Goal: Communication & Community: Answer question/provide support

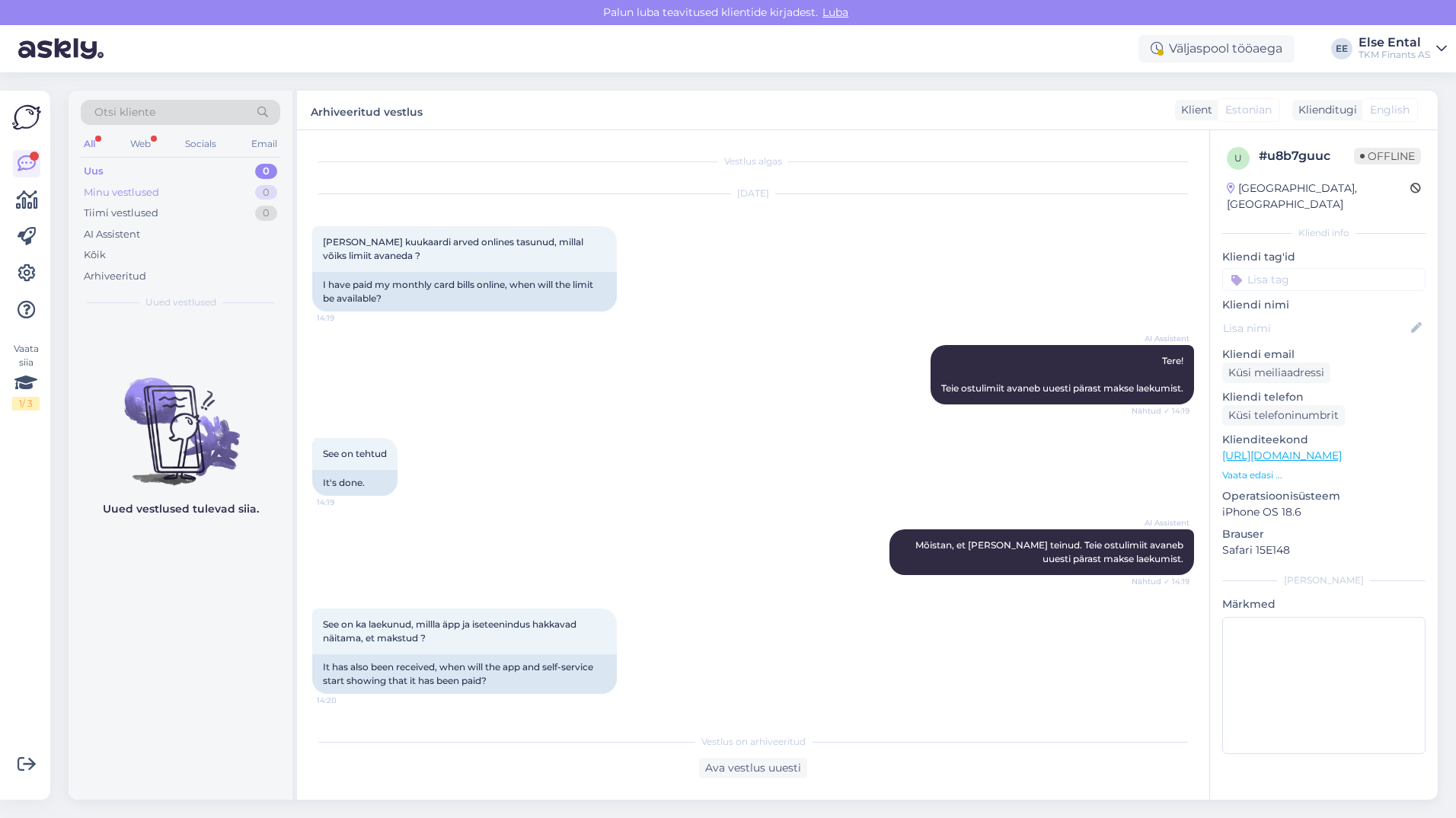
click at [114, 189] on div "Minu vestlused" at bounding box center [122, 193] width 76 height 16
click at [93, 160] on div "Uus 0" at bounding box center [181, 171] width 199 height 21
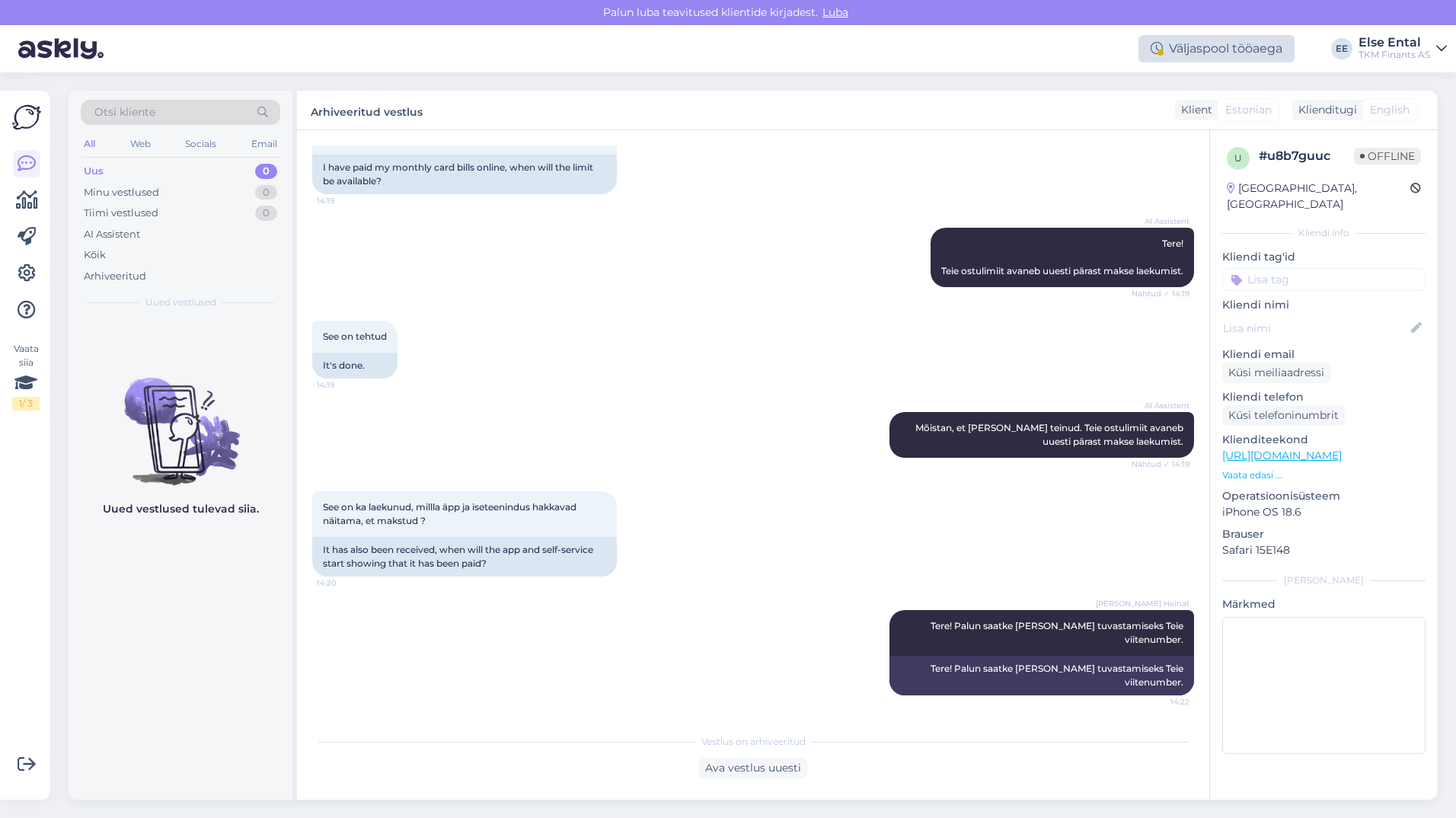
click at [1163, 60] on div "Väljaspool tööaega" at bounding box center [1216, 48] width 156 height 27
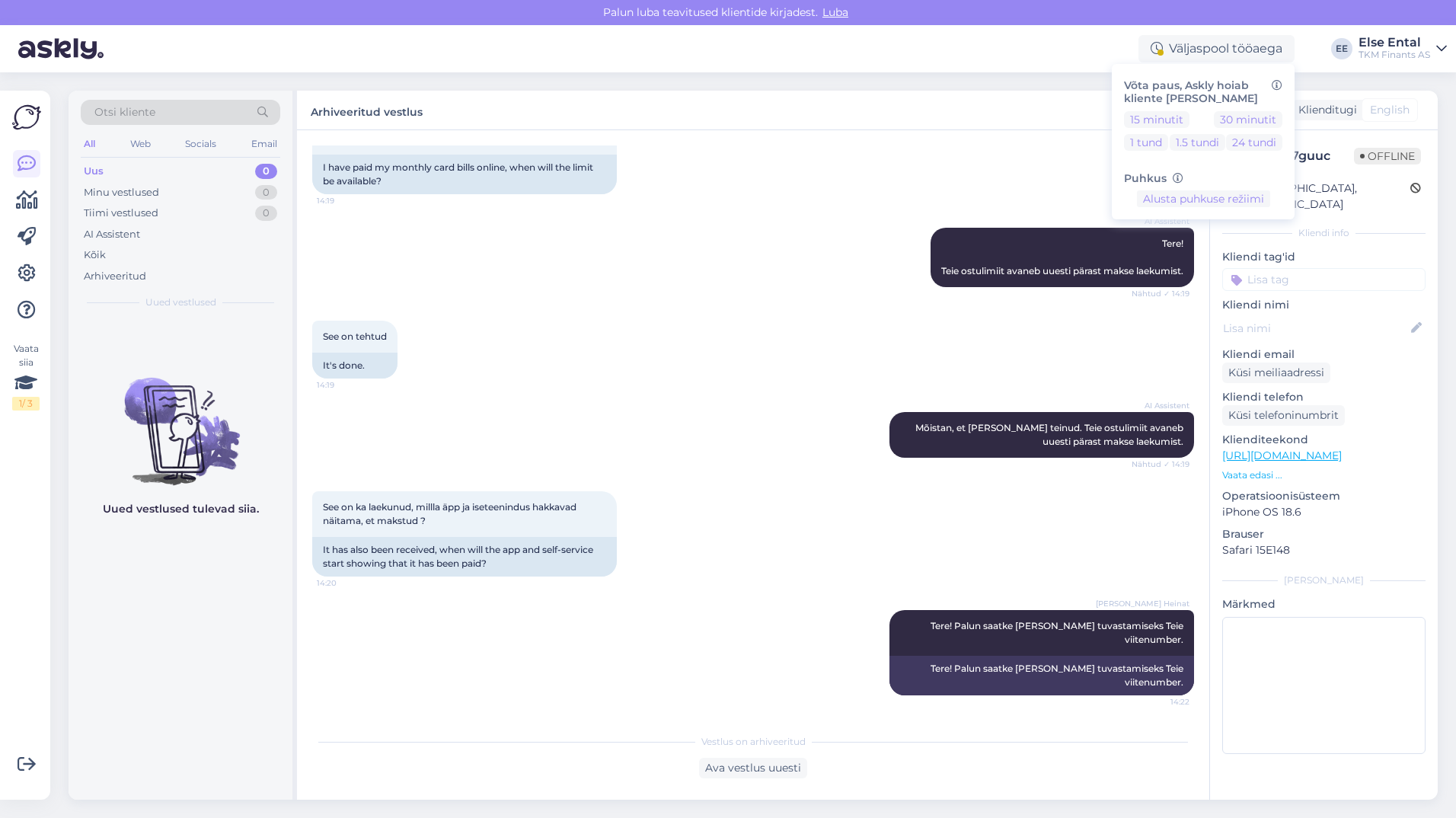
click at [917, 73] on div "Otsi kliente All Web Socials Email Uus 0 Minu vestlused 0 Tiimi vestlused 0 AI …" at bounding box center [757, 445] width 1397 height 746
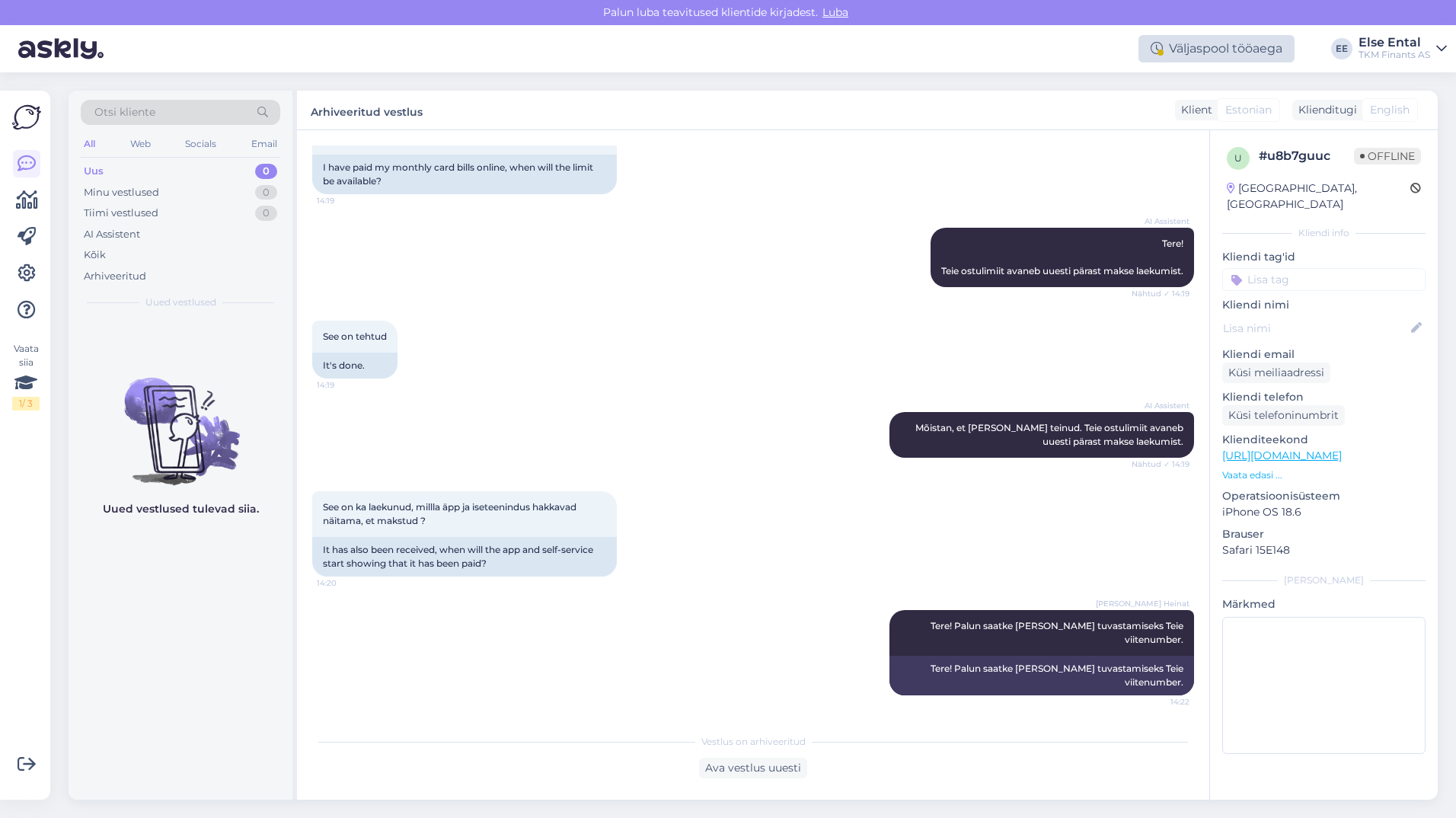
click at [1202, 48] on div "Väljaspool tööaega" at bounding box center [1216, 48] width 156 height 27
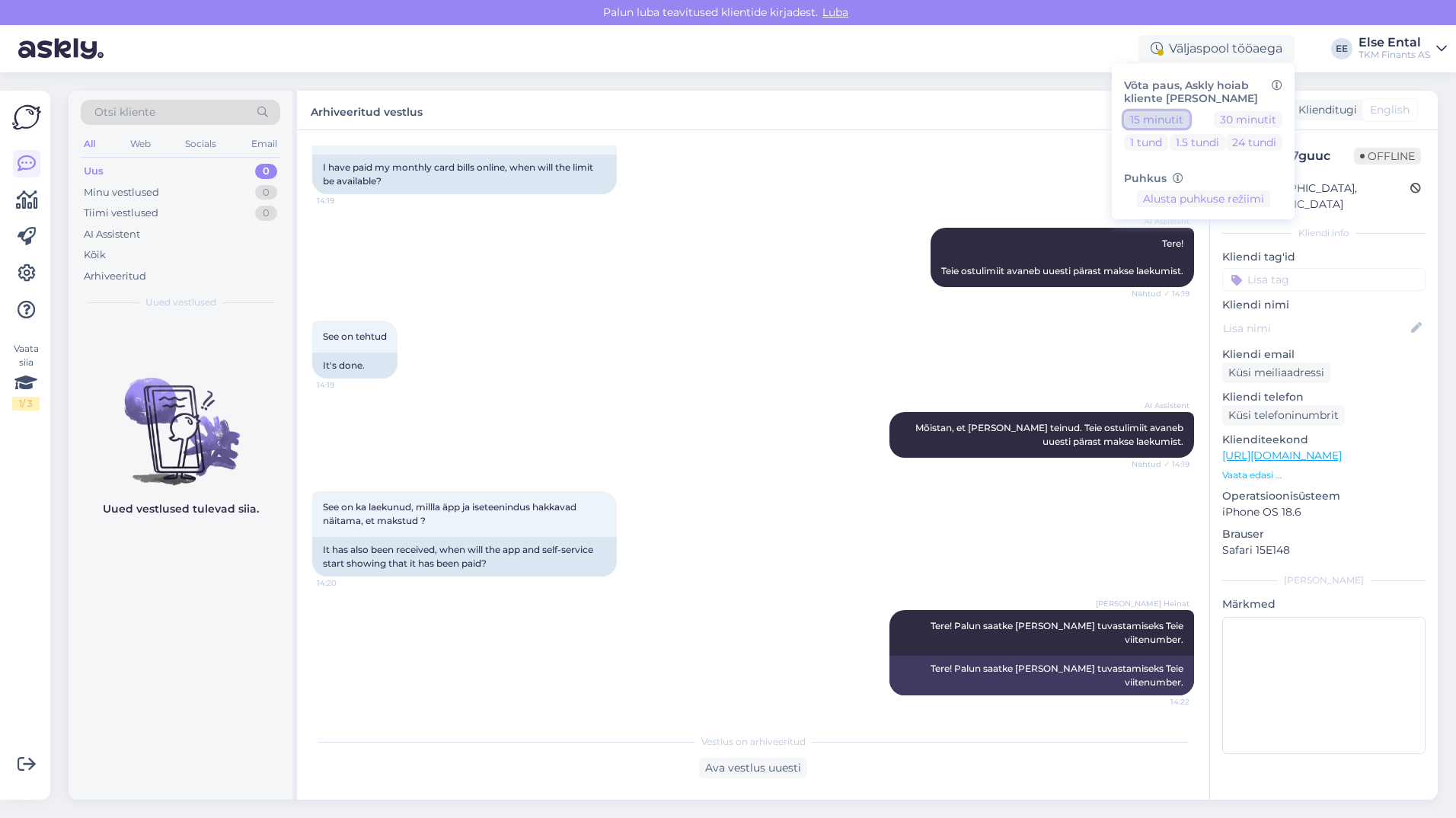
click at [1154, 122] on button "15 minutit" at bounding box center [1157, 120] width 65 height 17
click at [1255, 46] on div "Eemal" at bounding box center [1253, 48] width 82 height 27
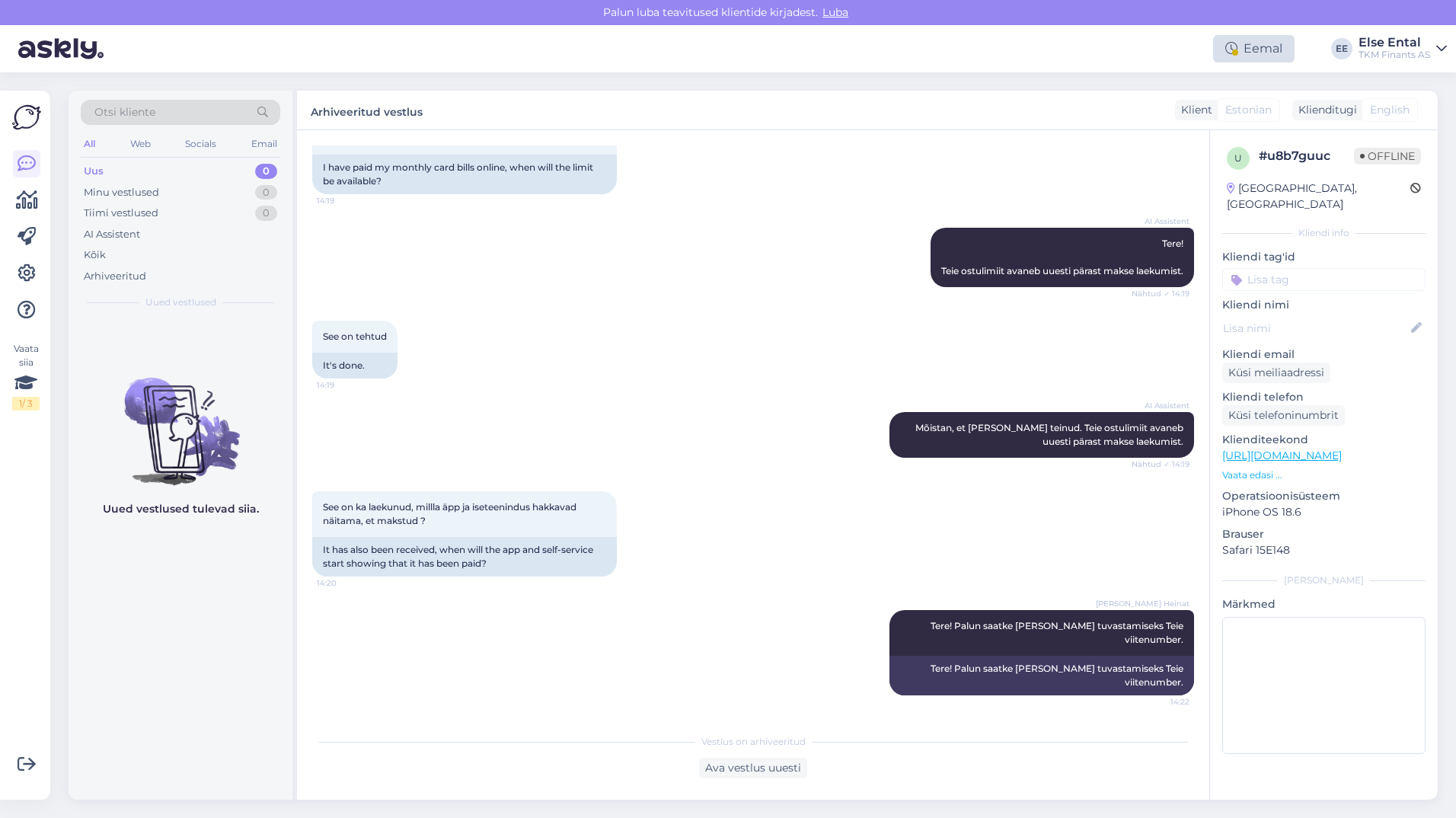
click at [1236, 44] on icon at bounding box center [1232, 49] width 12 height 12
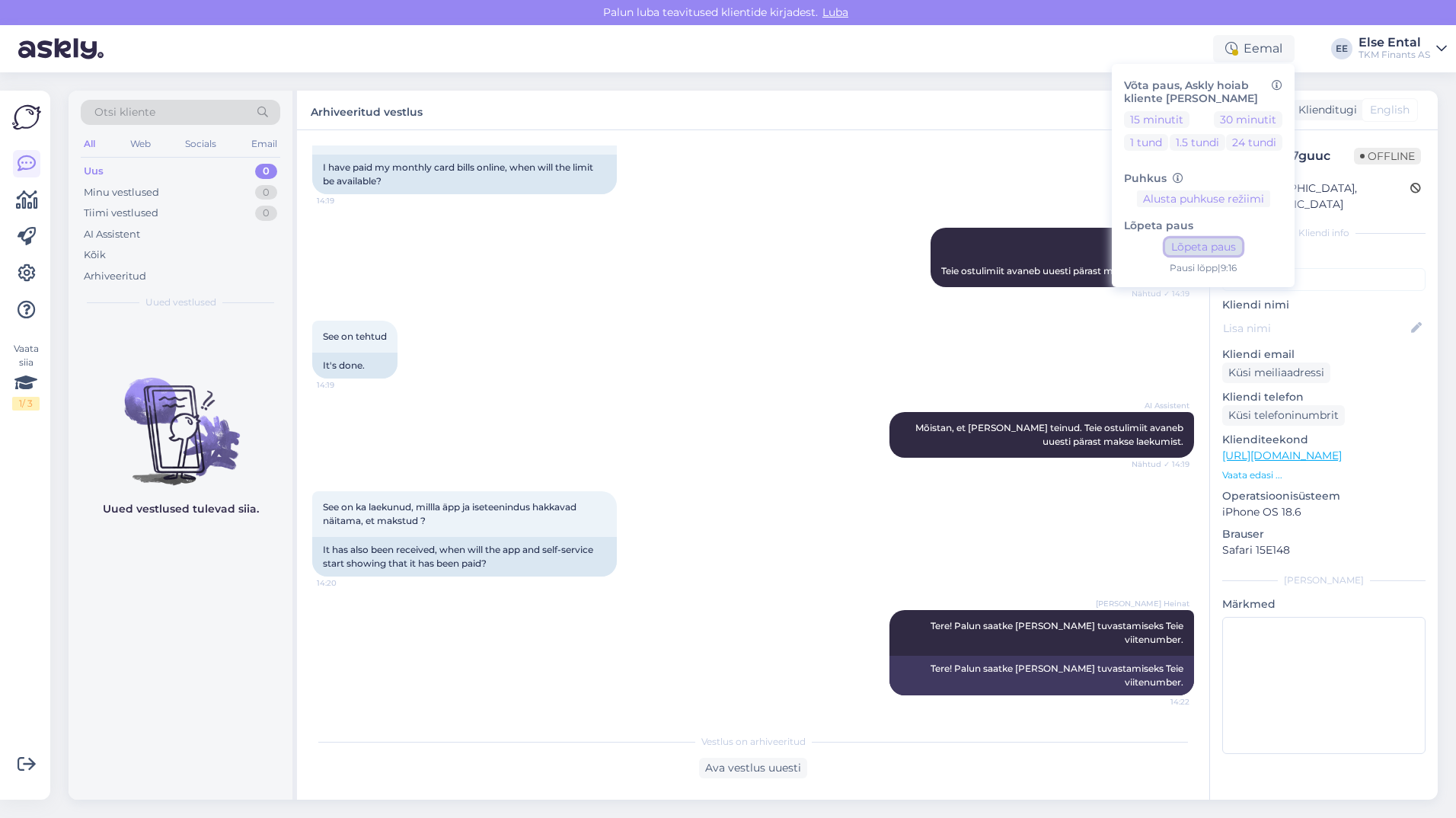
click at [1193, 248] on button "Lõpeta paus" at bounding box center [1204, 247] width 77 height 17
click at [710, 182] on div "Aug 13 2025 Olen kuukaardi arved onlines tasunud, millal võiks limiit avaneda ?…" at bounding box center [753, 136] width 882 height 151
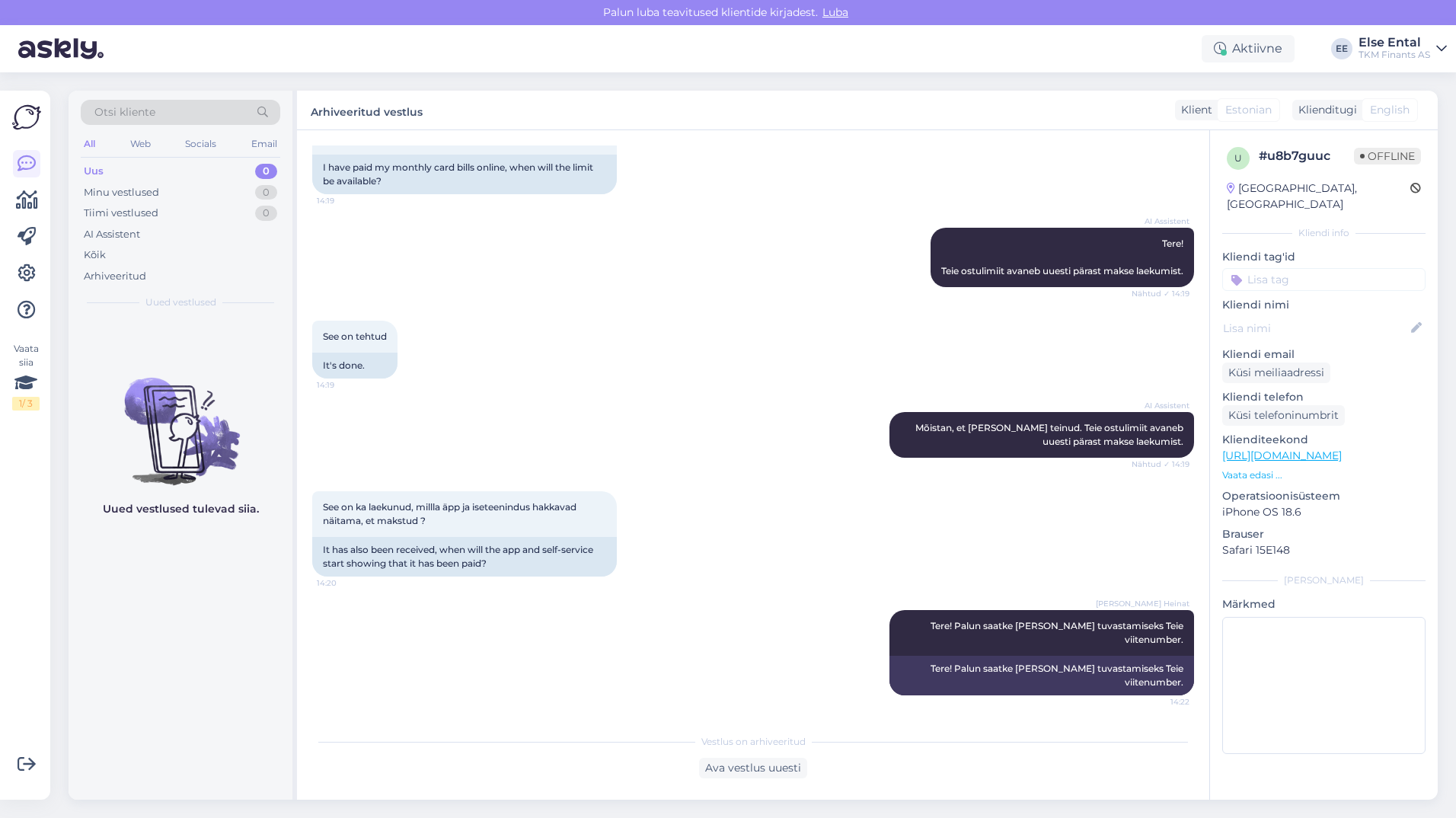
click at [1438, 51] on icon at bounding box center [1441, 49] width 11 height 12
click at [994, 51] on div "Aktiivne Võta paus, Askly hoiab kliente sinu lehel 15 minutit 30 minutit 1 tund…" at bounding box center [728, 48] width 1456 height 48
click at [24, 275] on icon at bounding box center [26, 273] width 18 height 18
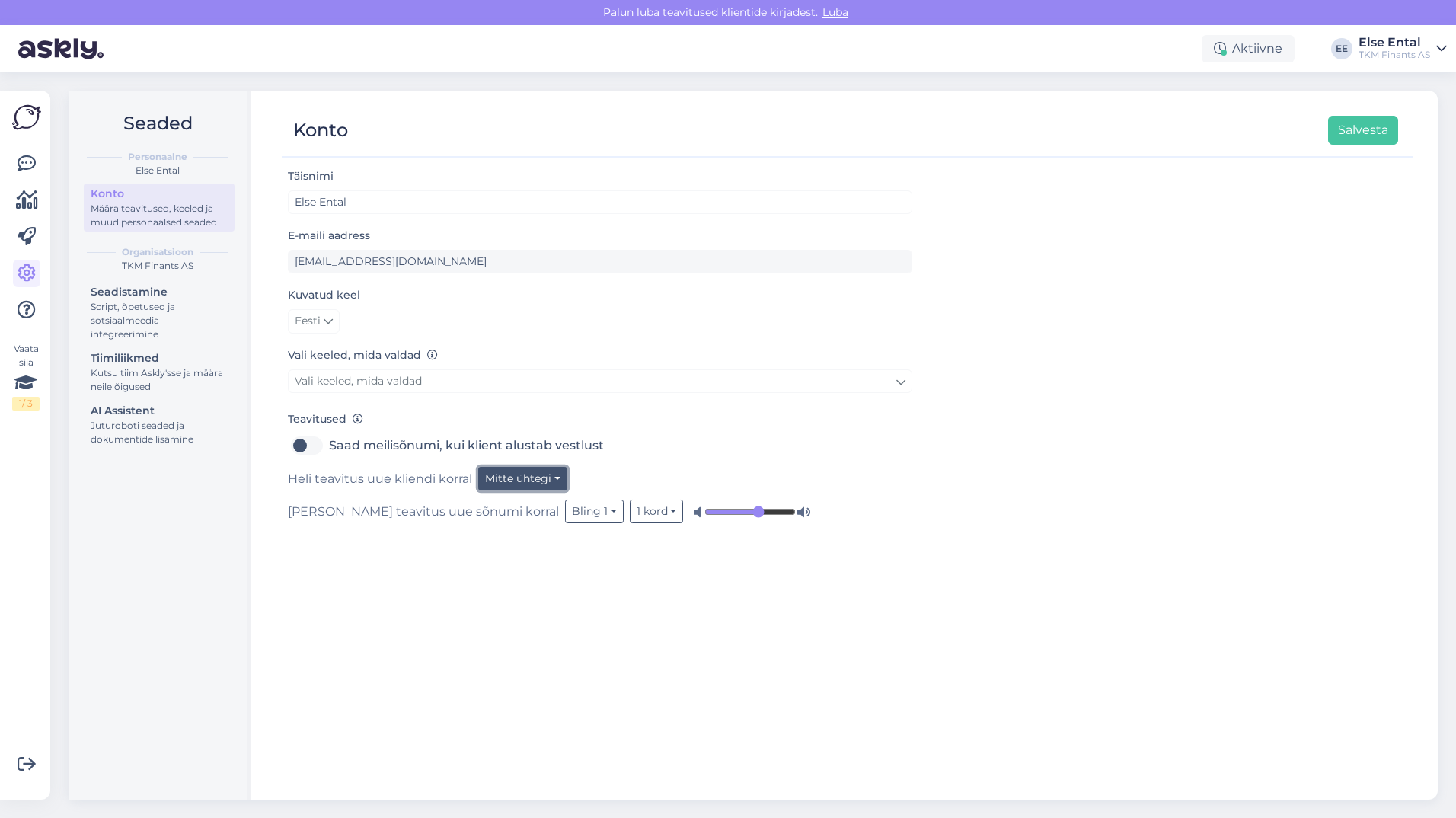
click at [544, 480] on button "Mitte ühtegi" at bounding box center [523, 478] width 89 height 23
click at [515, 556] on link "Bling 2" at bounding box center [511, 559] width 114 height 24
click at [521, 478] on button "Bling 2" at bounding box center [509, 478] width 61 height 23
click at [504, 530] on link "Bling 1" at bounding box center [482, 534] width 114 height 24
click at [498, 479] on button "Bling 1" at bounding box center [507, 478] width 58 height 23
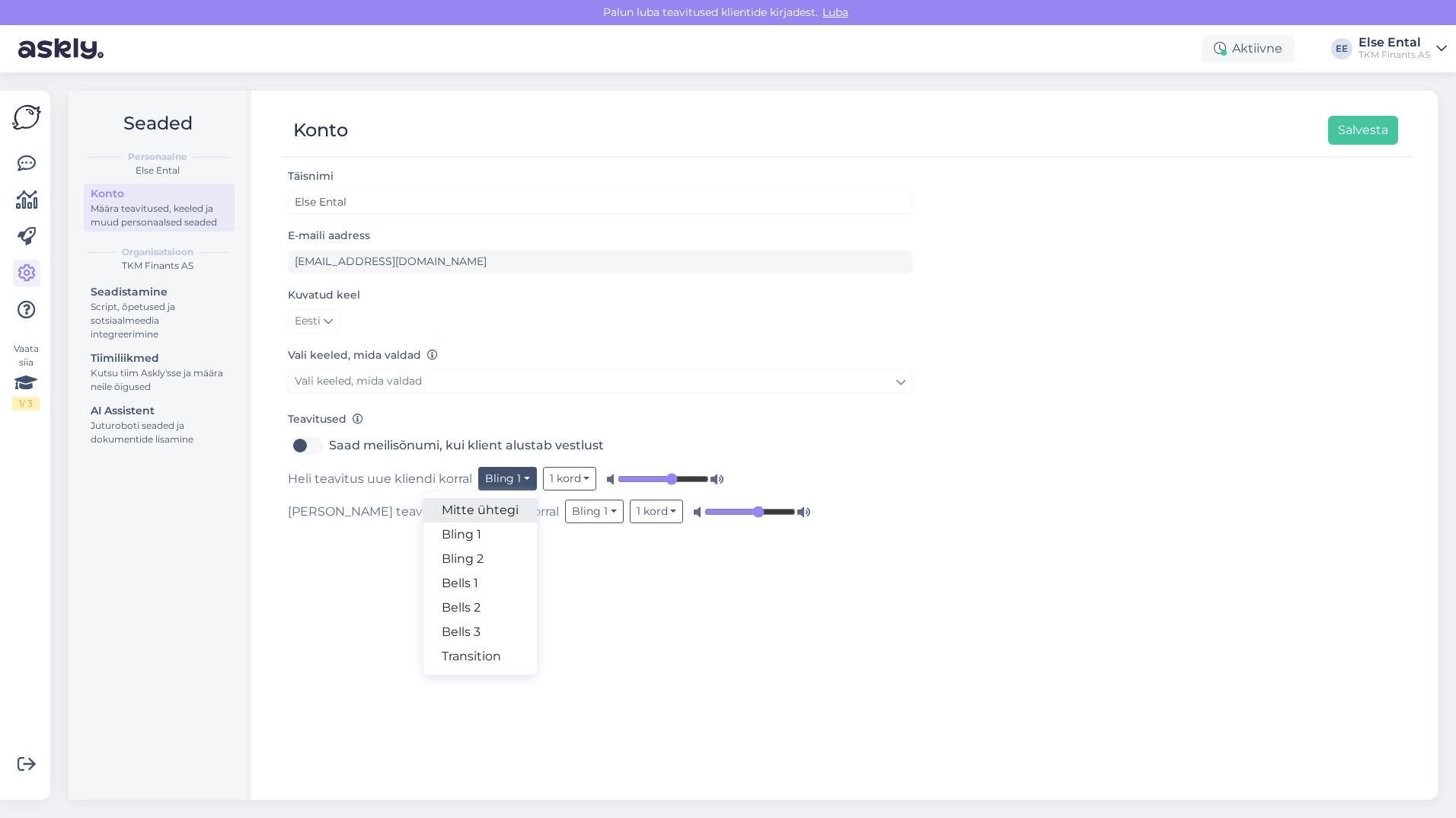
click at [485, 514] on link "Mitte ühtegi" at bounding box center [480, 509] width 114 height 24
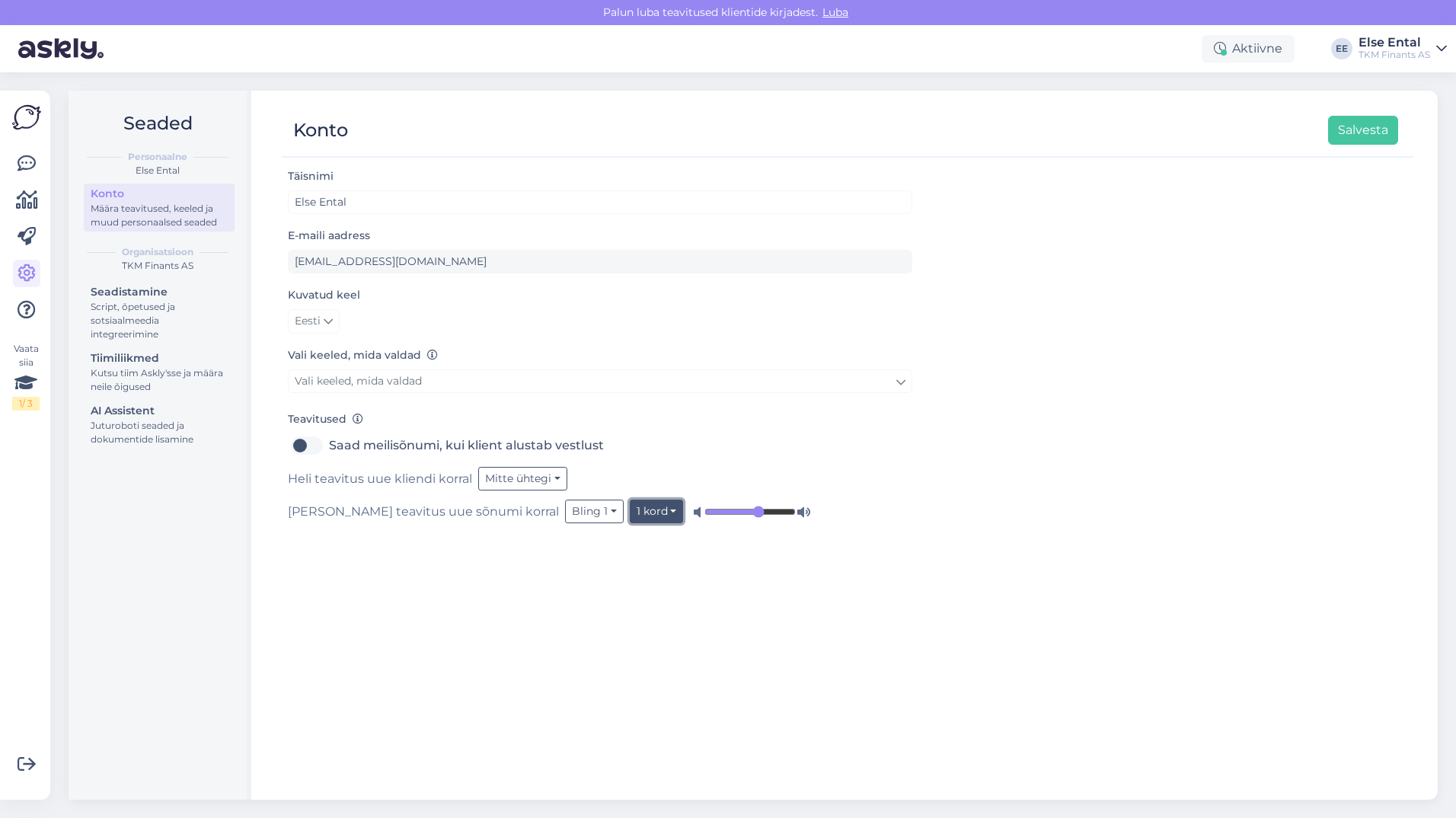
click at [629, 513] on button "1 kord" at bounding box center [656, 511] width 54 height 23
click at [554, 556] on link "5 korda" at bounding box center [619, 567] width 129 height 24
click at [629, 515] on button "5 korda" at bounding box center [661, 511] width 62 height 23
click at [562, 619] on link "Kuni avamiseni" at bounding box center [626, 615] width 129 height 24
click at [755, 511] on input "range" at bounding box center [800, 512] width 91 height 16
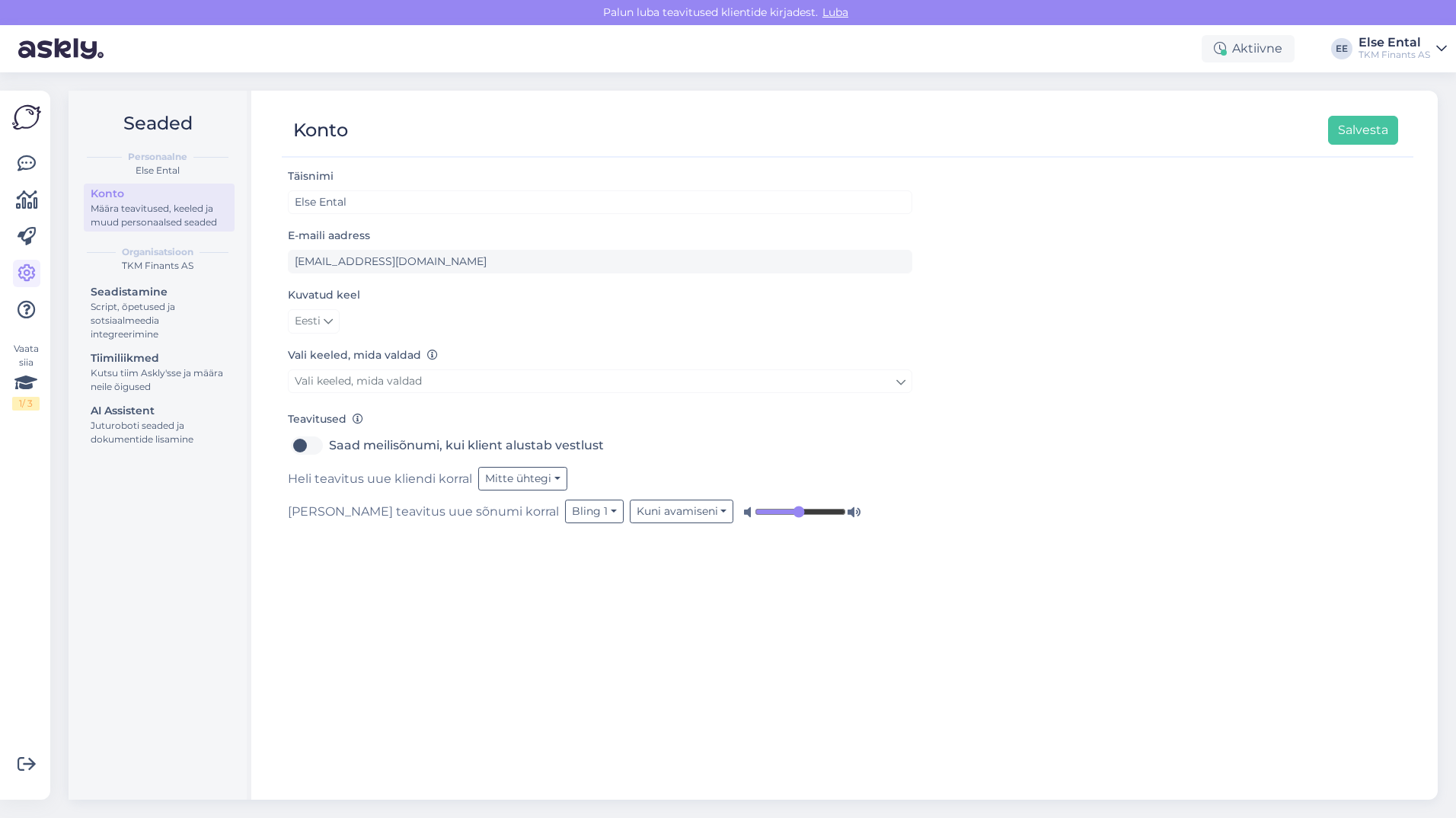
drag, startPoint x: 728, startPoint y: 511, endPoint x: 715, endPoint y: 514, distance: 13.3
click at [755, 514] on input "range" at bounding box center [800, 512] width 91 height 16
drag, startPoint x: 717, startPoint y: 511, endPoint x: 707, endPoint y: 513, distance: 10.2
click at [755, 513] on input "range" at bounding box center [800, 512] width 91 height 16
drag, startPoint x: 705, startPoint y: 513, endPoint x: 697, endPoint y: 515, distance: 8.2
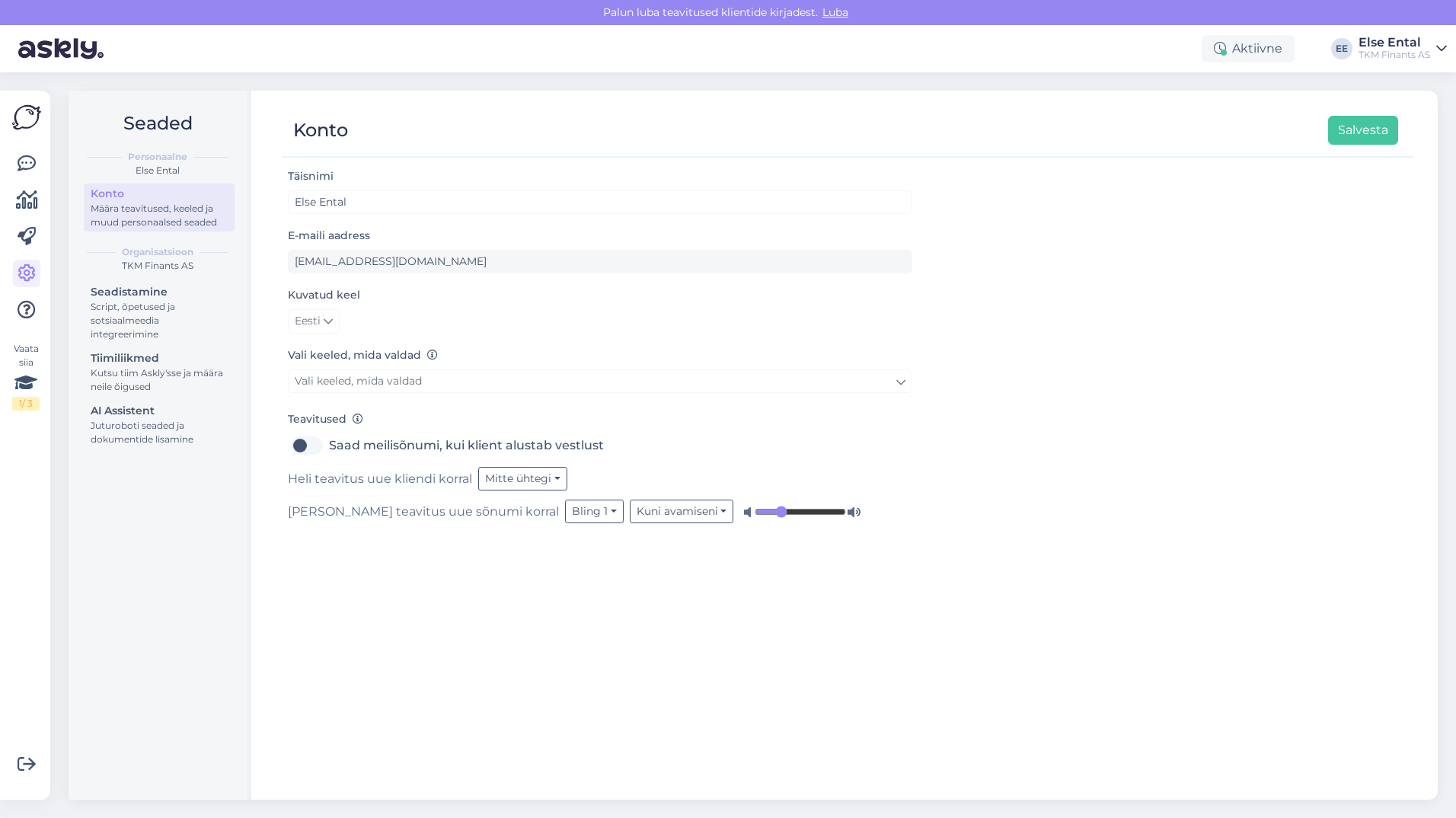
click at [755, 515] on input "range" at bounding box center [800, 512] width 91 height 16
click at [629, 510] on button "Kuni avamiseni" at bounding box center [682, 511] width 104 height 23
click at [604, 565] on link "5 korda" at bounding box center [668, 567] width 129 height 24
click at [713, 515] on input "range" at bounding box center [758, 512] width 91 height 16
type input "0.2"
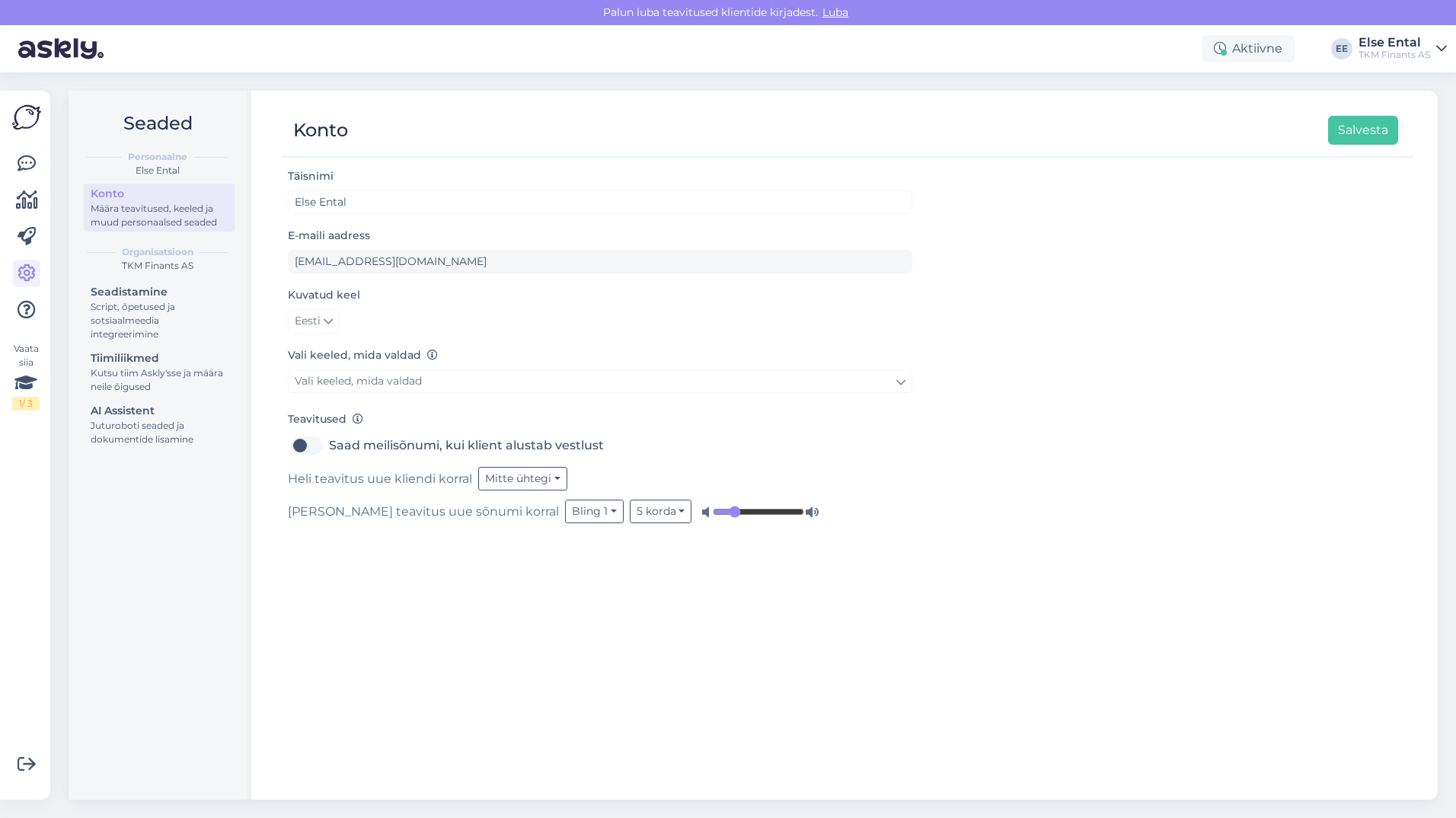
click at [713, 513] on input "range" at bounding box center [758, 512] width 91 height 16
click at [580, 587] on div "Täisnimi Else Ental E-maili aadress else.ental@tkmgrupp.ee Kuvatud keel Eesti V…" at bounding box center [848, 476] width 1132 height 619
click at [329, 319] on icon at bounding box center [328, 322] width 9 height 17
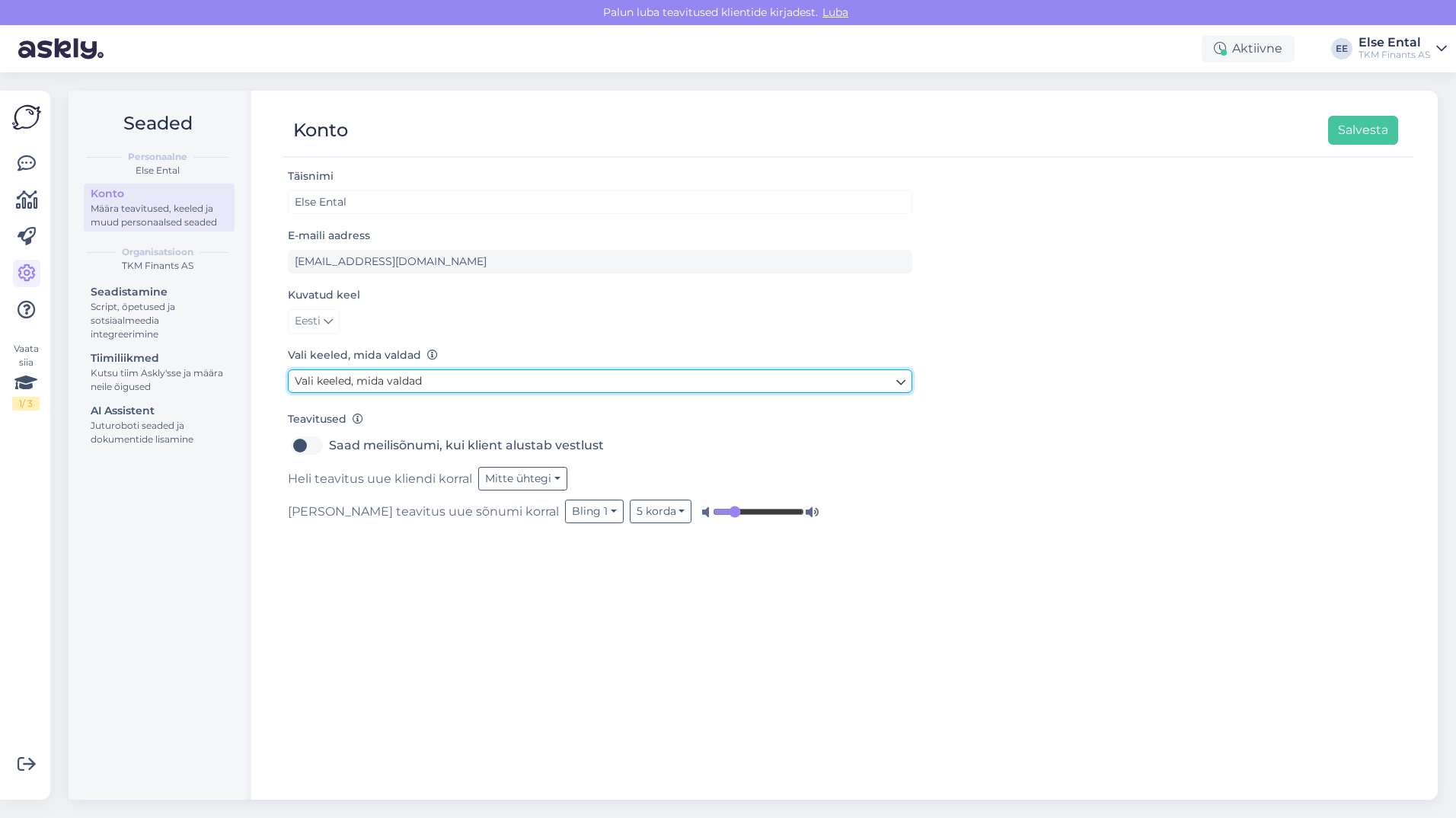
click at [883, 383] on link "Vali keeled, mida valdad" at bounding box center [600, 381] width 625 height 23
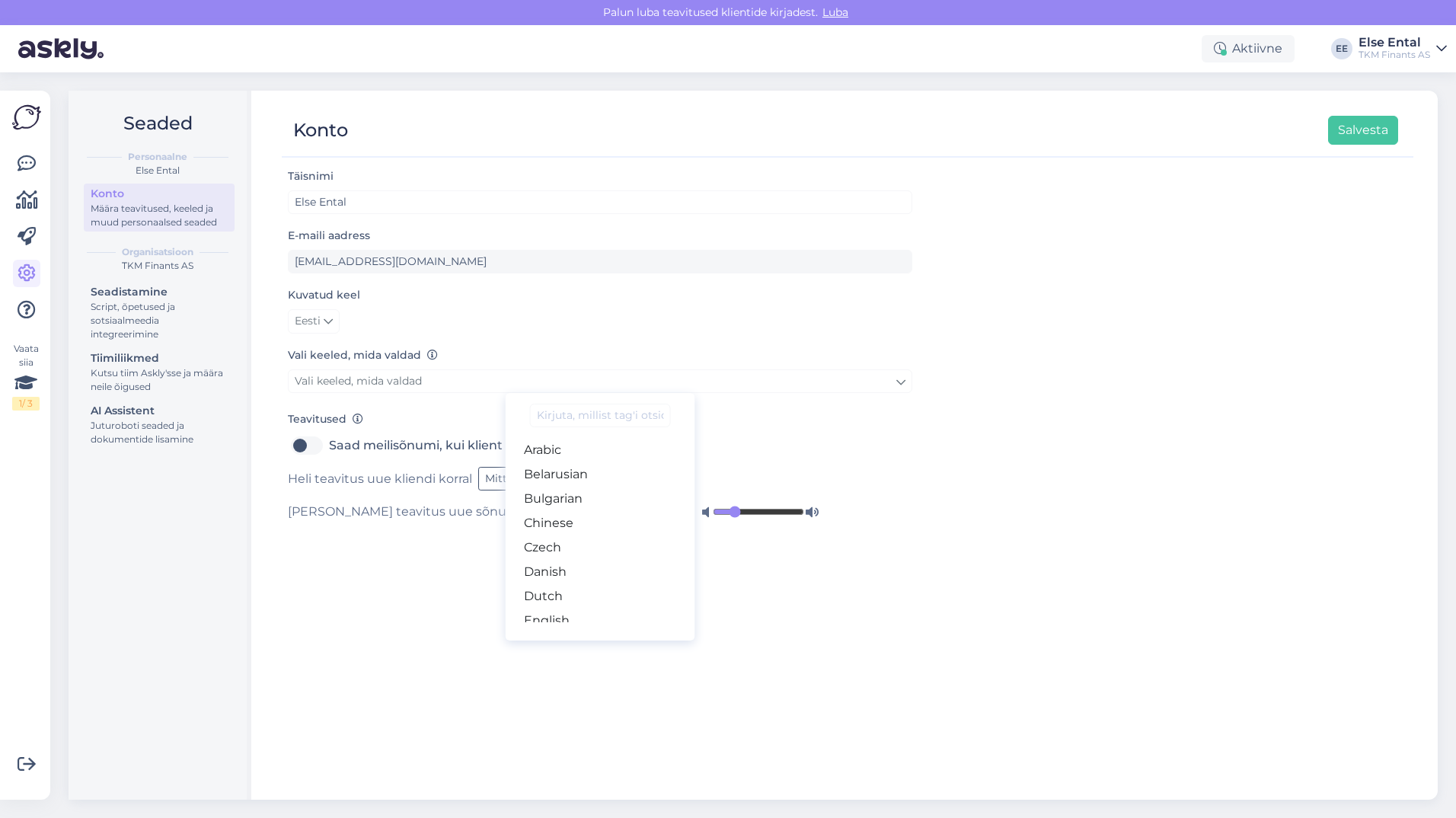
click at [896, 349] on div "Vali keeled, mida valdad Vali keeled, mida valdad Arabic Belarusian Bulgarian C…" at bounding box center [600, 372] width 625 height 51
click at [1344, 135] on button "Salvesta" at bounding box center [1363, 130] width 70 height 29
click at [26, 209] on icon at bounding box center [27, 199] width 22 height 18
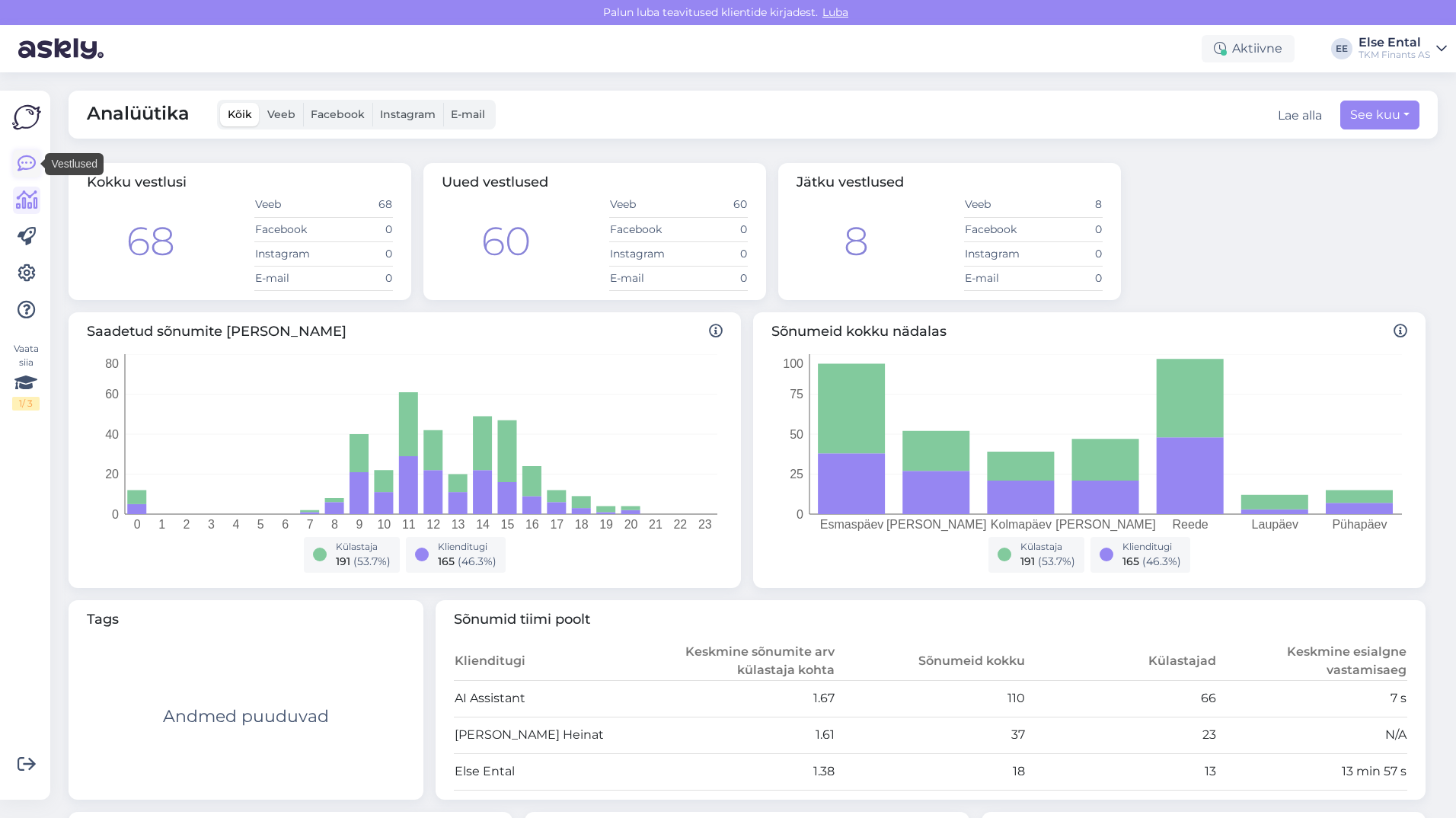
click at [20, 160] on icon at bounding box center [26, 163] width 18 height 18
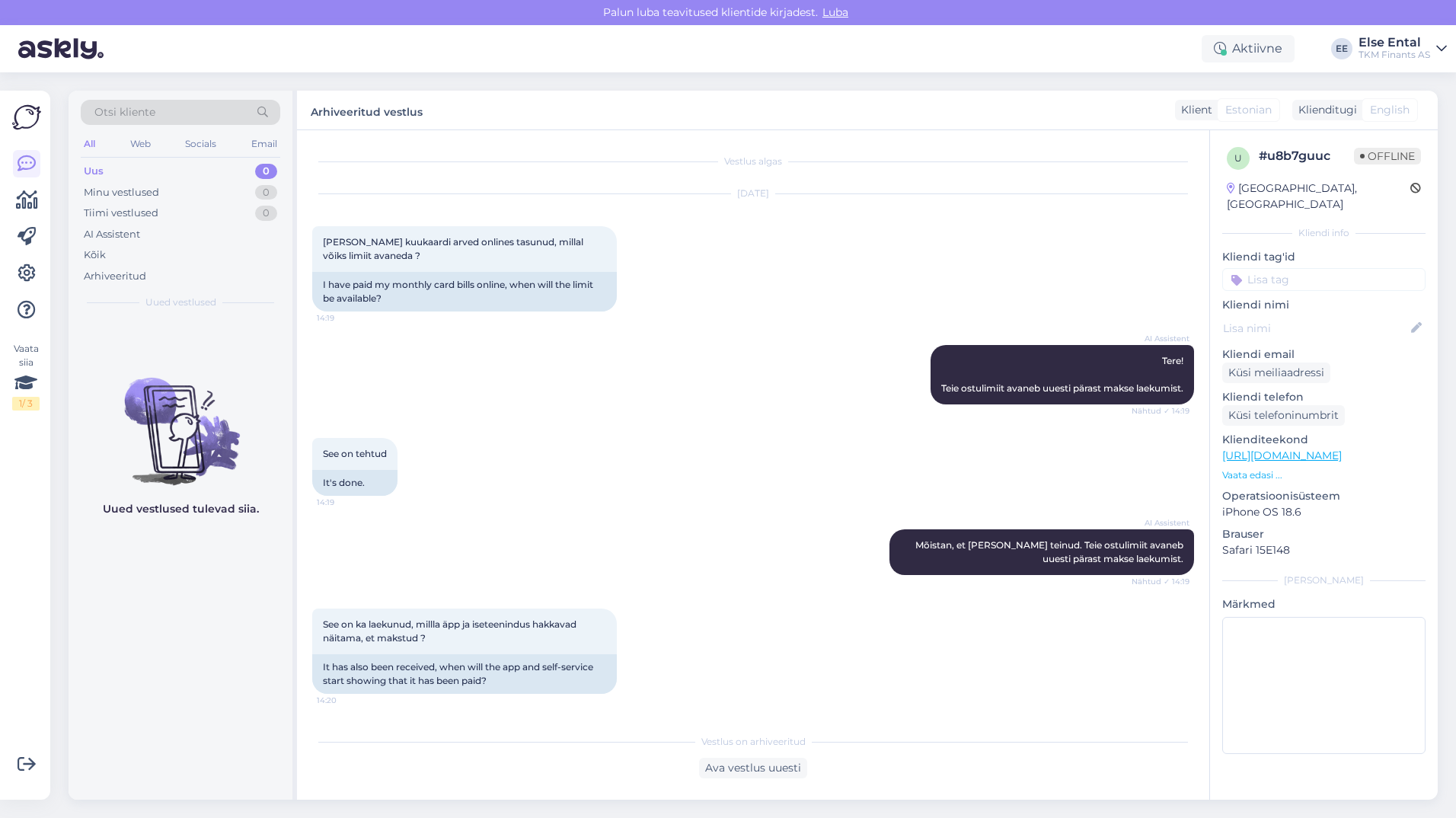
scroll to position [118, 0]
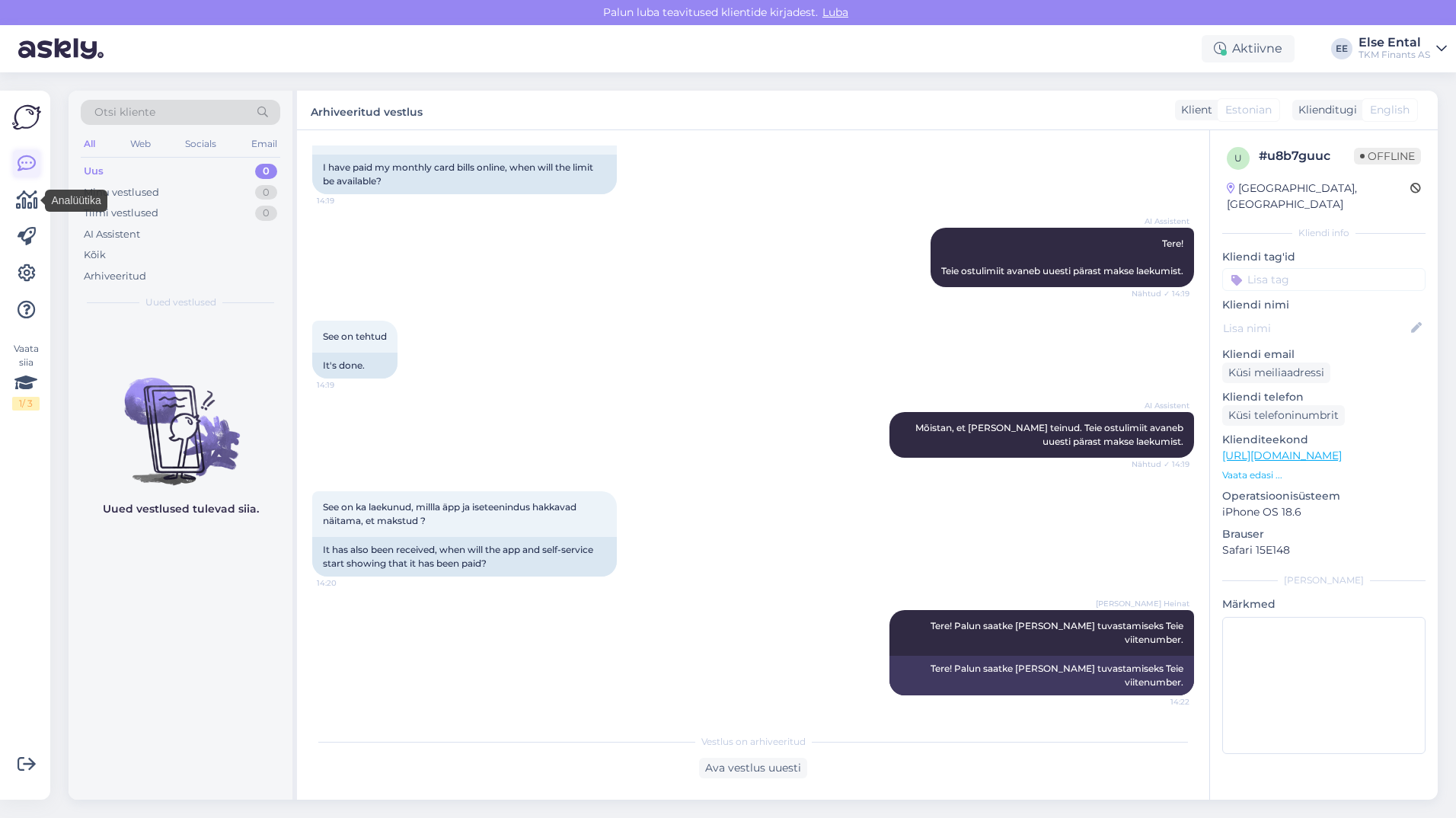
click at [33, 161] on icon at bounding box center [26, 163] width 18 height 18
click at [1239, 53] on div "Aktiivne" at bounding box center [1247, 48] width 93 height 27
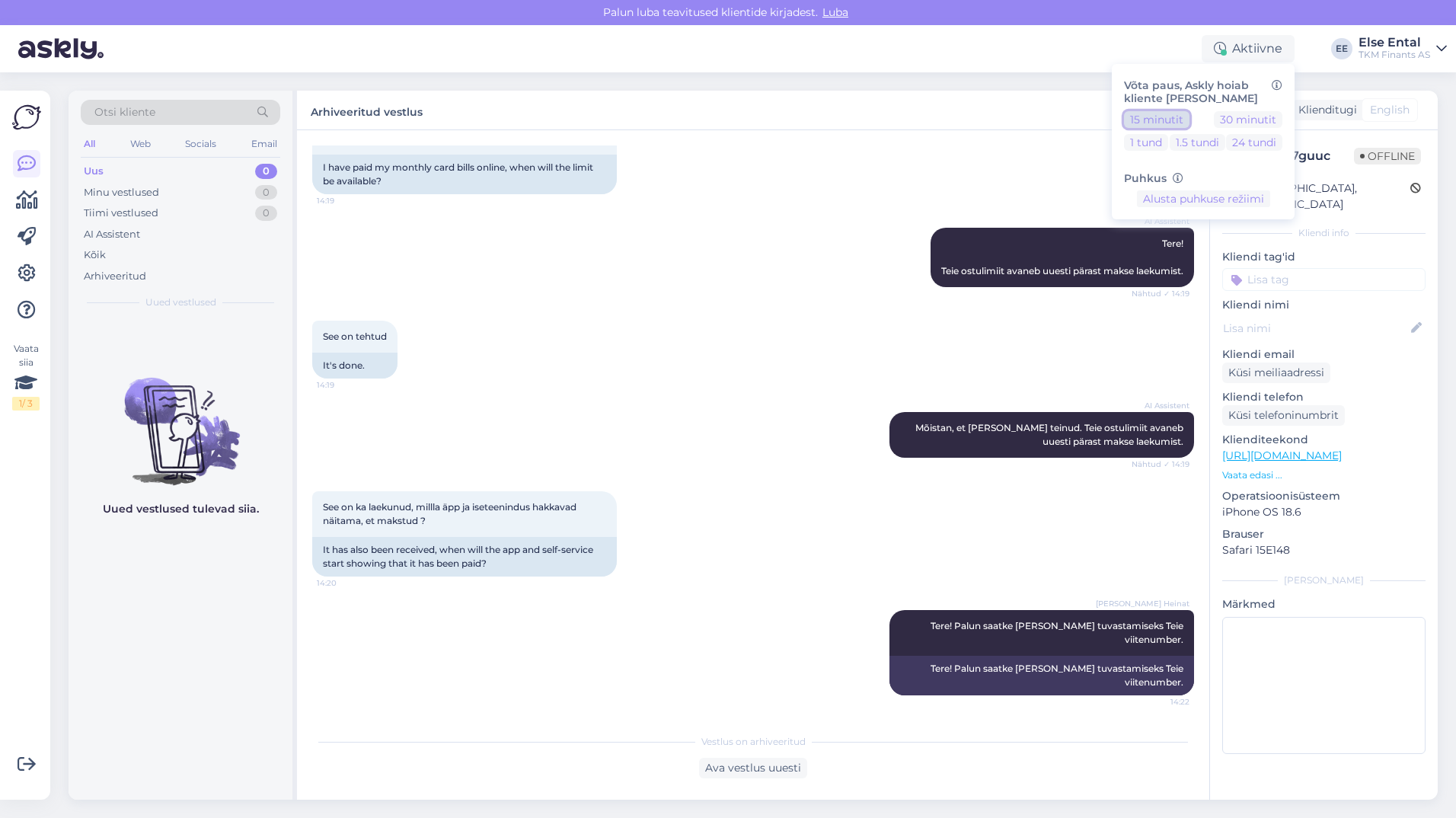
click at [1179, 115] on button "15 minutit" at bounding box center [1157, 120] width 65 height 17
click at [1193, 245] on button "Lõpeta paus" at bounding box center [1204, 247] width 77 height 17
click at [521, 760] on div "Ava vestlus uuesti" at bounding box center [753, 768] width 882 height 20
click at [15, 273] on link at bounding box center [26, 273] width 27 height 27
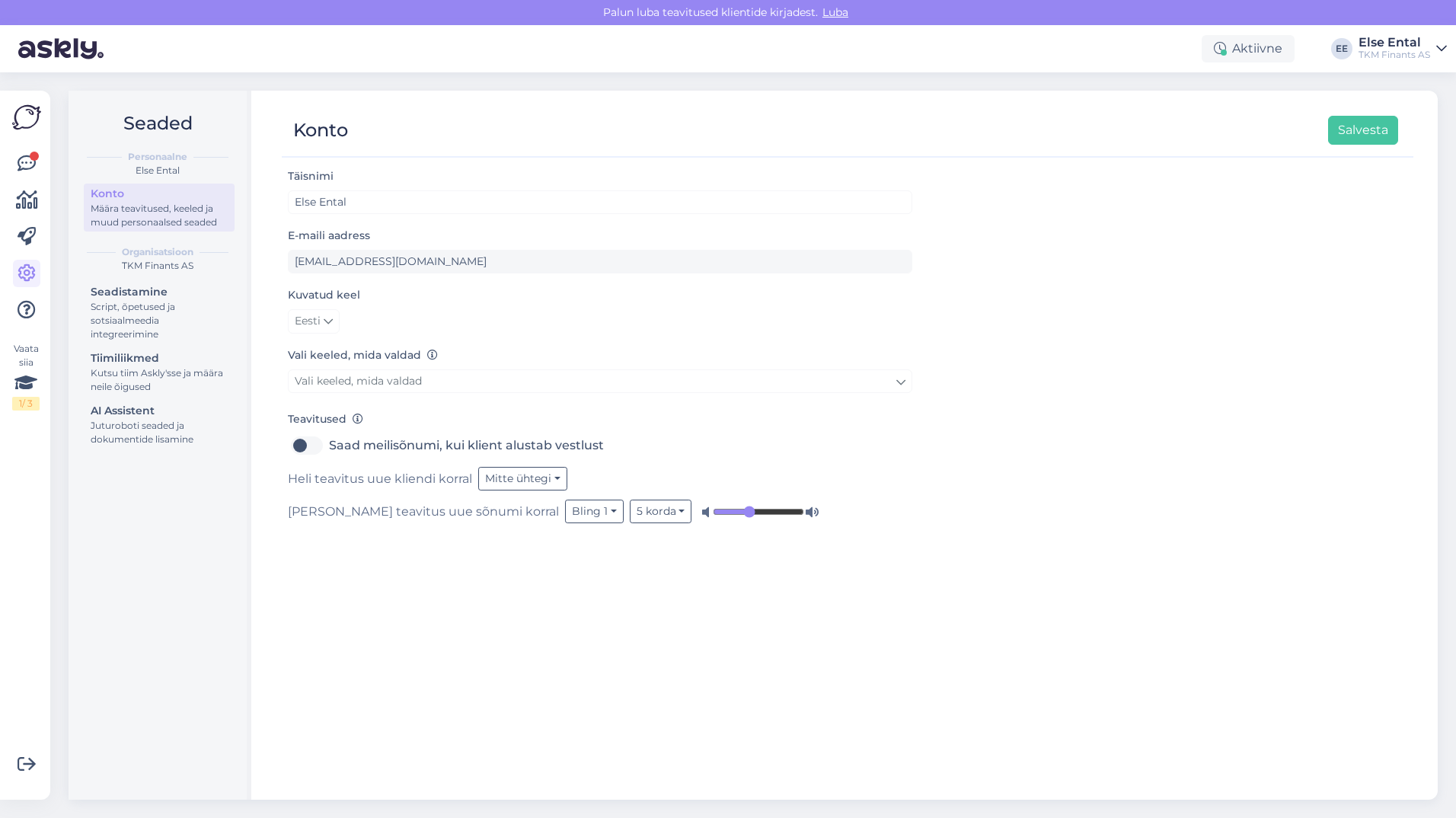
click at [713, 513] on input "range" at bounding box center [758, 512] width 91 height 16
type input "0.32"
click at [713, 514] on input "range" at bounding box center [758, 512] width 91 height 16
click at [1352, 138] on button "Salvesta" at bounding box center [1363, 130] width 70 height 29
click at [17, 162] on icon at bounding box center [26, 163] width 18 height 18
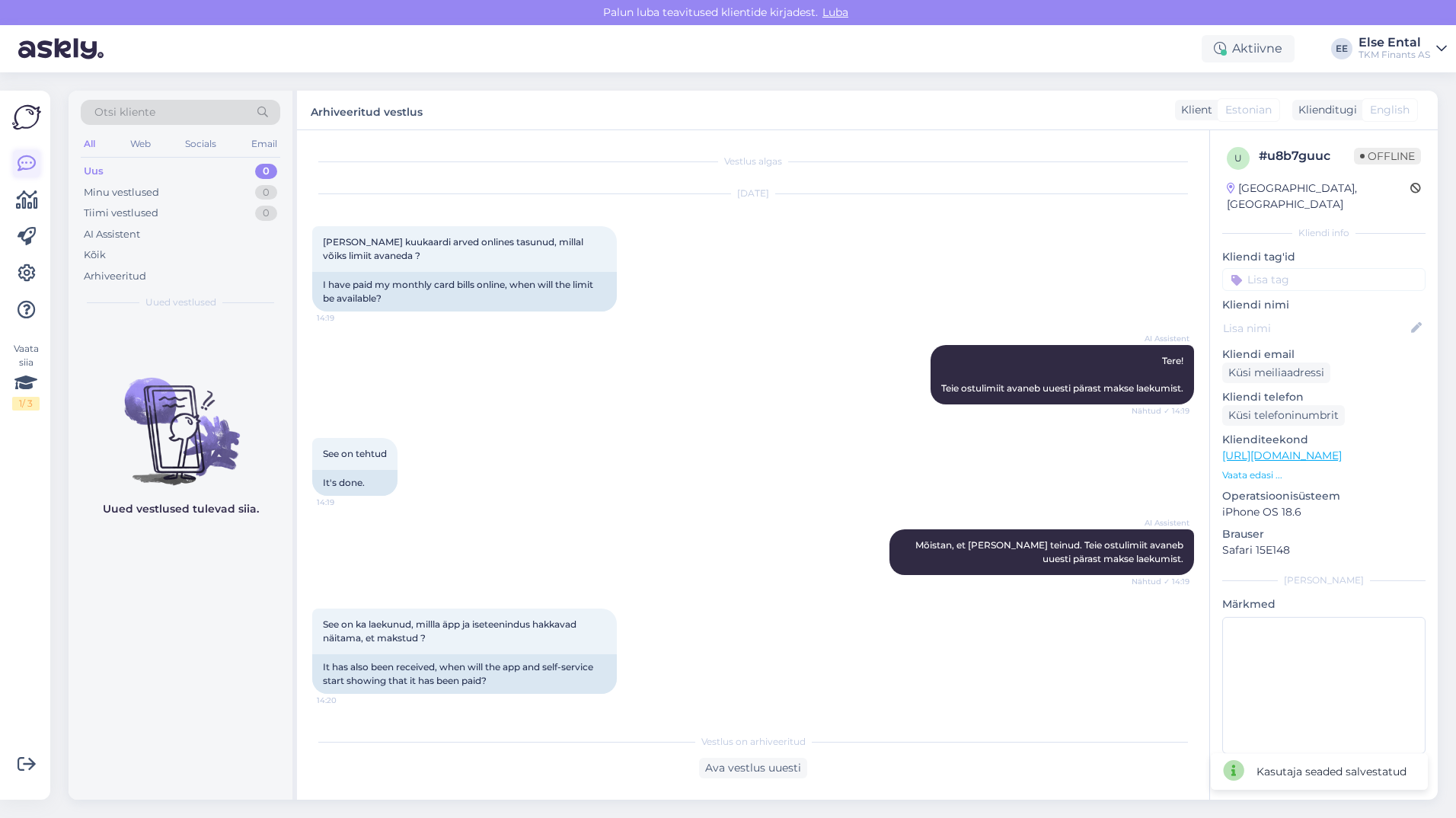
scroll to position [118, 0]
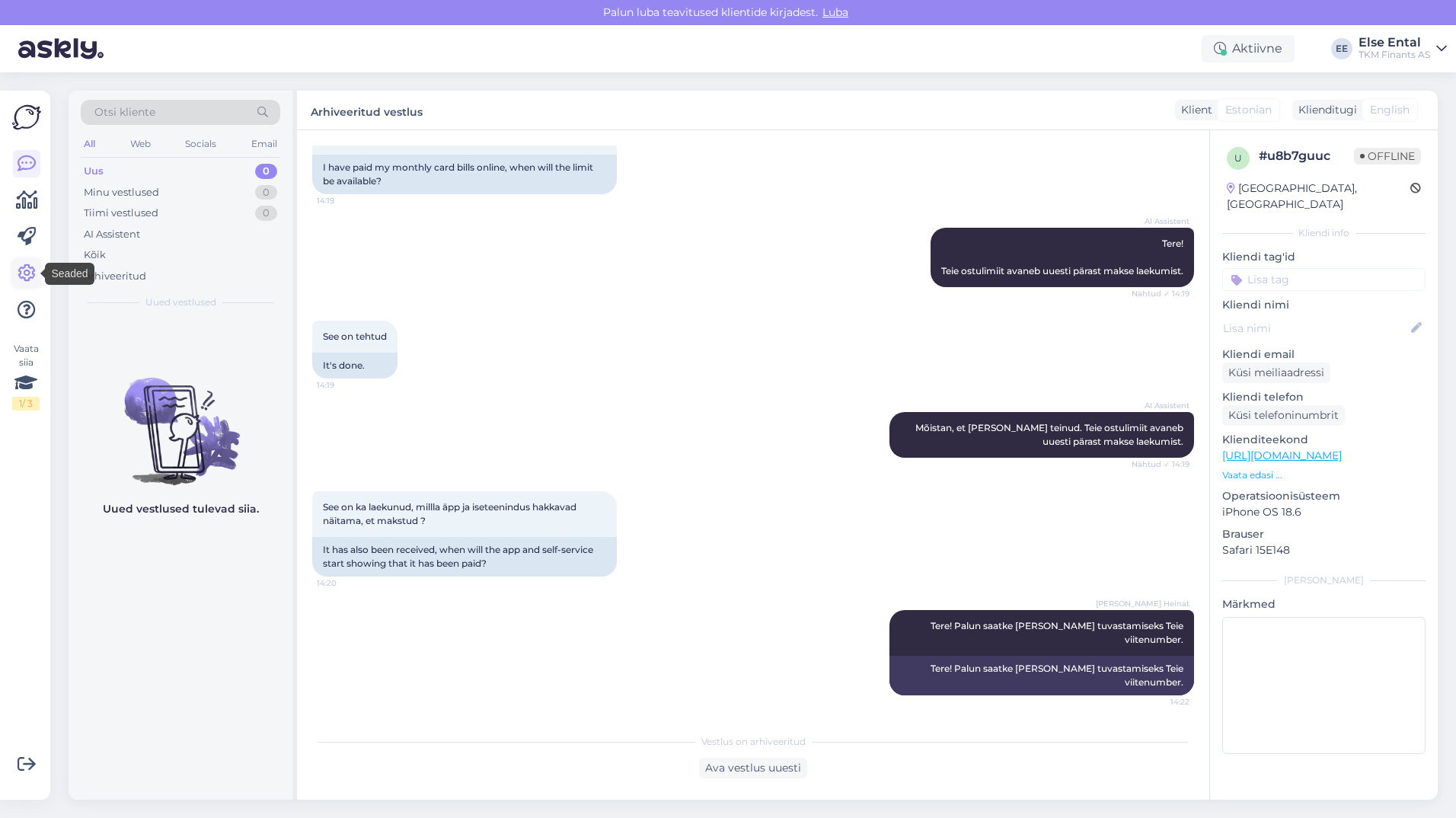
click at [21, 271] on icon at bounding box center [26, 273] width 18 height 18
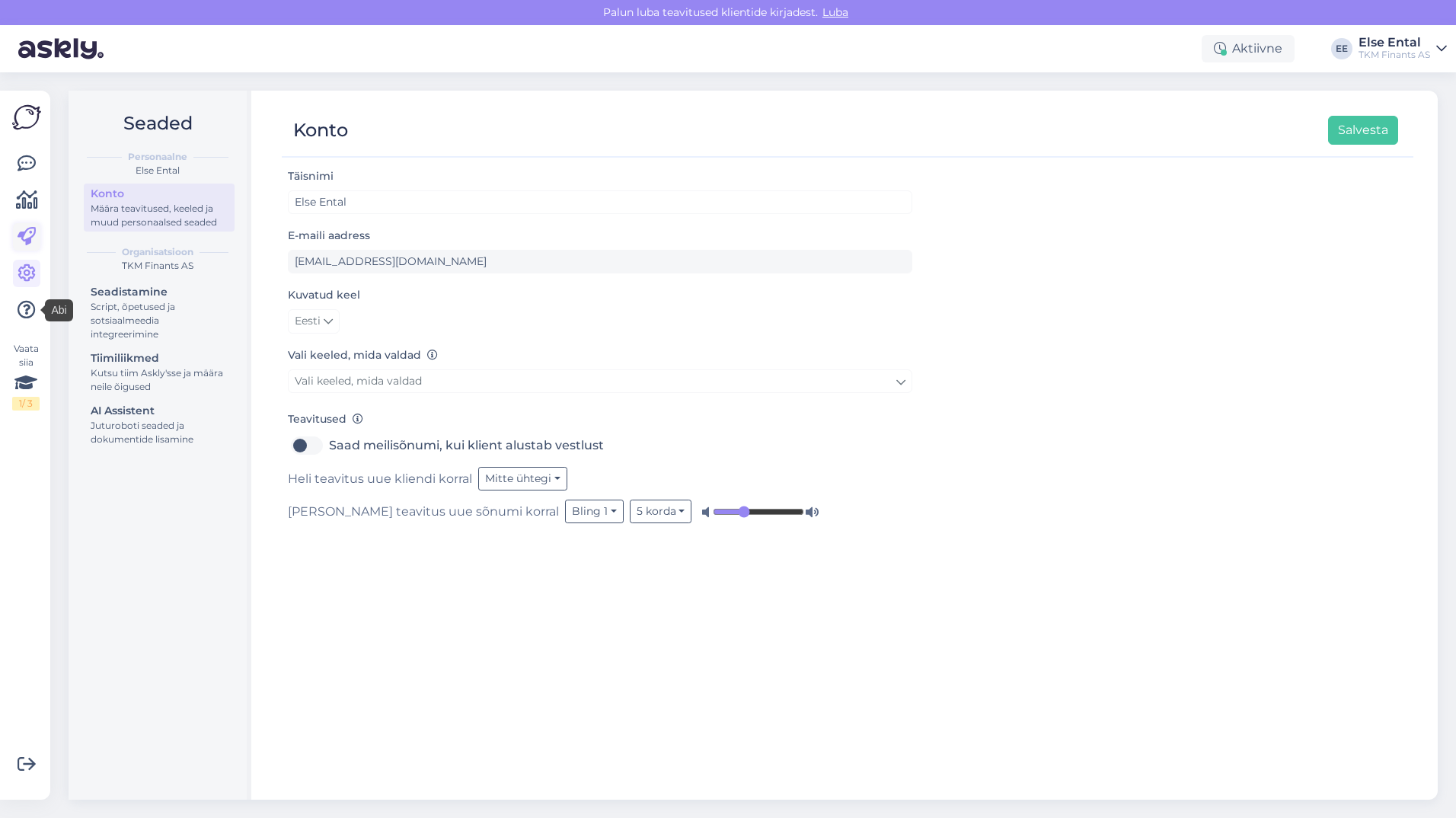
click at [27, 238] on icon at bounding box center [26, 236] width 18 height 18
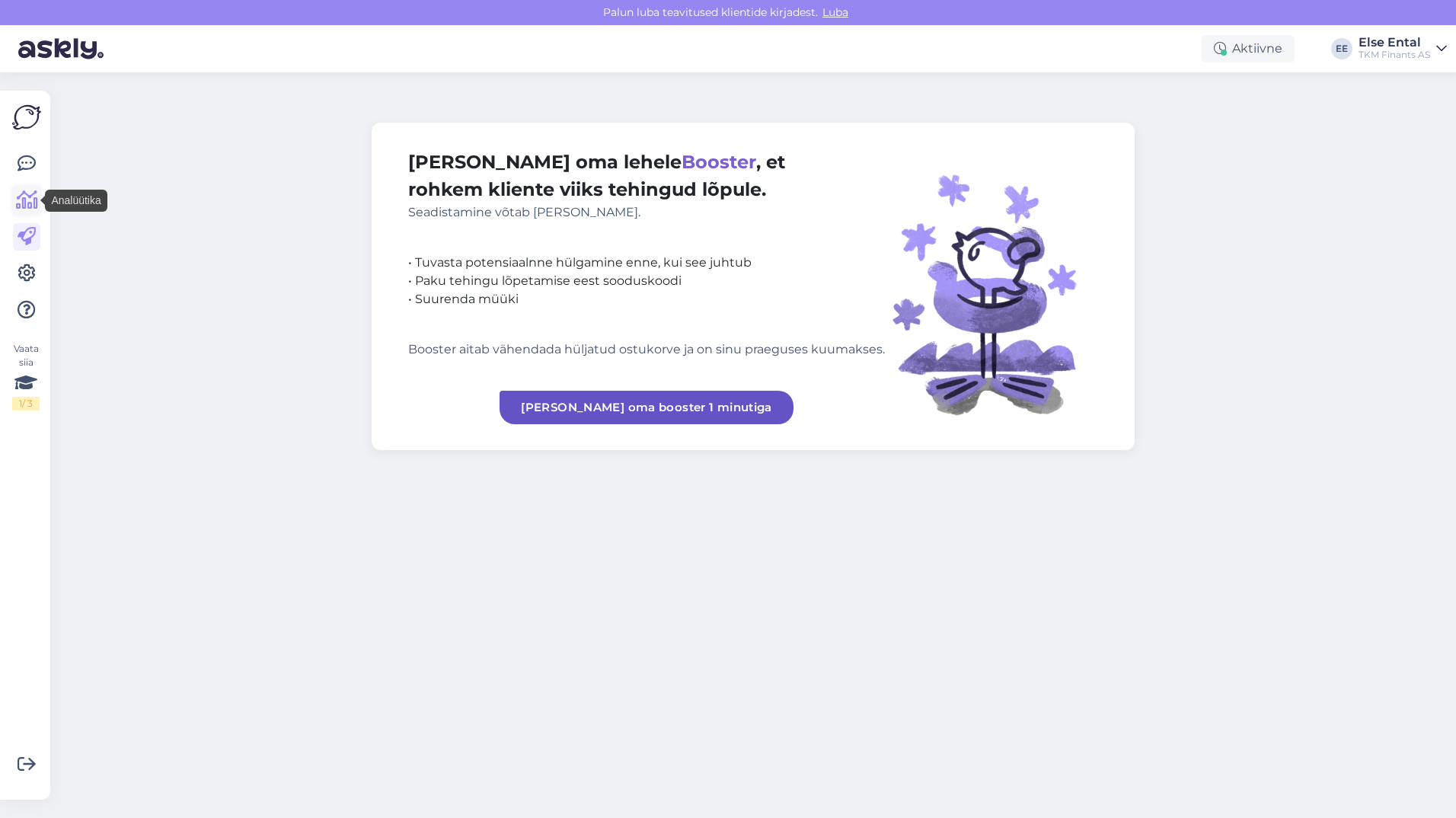
click at [23, 210] on link at bounding box center [26, 199] width 27 height 27
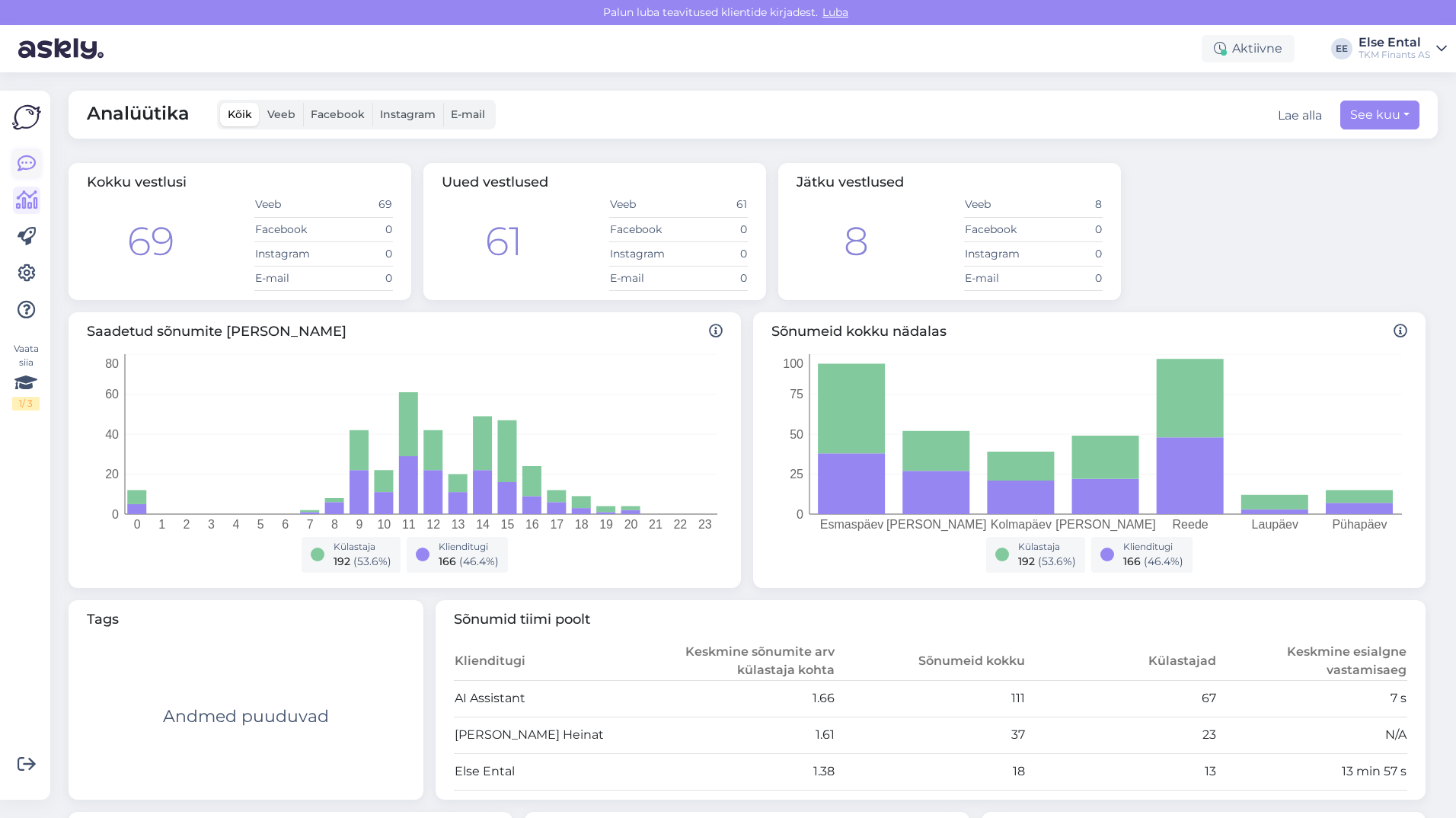
click at [30, 169] on icon at bounding box center [26, 163] width 18 height 18
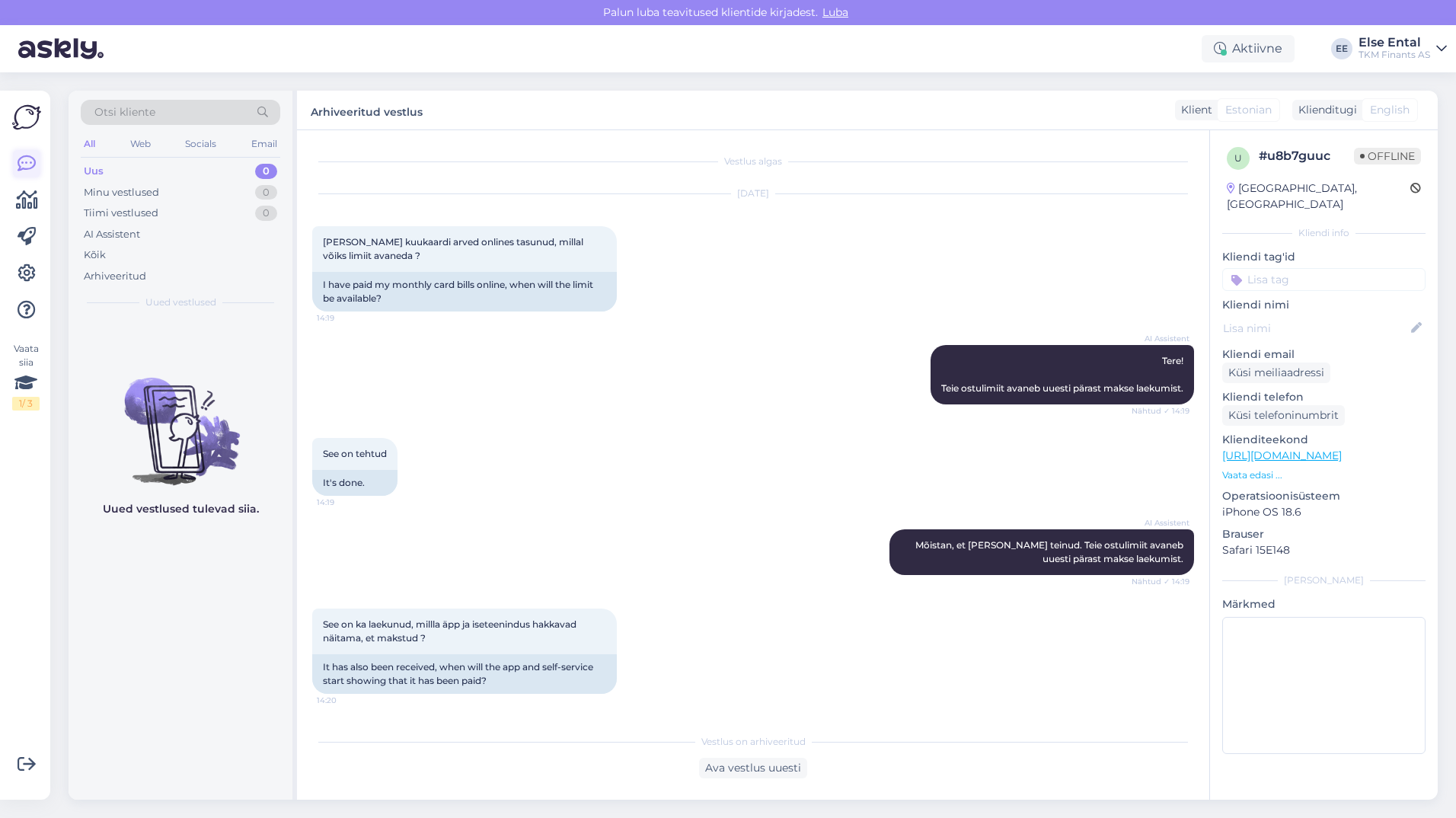
scroll to position [118, 0]
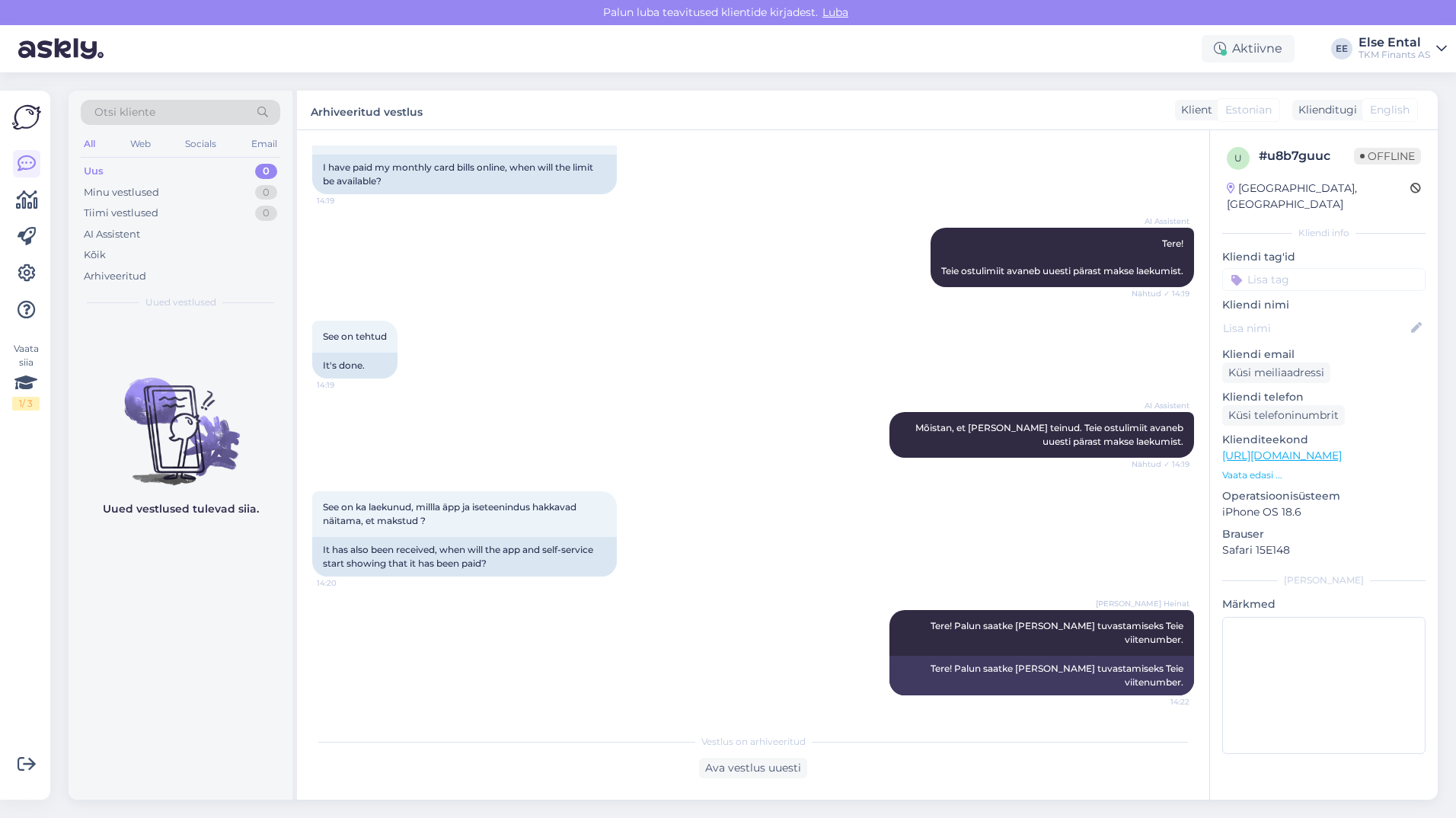
click at [838, 16] on span "Luba" at bounding box center [835, 12] width 35 height 14
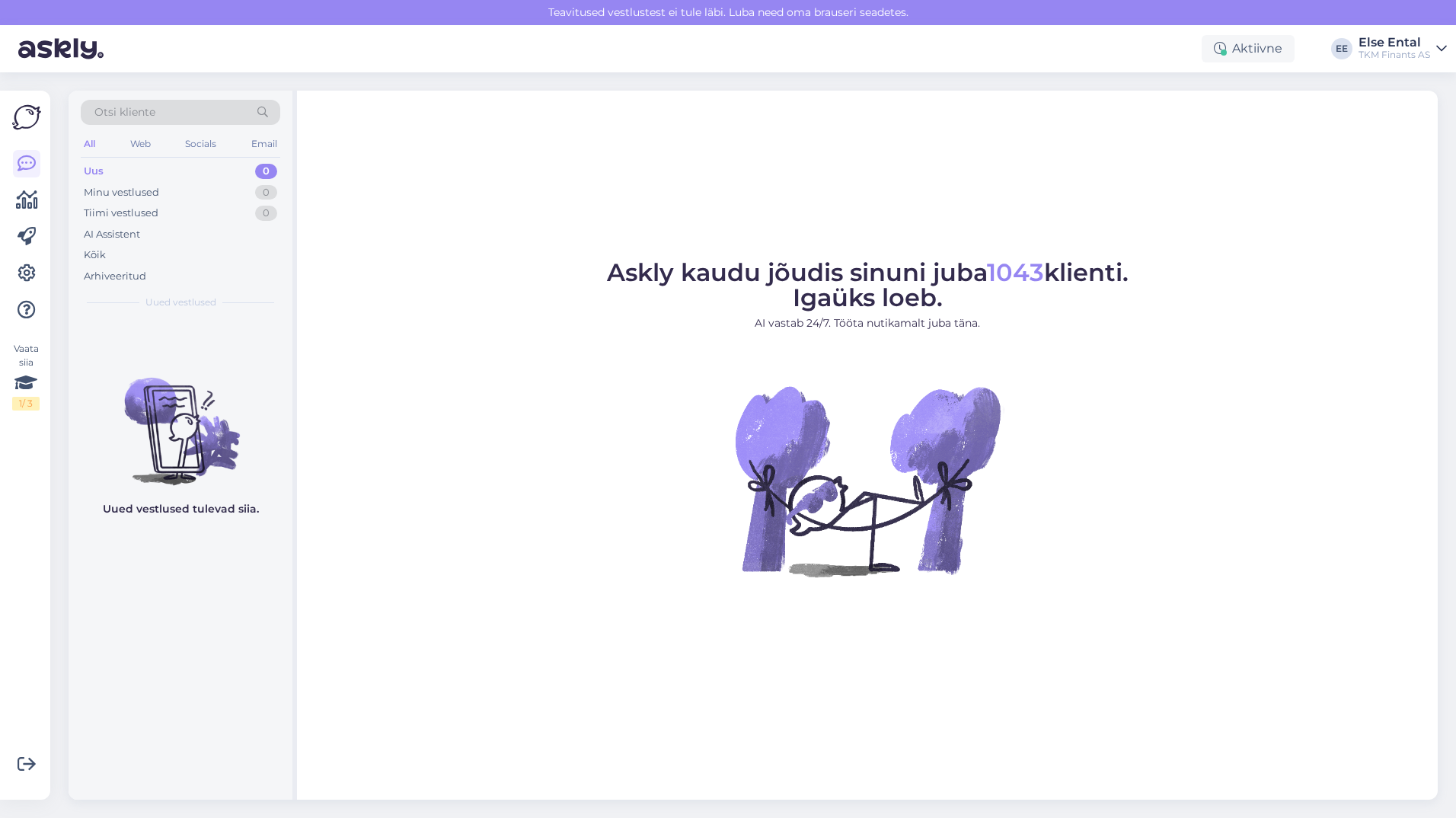
click at [122, 174] on div "Uus 0" at bounding box center [181, 171] width 199 height 21
drag, startPoint x: 1064, startPoint y: 13, endPoint x: 1056, endPoint y: 12, distance: 8.1
click at [1064, 14] on div "Teavitused vestlustest ei tule läbi. Luba need oma brauseri seadetes." at bounding box center [728, 12] width 1456 height 25
click at [654, 19] on div "Teavitused vestlustest ei tule läbi. Luba need oma brauseri seadetes." at bounding box center [728, 12] width 1456 height 25
click at [645, 12] on div "Teavitused vestlustest ei tule läbi. Luba need oma brauseri seadetes." at bounding box center [728, 12] width 1456 height 25
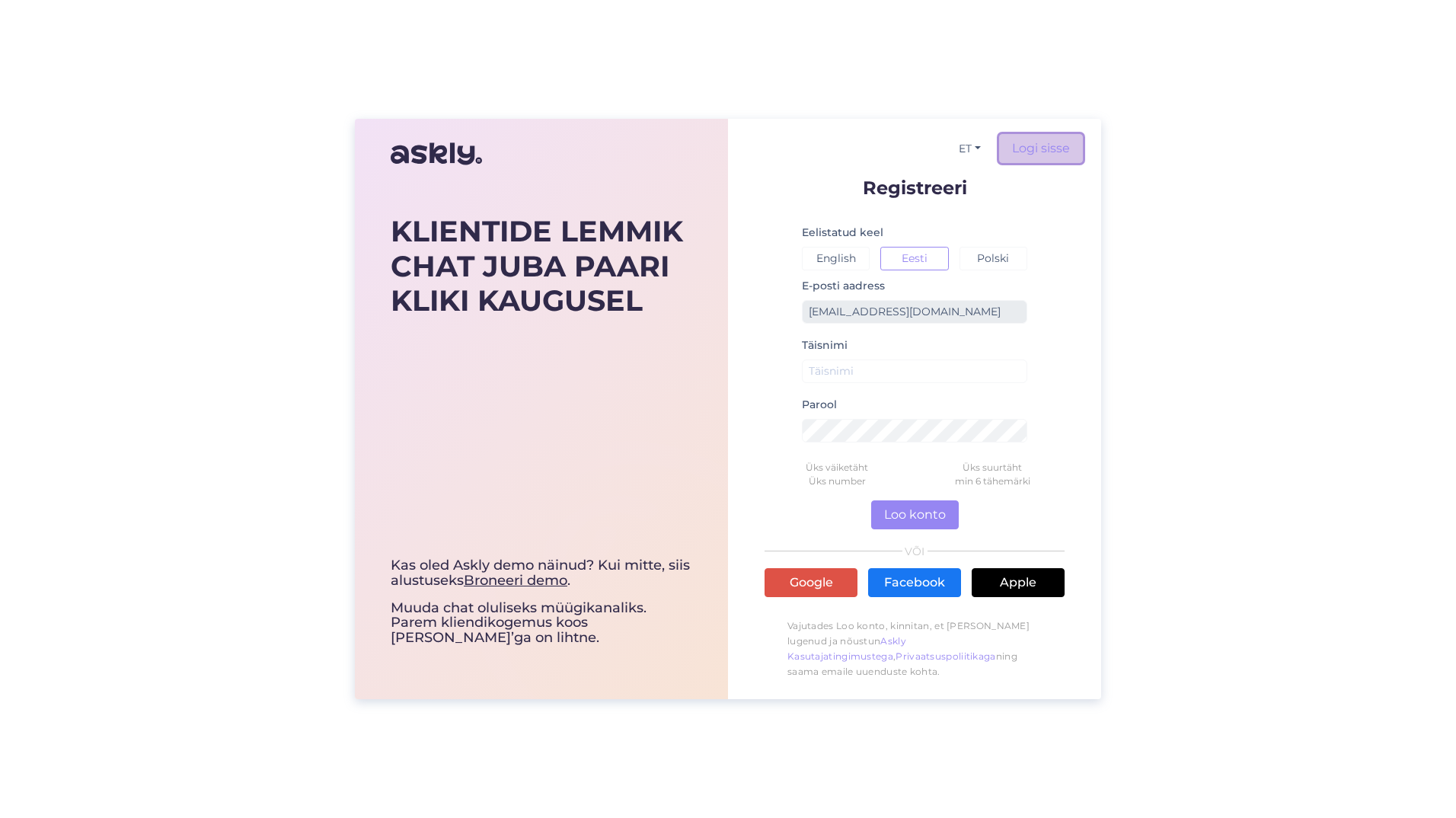
click at [1034, 162] on link "Logi sisse" at bounding box center [1041, 148] width 84 height 29
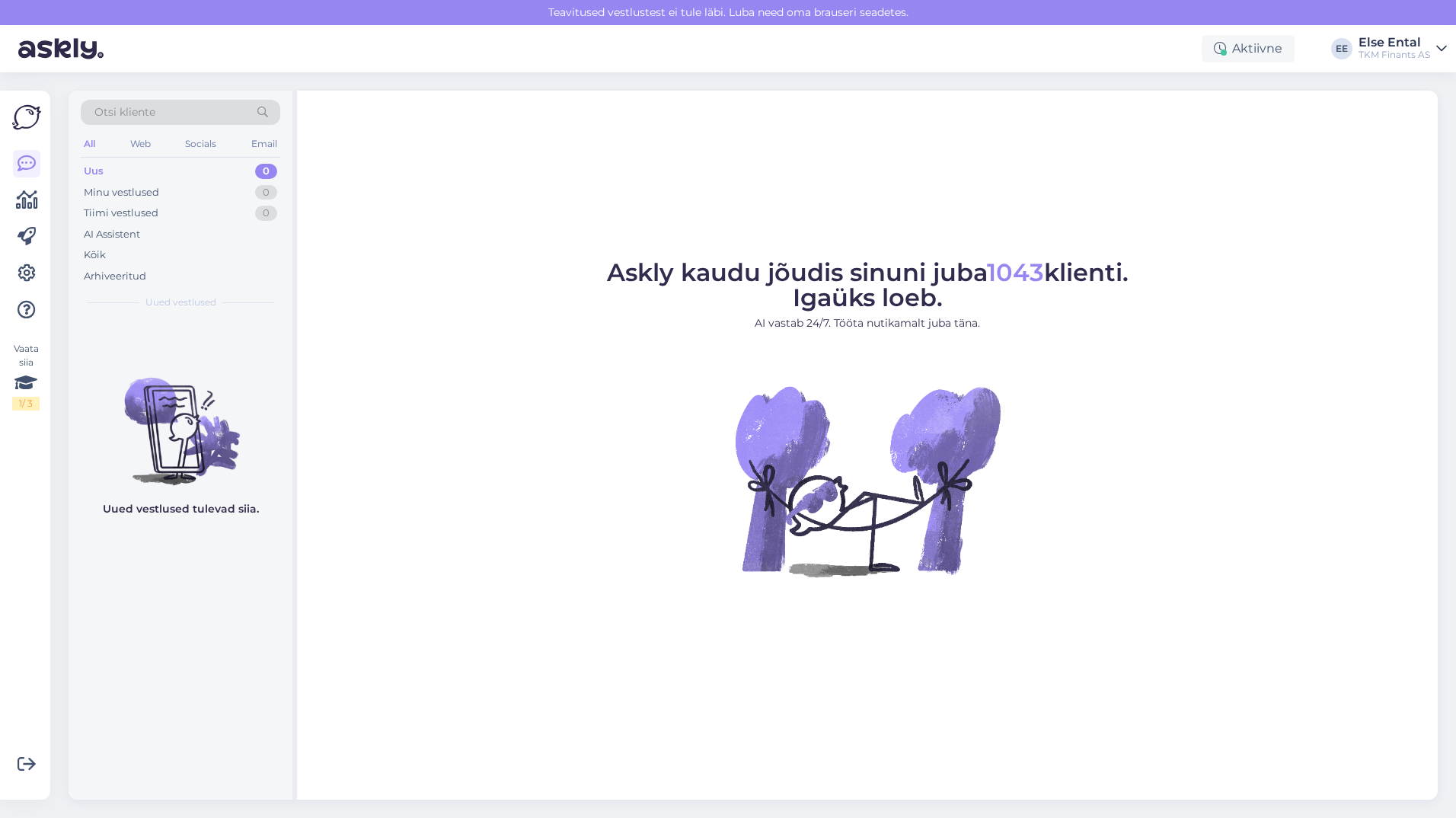
click at [129, 170] on div "Uus 0" at bounding box center [181, 171] width 199 height 21
click at [119, 266] on div "Arhiveeritud" at bounding box center [181, 276] width 199 height 21
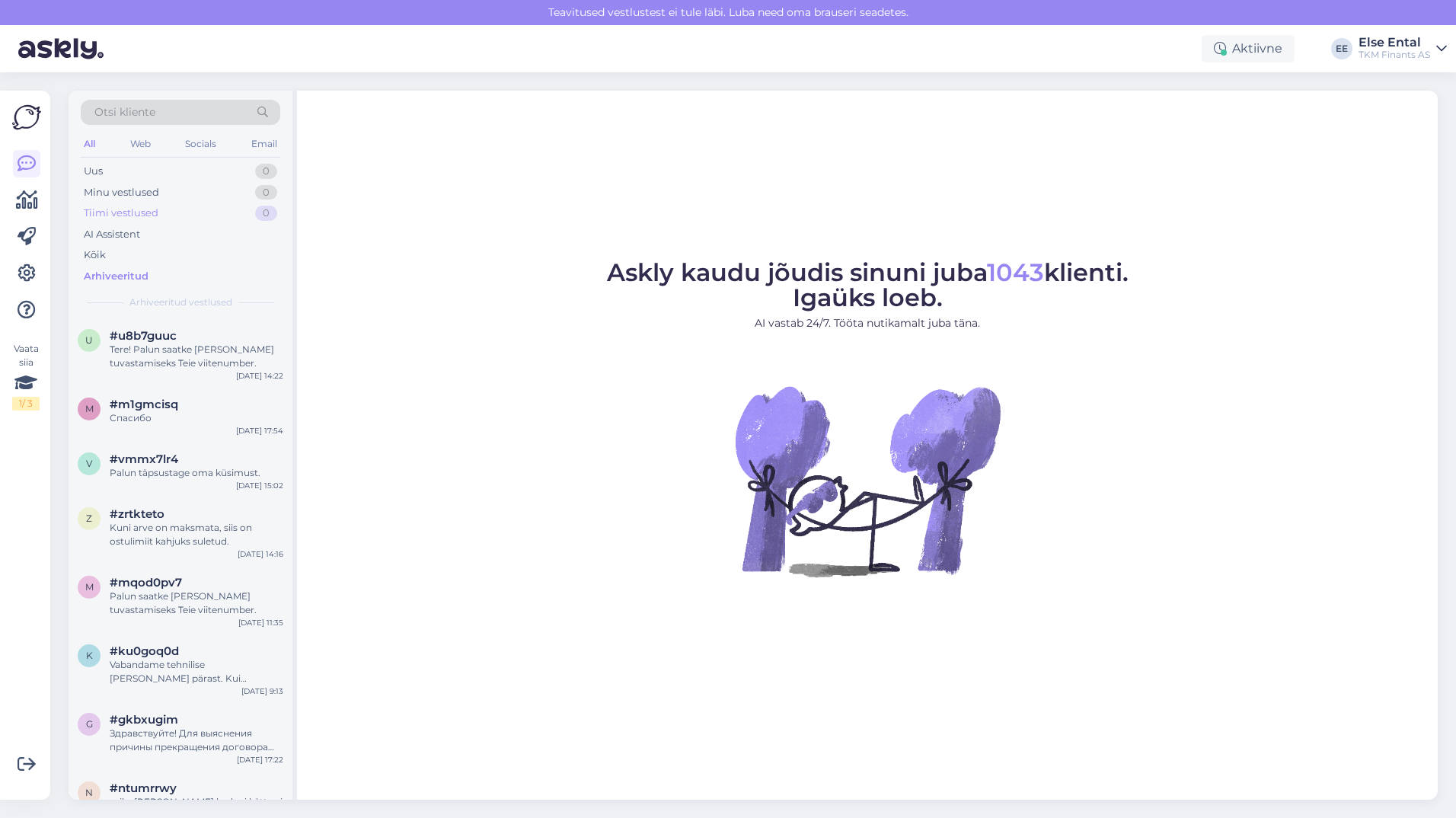
click at [111, 209] on div "Tiimi vestlused" at bounding box center [122, 213] width 75 height 16
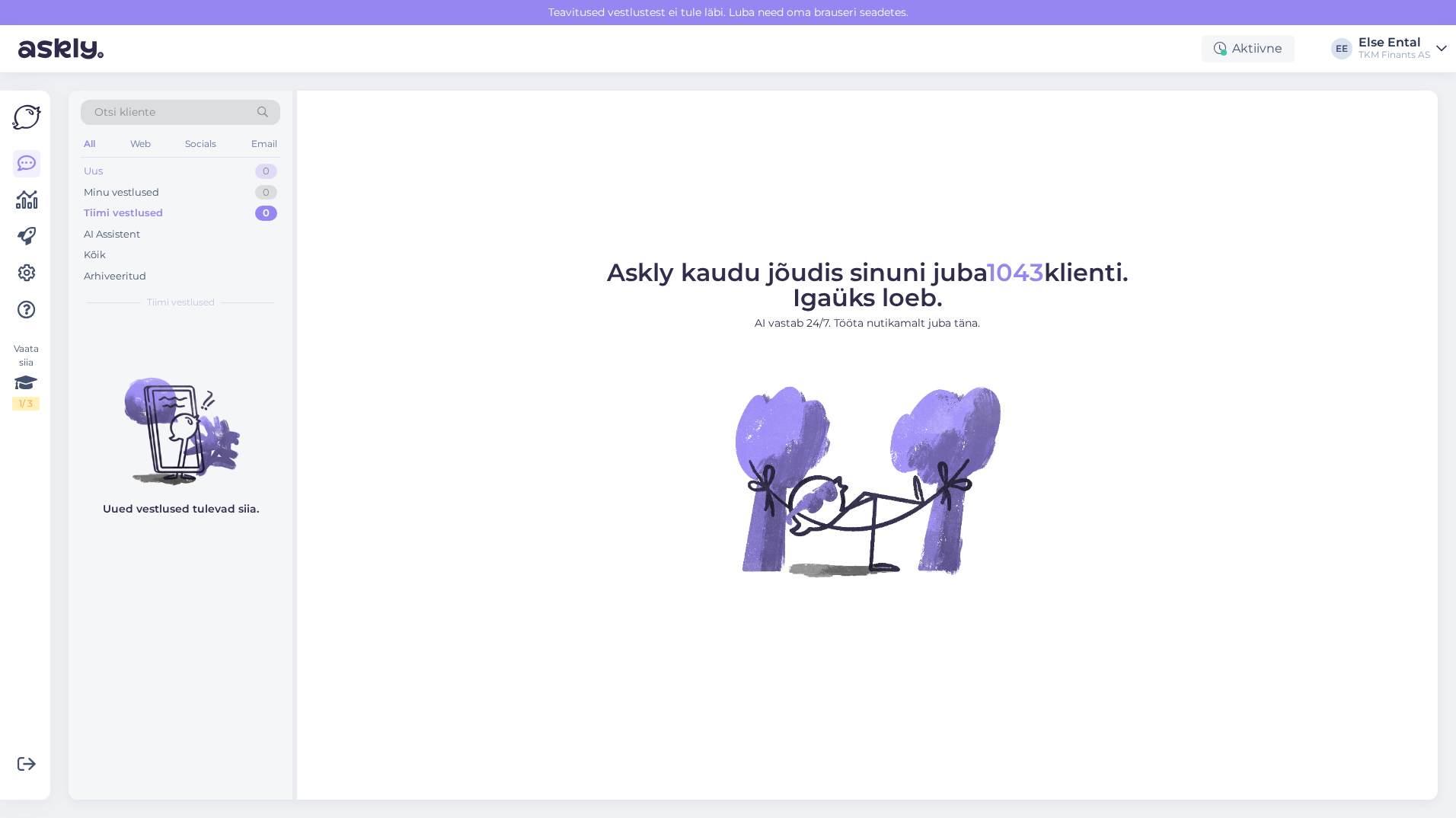
click at [87, 173] on div "Uus" at bounding box center [93, 171] width 19 height 16
drag, startPoint x: 970, startPoint y: 9, endPoint x: 870, endPoint y: 69, distance: 116.6
click at [870, 69] on div "Aktiivne EE Else Ental TKM Finants AS" at bounding box center [728, 48] width 1456 height 48
click at [1246, 46] on div "Aktiivne" at bounding box center [1247, 48] width 93 height 27
click at [957, 164] on div "Askly kaudu jõudis sinuni juba 1043 klienti. Igaüks loeb. AI vastab 24/7. Tööta…" at bounding box center [867, 445] width 1140 height 709
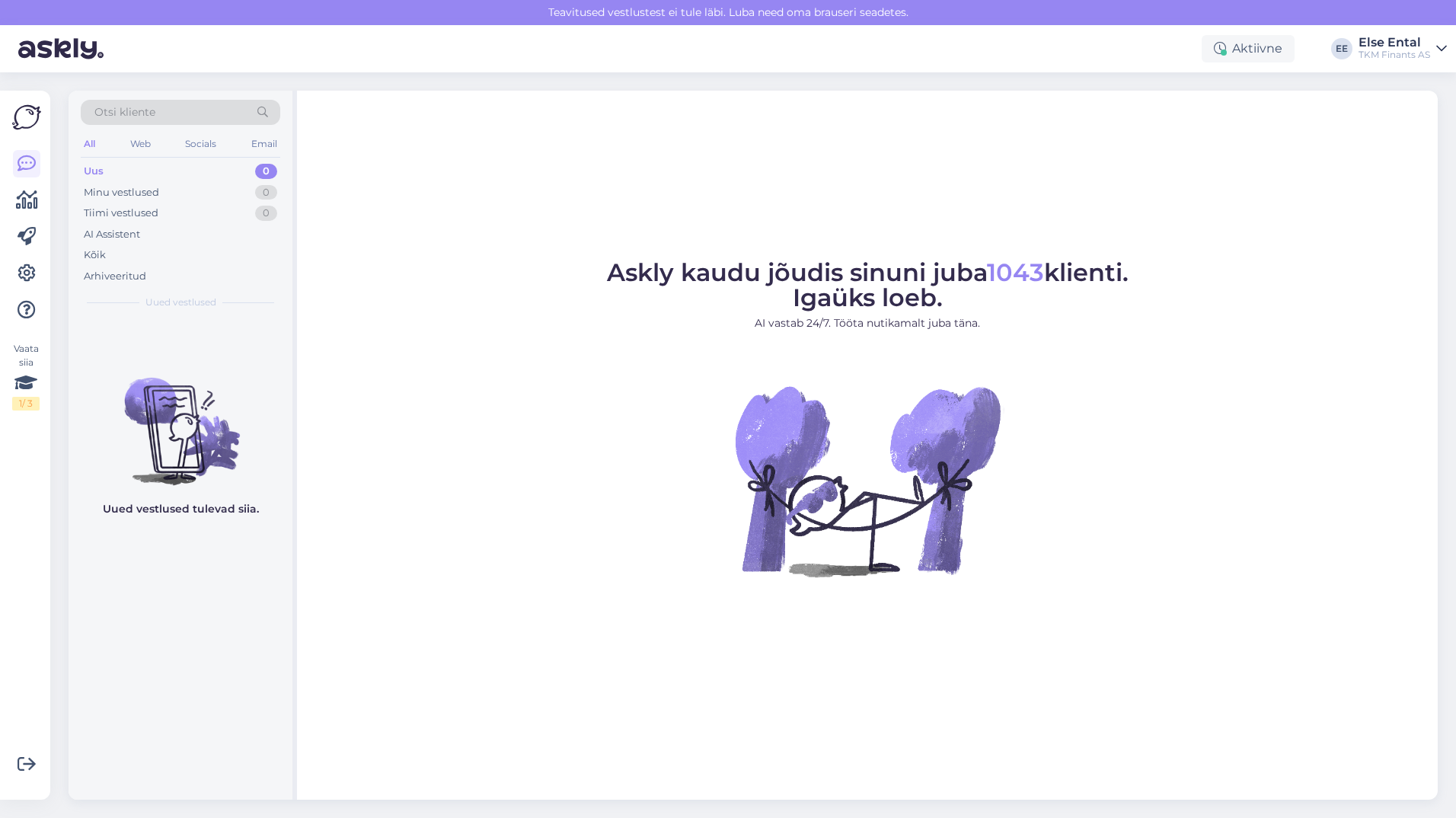
drag, startPoint x: 911, startPoint y: 19, endPoint x: 840, endPoint y: 59, distance: 81.5
click at [840, 59] on div "Aktiivne Võta paus, Askly hoiab kliente sinu lehel 15 minutit 30 minutit 1 tund…" at bounding box center [728, 48] width 1456 height 48
click at [115, 277] on div "Arhiveeritud" at bounding box center [115, 277] width 62 height 16
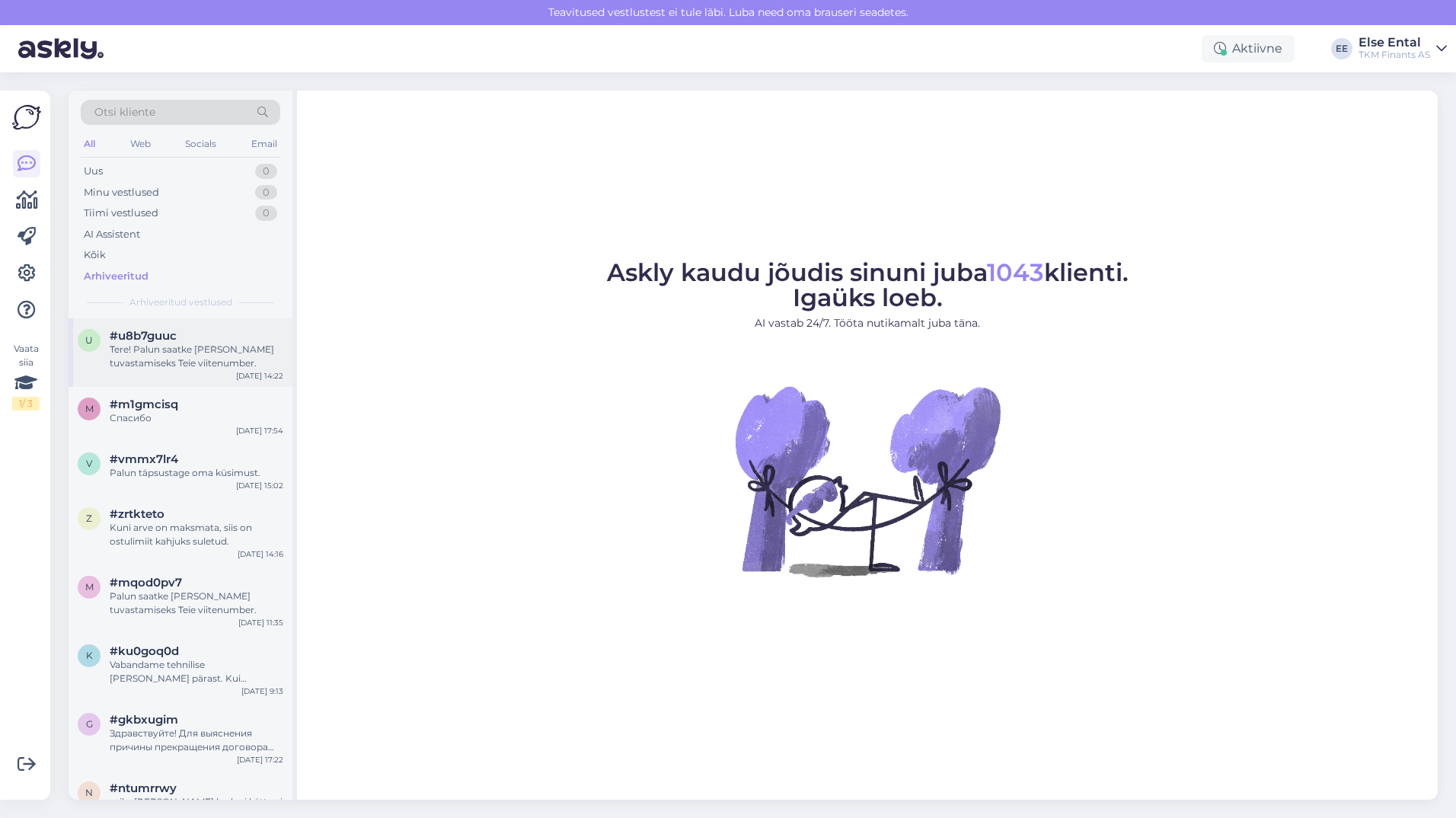
click at [129, 359] on div "Tere! Palun saatke [PERSON_NAME] tuvastamiseks Teie viitenumber." at bounding box center [196, 356] width 174 height 27
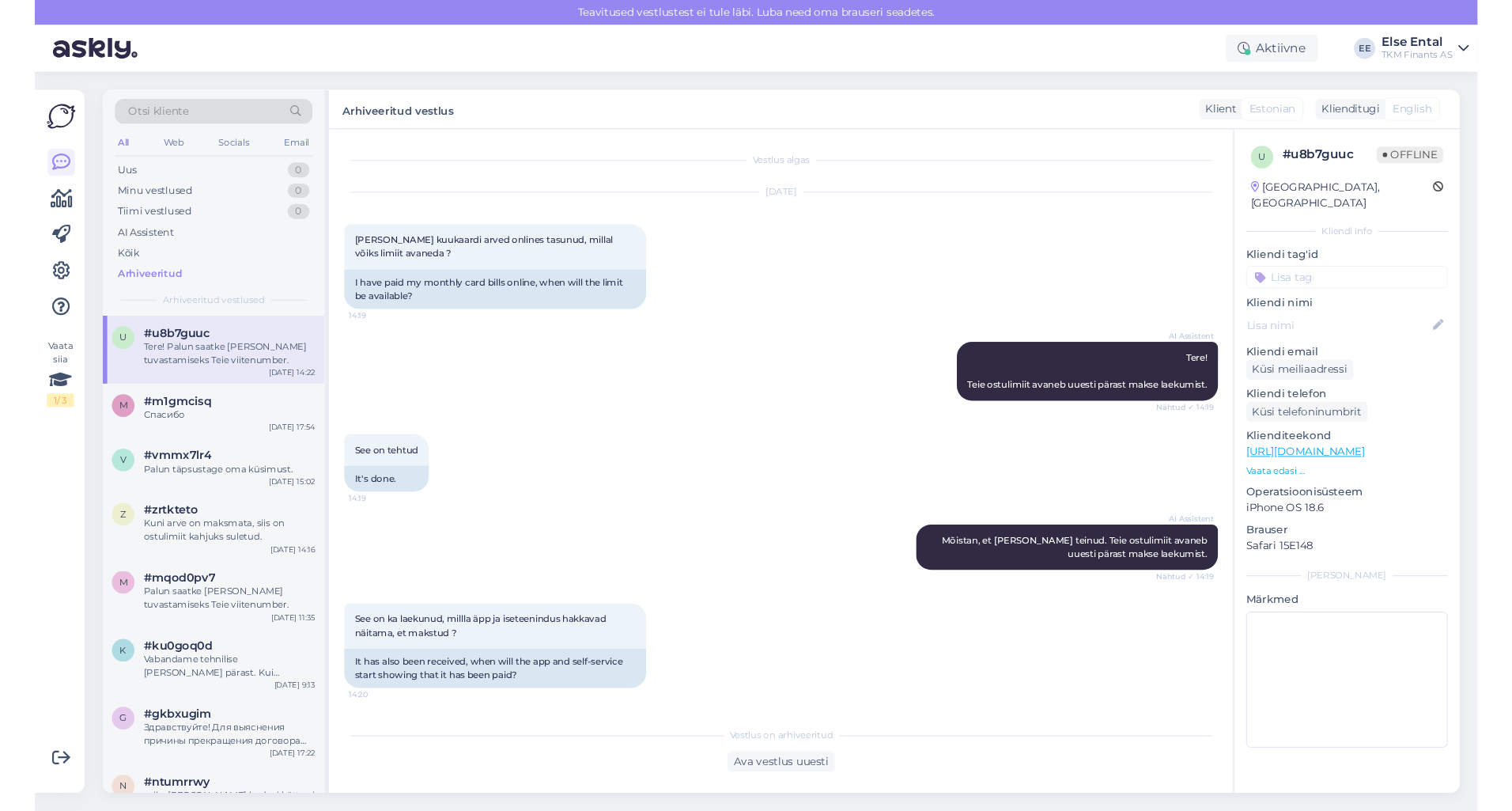
scroll to position [122, 0]
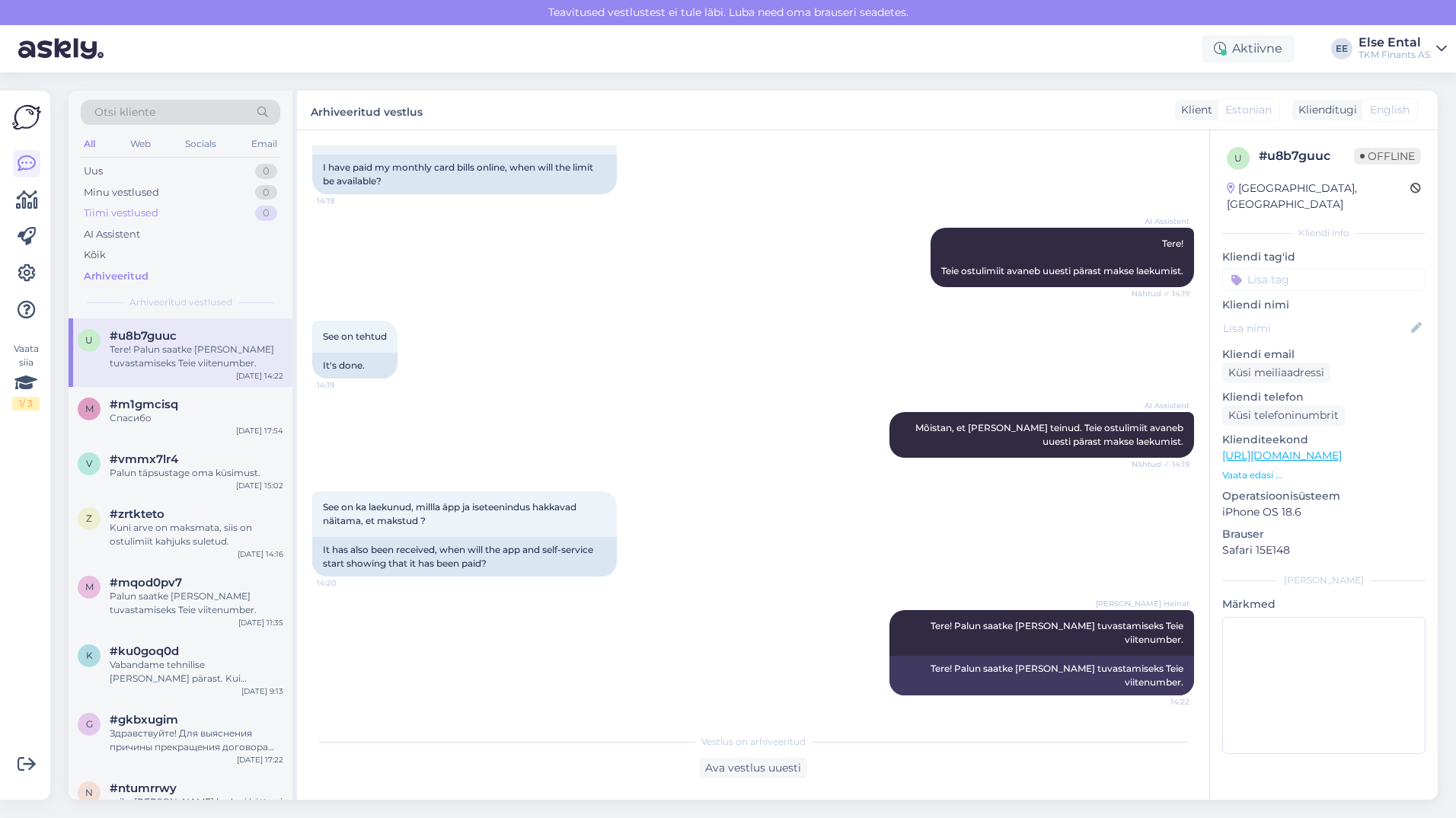
click at [126, 219] on div "Tiimi vestlused" at bounding box center [122, 213] width 75 height 16
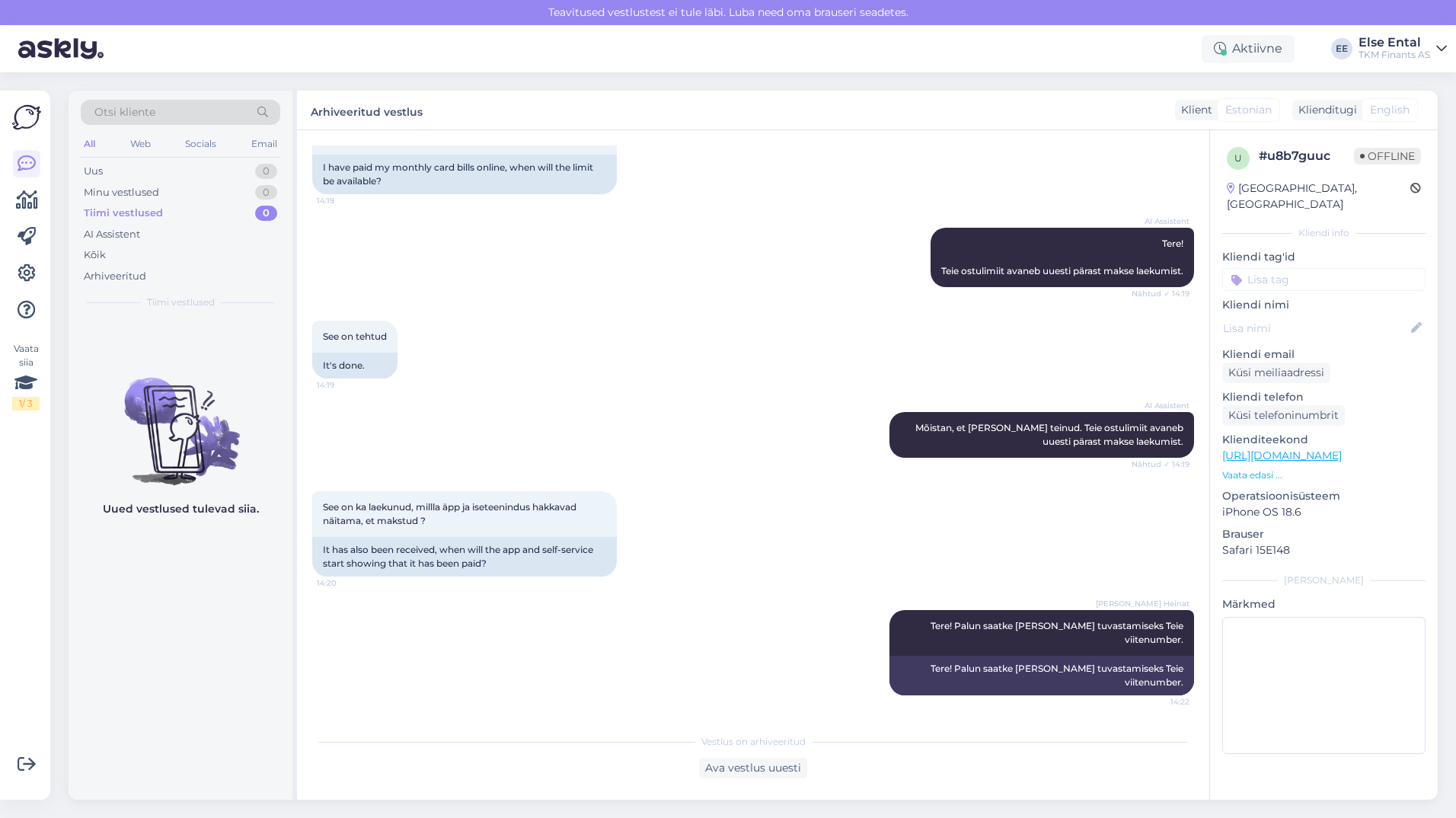
click at [122, 287] on div "Otsi kliente All Web Socials Email Uus 0 Minu vestlused 0 Tiimi vestlused 0 AI …" at bounding box center [180, 204] width 224 height 227
click at [119, 273] on div "Arhiveeritud" at bounding box center [115, 277] width 62 height 16
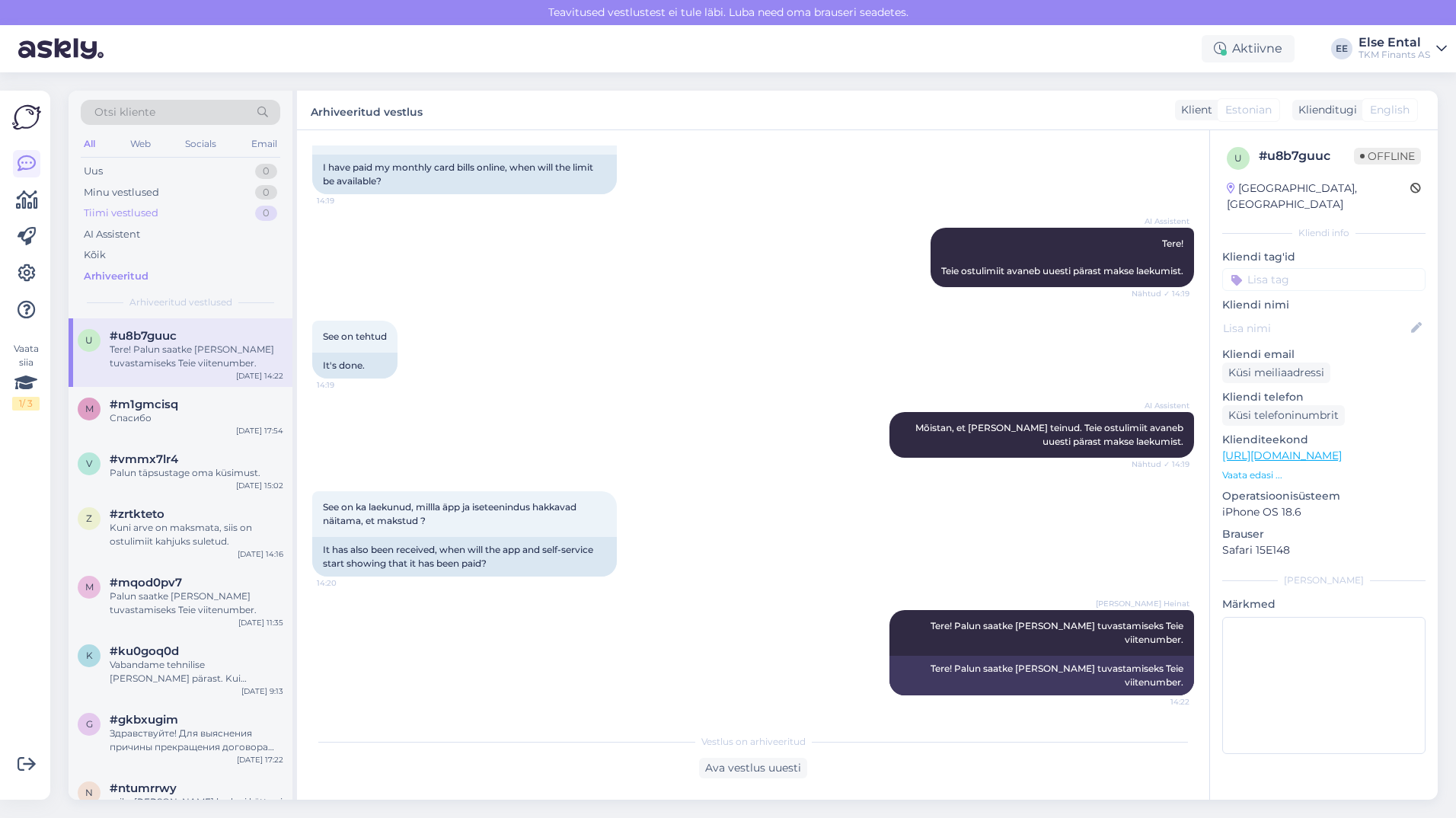
click at [130, 220] on div "Tiimi vestlused" at bounding box center [122, 213] width 75 height 16
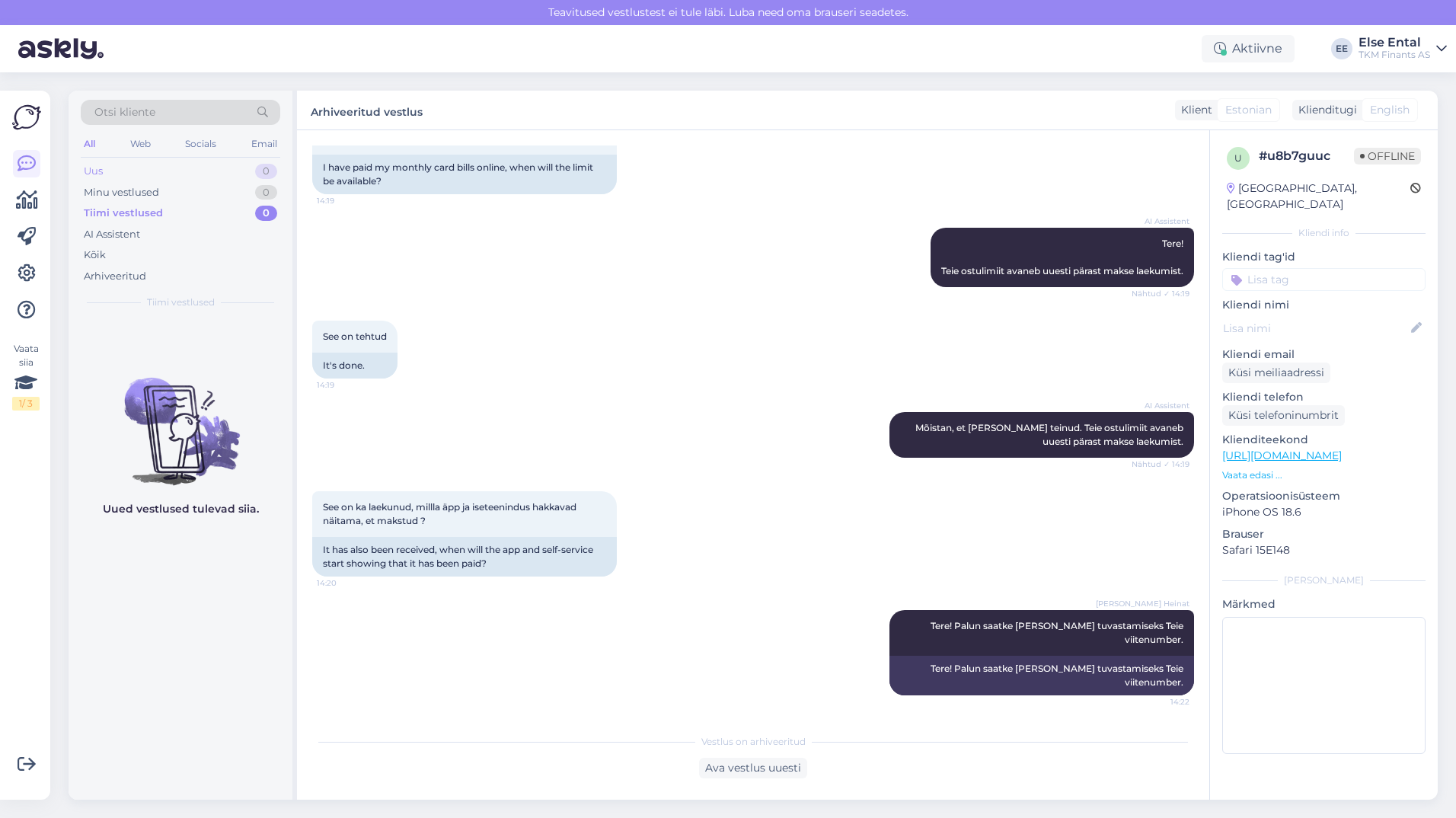
click at [116, 168] on div "Uus 0" at bounding box center [181, 171] width 199 height 21
drag, startPoint x: 954, startPoint y: 18, endPoint x: 760, endPoint y: 55, distance: 197.5
click at [760, 55] on div "Aktiivne Võta paus, Askly hoiab kliente sinu lehel 15 minutit 30 minutit 1 tund…" at bounding box center [728, 48] width 1456 height 48
click at [1391, 104] on span "English" at bounding box center [1389, 110] width 40 height 16
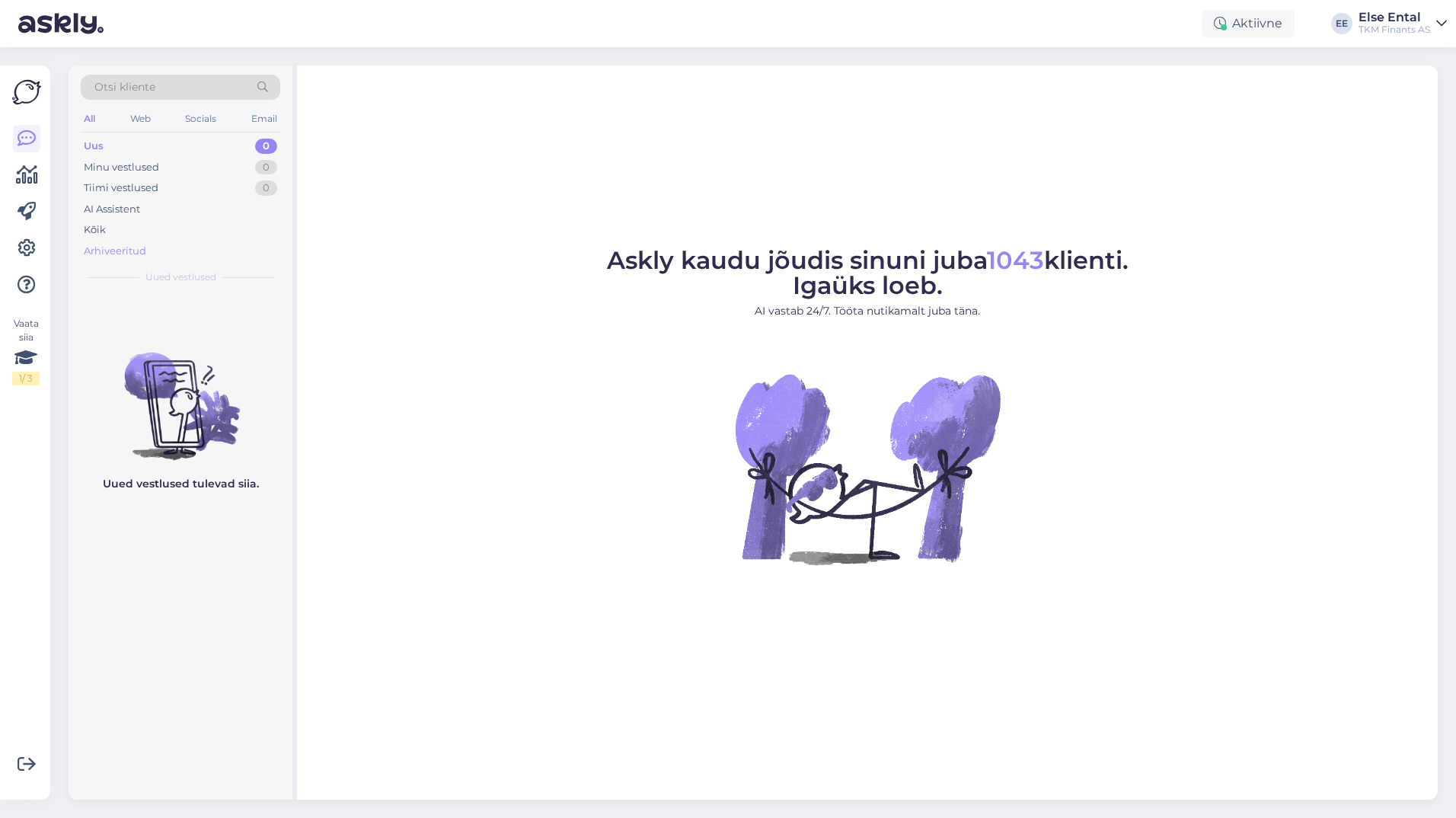
click at [147, 252] on div "Arhiveeritud" at bounding box center [181, 251] width 199 height 21
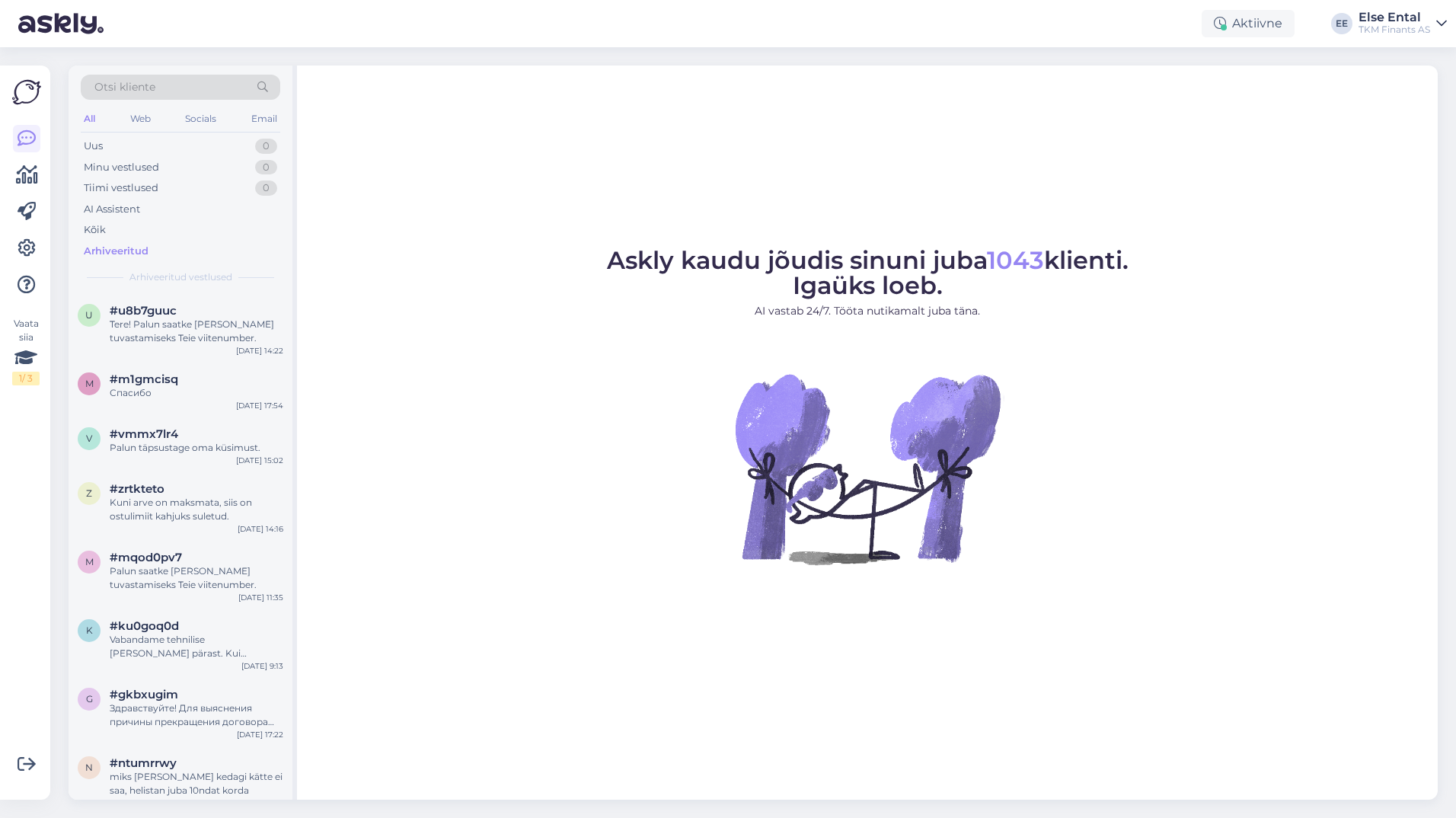
click at [919, 149] on div "Askly kaudu jõudis sinuni juba 1043 klienti. Igaüks loeb. AI vastab 24/7. Tööta…" at bounding box center [867, 432] width 1140 height 734
click at [178, 87] on div "Otsi kliente" at bounding box center [181, 87] width 199 height 25
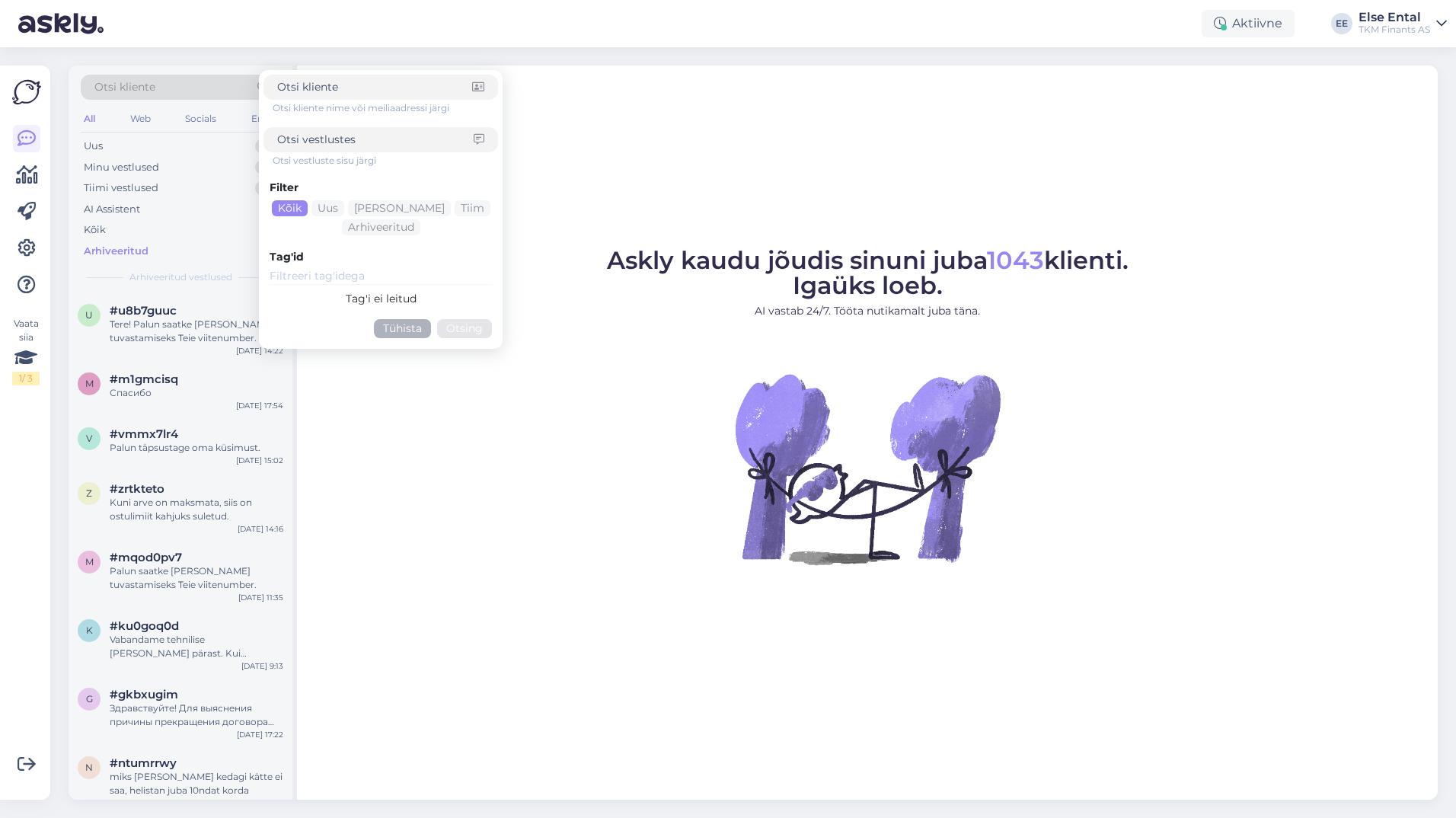
click at [321, 138] on input at bounding box center [375, 139] width 196 height 16
type input "else"
click at [478, 326] on button "Otsing" at bounding box center [464, 329] width 55 height 19
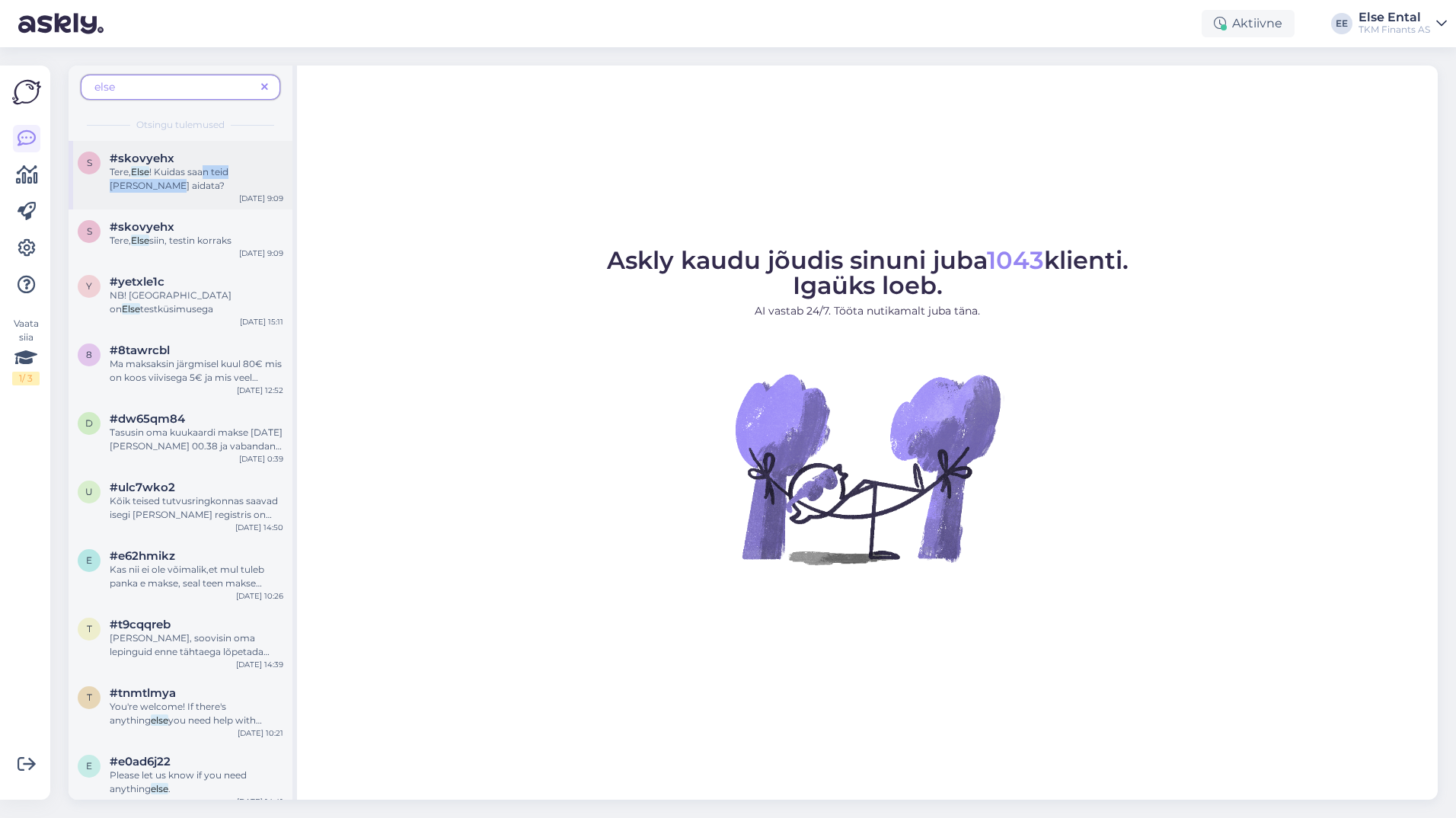
click at [206, 179] on div "Tere, Else ! Kuidas saan teid [PERSON_NAME] aidata?" at bounding box center [196, 178] width 174 height 27
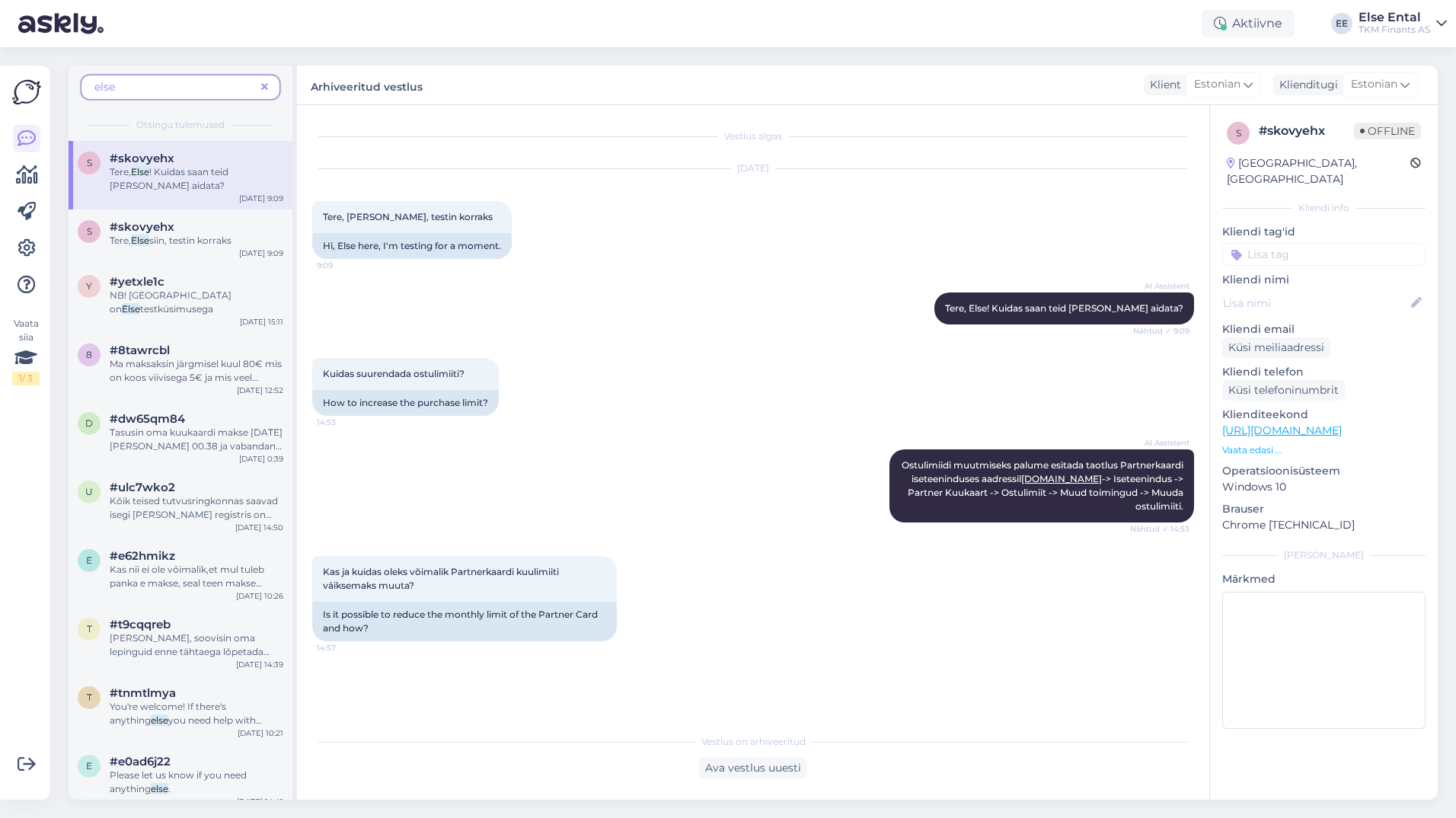
click at [609, 534] on div "AI Assistent Ostulimiidi muutmiseks palume esitada taotlus Partnerkaardi isetee…" at bounding box center [753, 485] width 882 height 107
click at [680, 314] on div "AI Assistent Tere, Else! Kuidas saan teid täna aidata? Nähtud ✓ 9:09" at bounding box center [753, 309] width 882 height 65
click at [41, 681] on div "Vaata siia 1 / 3" at bounding box center [26, 432] width 29 height 710
click at [771, 770] on div "Ava vestlus uuesti" at bounding box center [753, 768] width 108 height 20
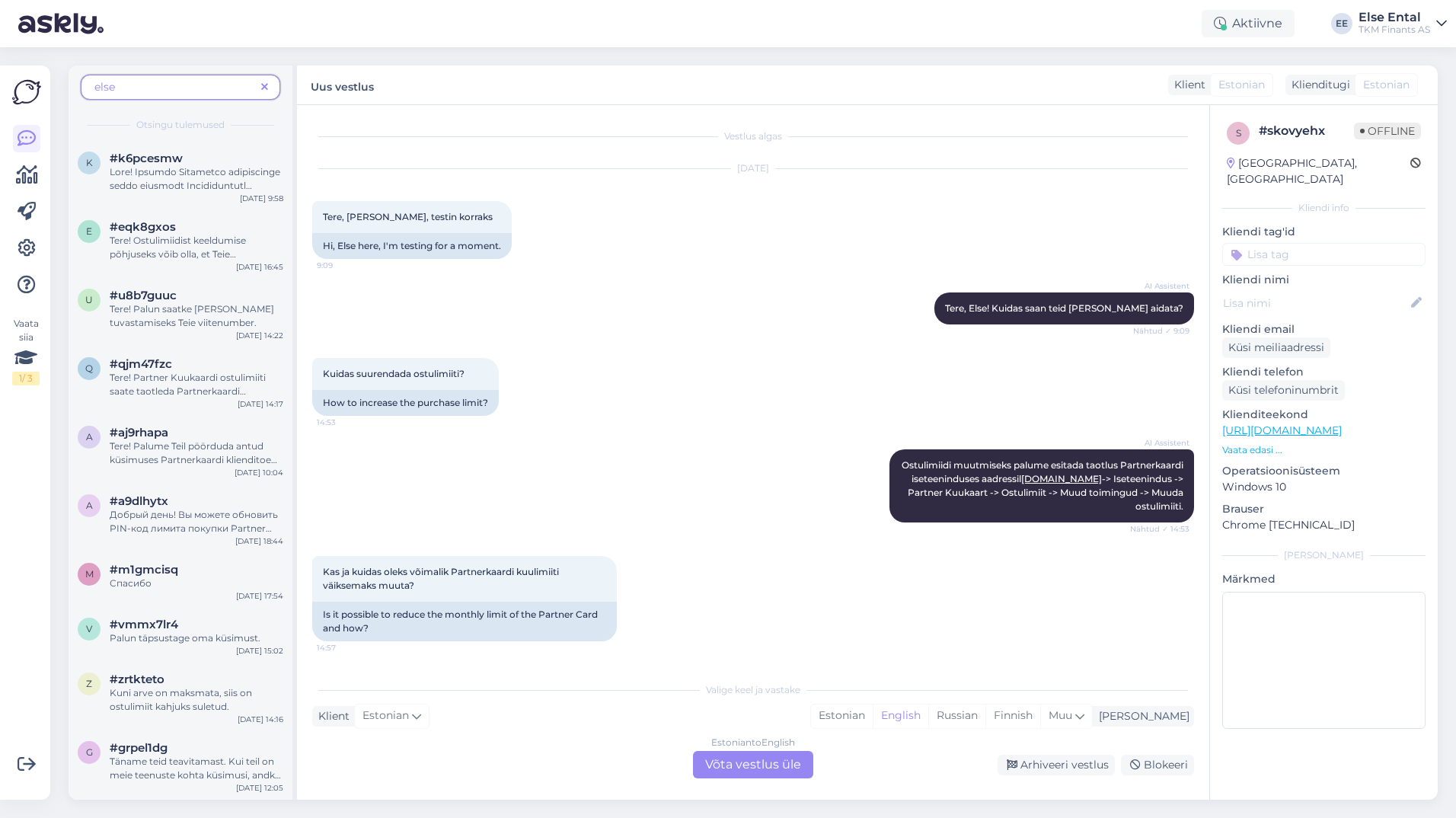
click at [759, 773] on div "Estonian to English Võta vestlus üle" at bounding box center [753, 764] width 120 height 27
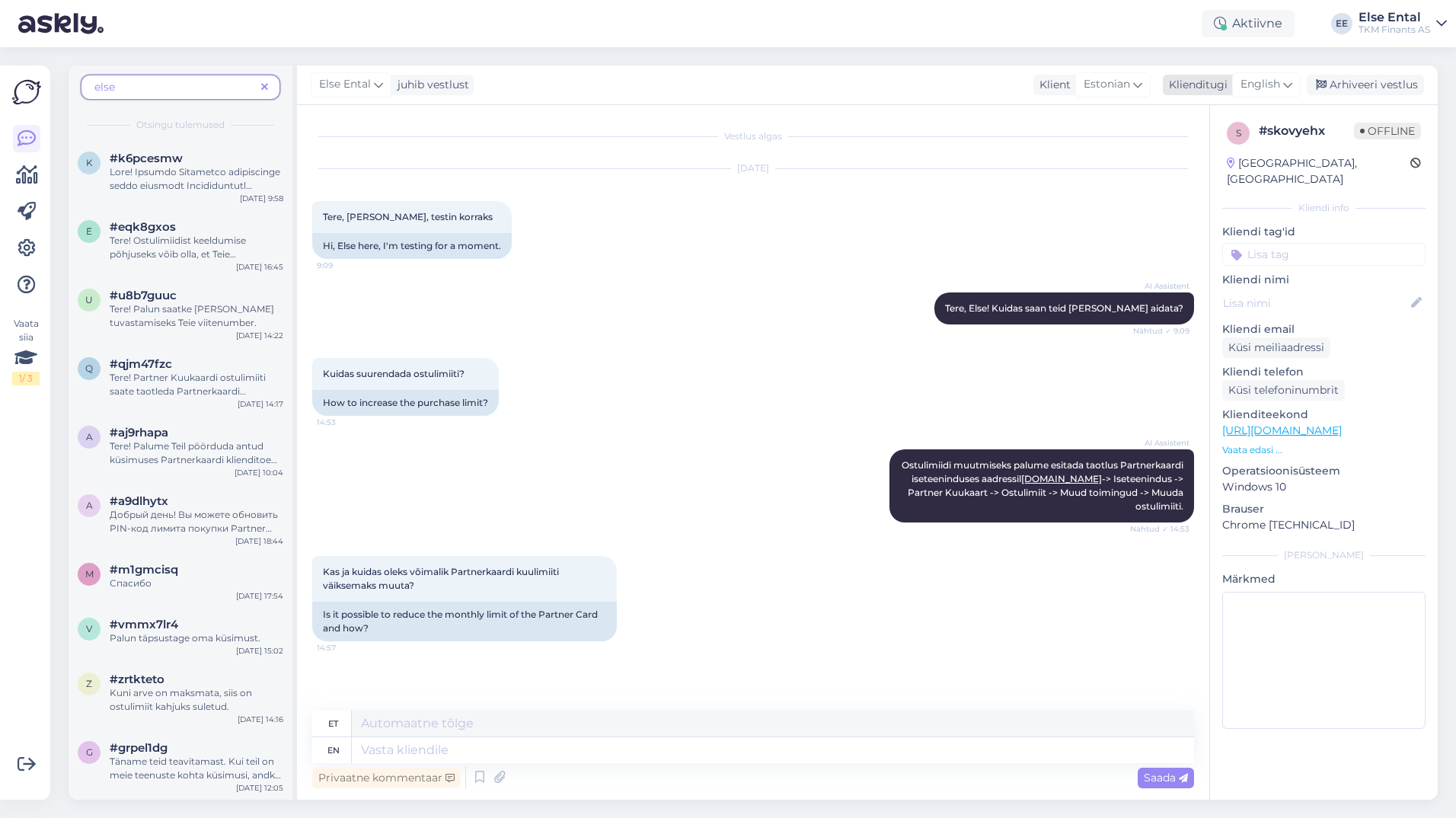
click at [1279, 83] on span "English" at bounding box center [1260, 85] width 40 height 17
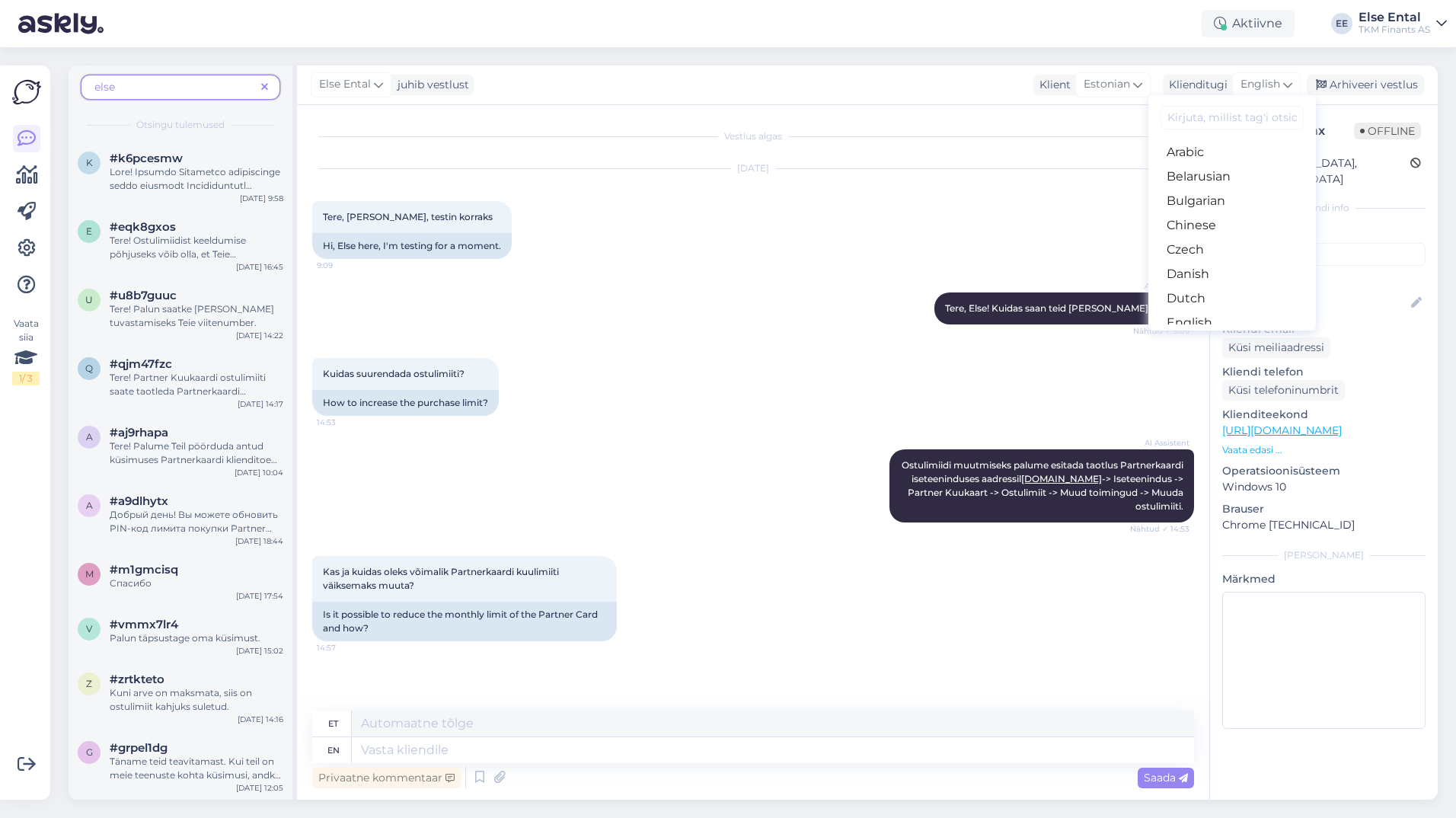
click at [1218, 108] on input at bounding box center [1232, 118] width 143 height 23
click at [1211, 264] on link "Estonian" at bounding box center [1232, 270] width 167 height 24
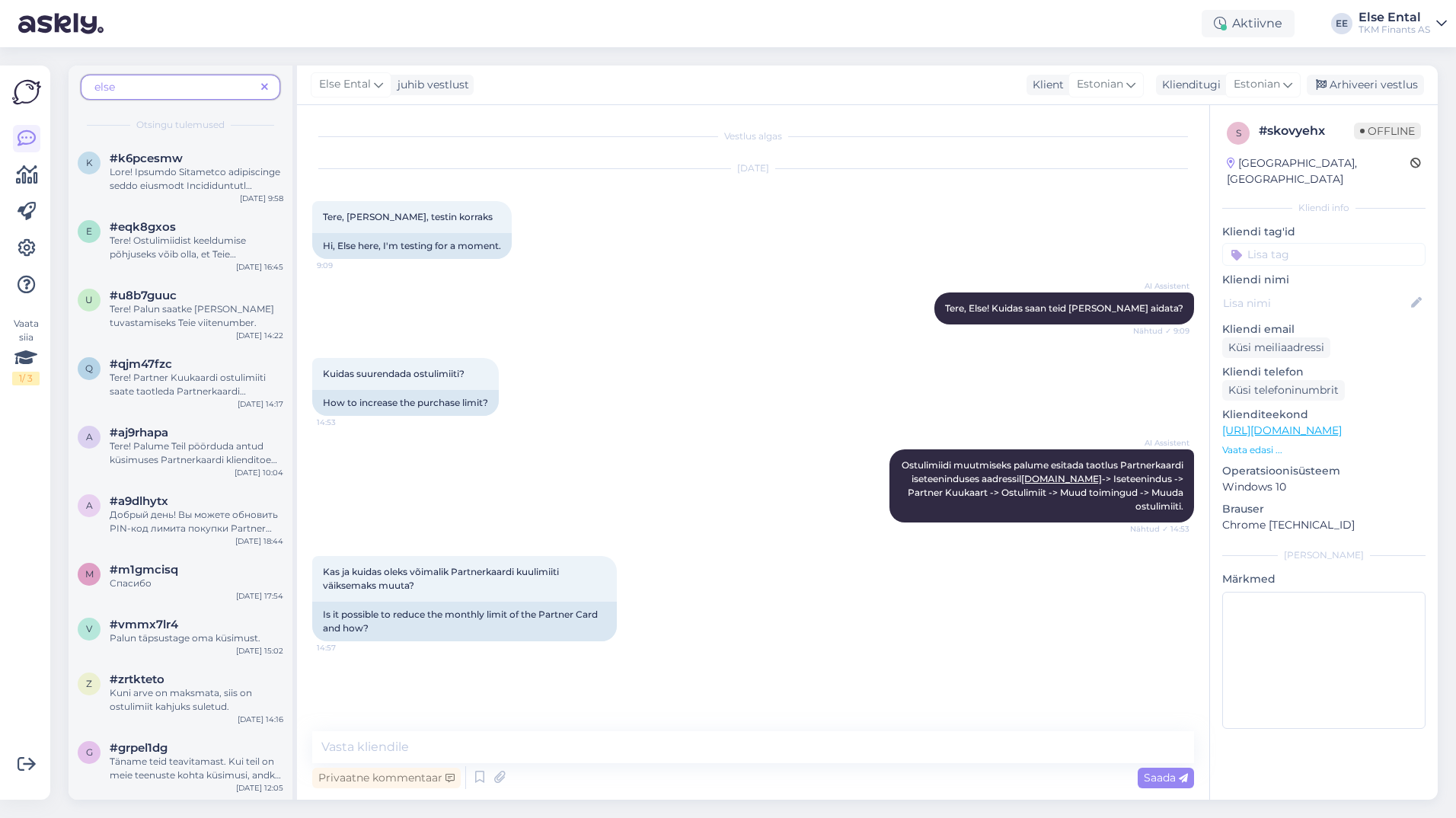
click at [1045, 197] on div "Aug 7 2025 Tere, Else siin, testin korraks 9:09 Hi, Else here, I'm testing for …" at bounding box center [753, 213] width 882 height 123
click at [538, 746] on textarea at bounding box center [753, 746] width 882 height 32
click at [492, 751] on textarea at bounding box center [753, 746] width 882 height 32
click at [673, 749] on textarea at bounding box center [753, 746] width 882 height 32
paste textarea "Kas partner kuukaardi ostuliimidiga saab tasuda ka tubakatoodete eest?"
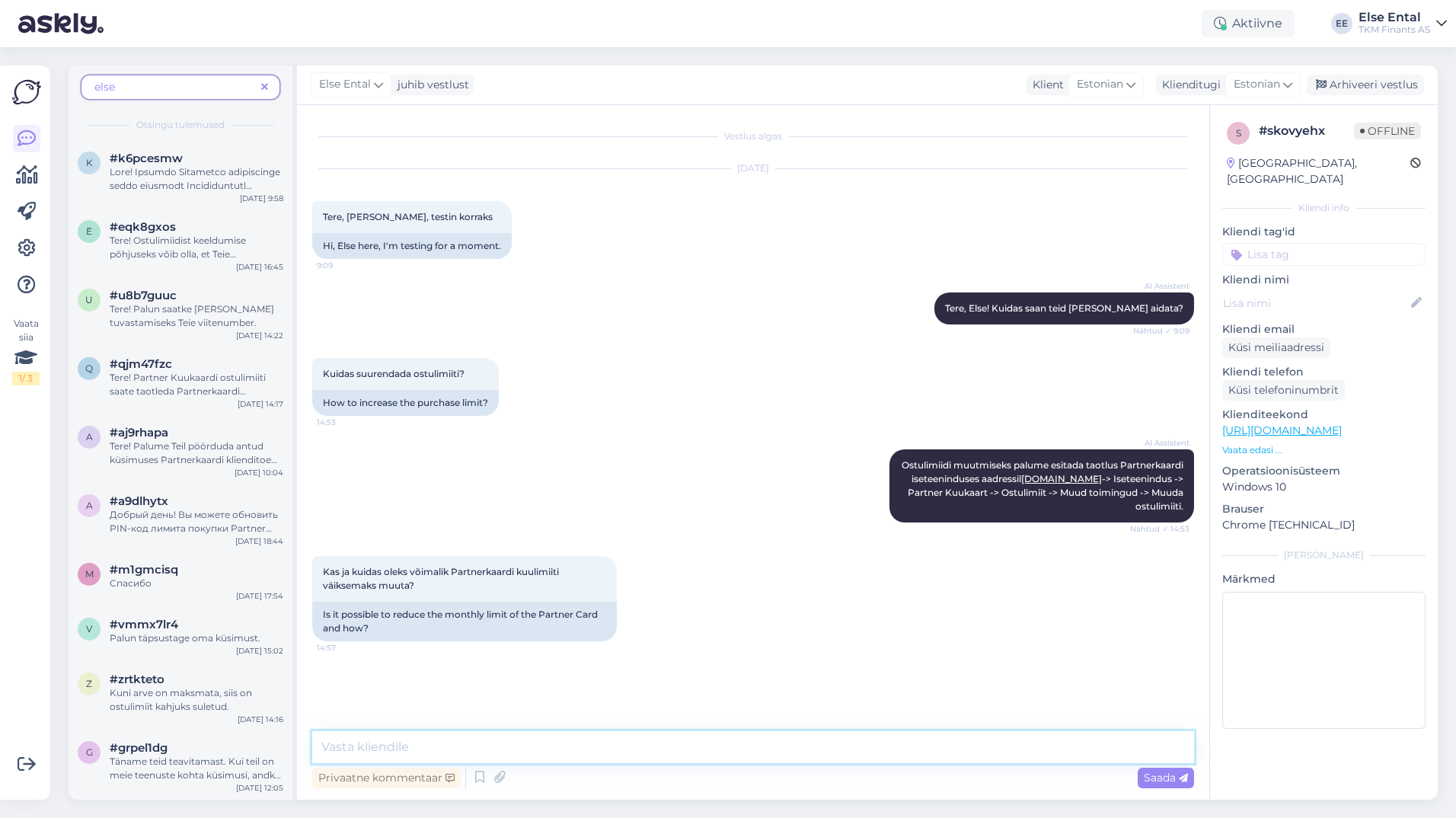
type textarea "Kas partner kuukaardi ostuliimidiga saab tasuda ka tubakatoodete eest?"
drag, startPoint x: 831, startPoint y: 749, endPoint x: 310, endPoint y: 753, distance: 521.0
click at [310, 753] on div "Vestlus algas Aug 7 2025 Tere, Else siin, testin korraks 9:09 Hi, Else here, I'…" at bounding box center [753, 452] width 912 height 694
drag, startPoint x: 1369, startPoint y: 84, endPoint x: 1359, endPoint y: 86, distance: 10.2
click at [1368, 84] on div "Arhiveeri vestlus" at bounding box center [1365, 85] width 118 height 20
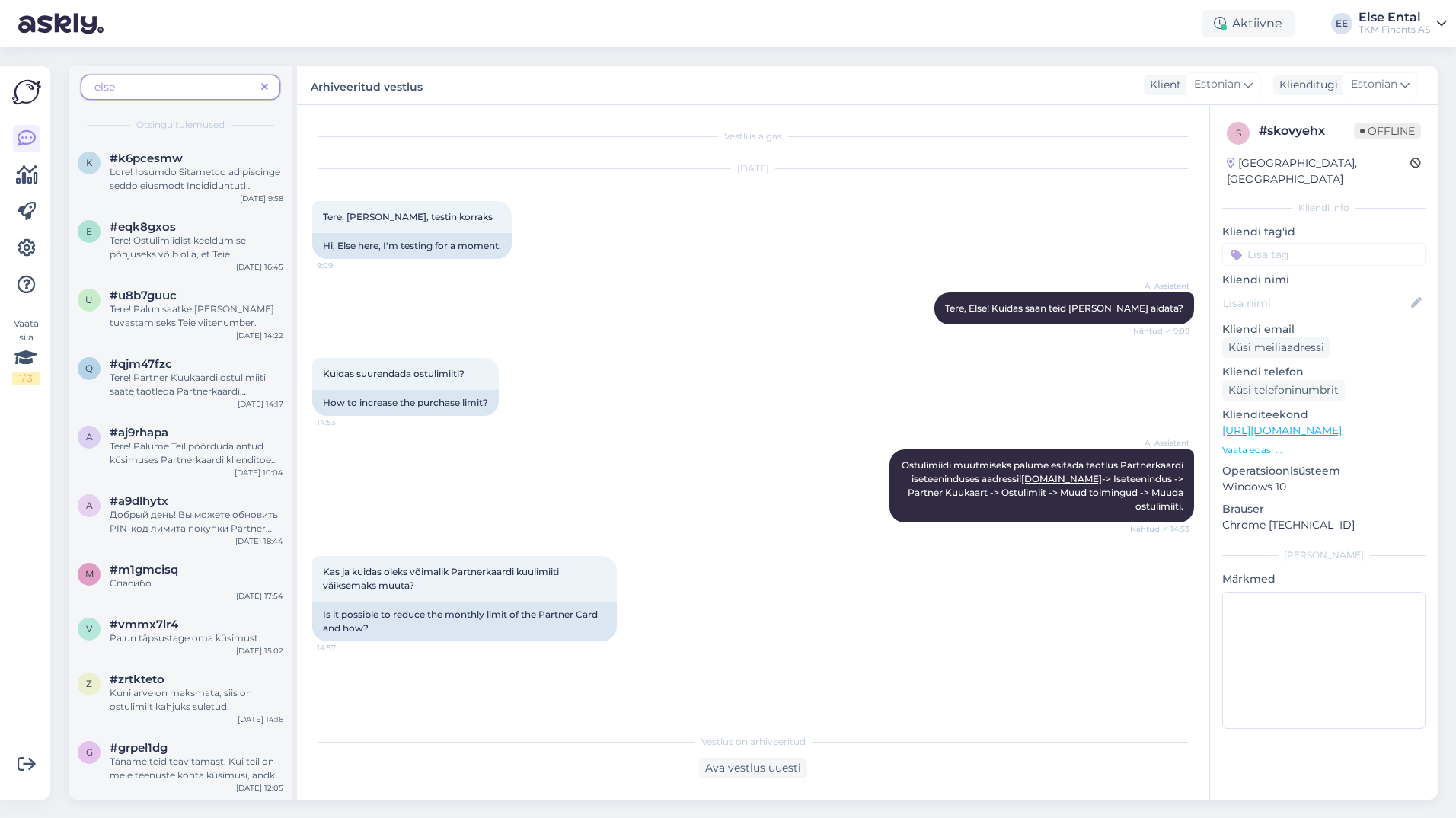
click at [268, 82] on span at bounding box center [264, 87] width 19 height 16
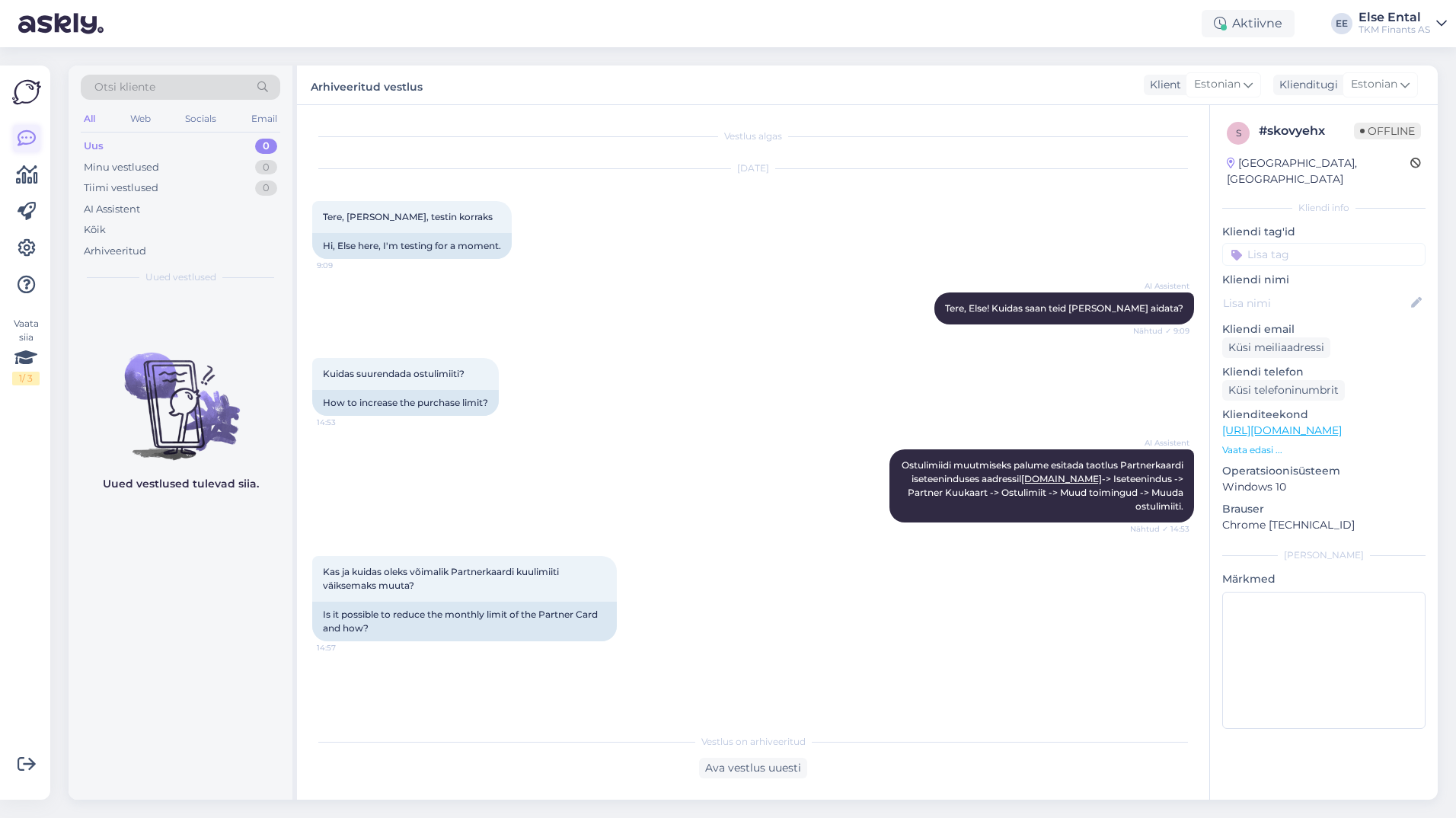
click at [30, 144] on icon at bounding box center [26, 138] width 18 height 18
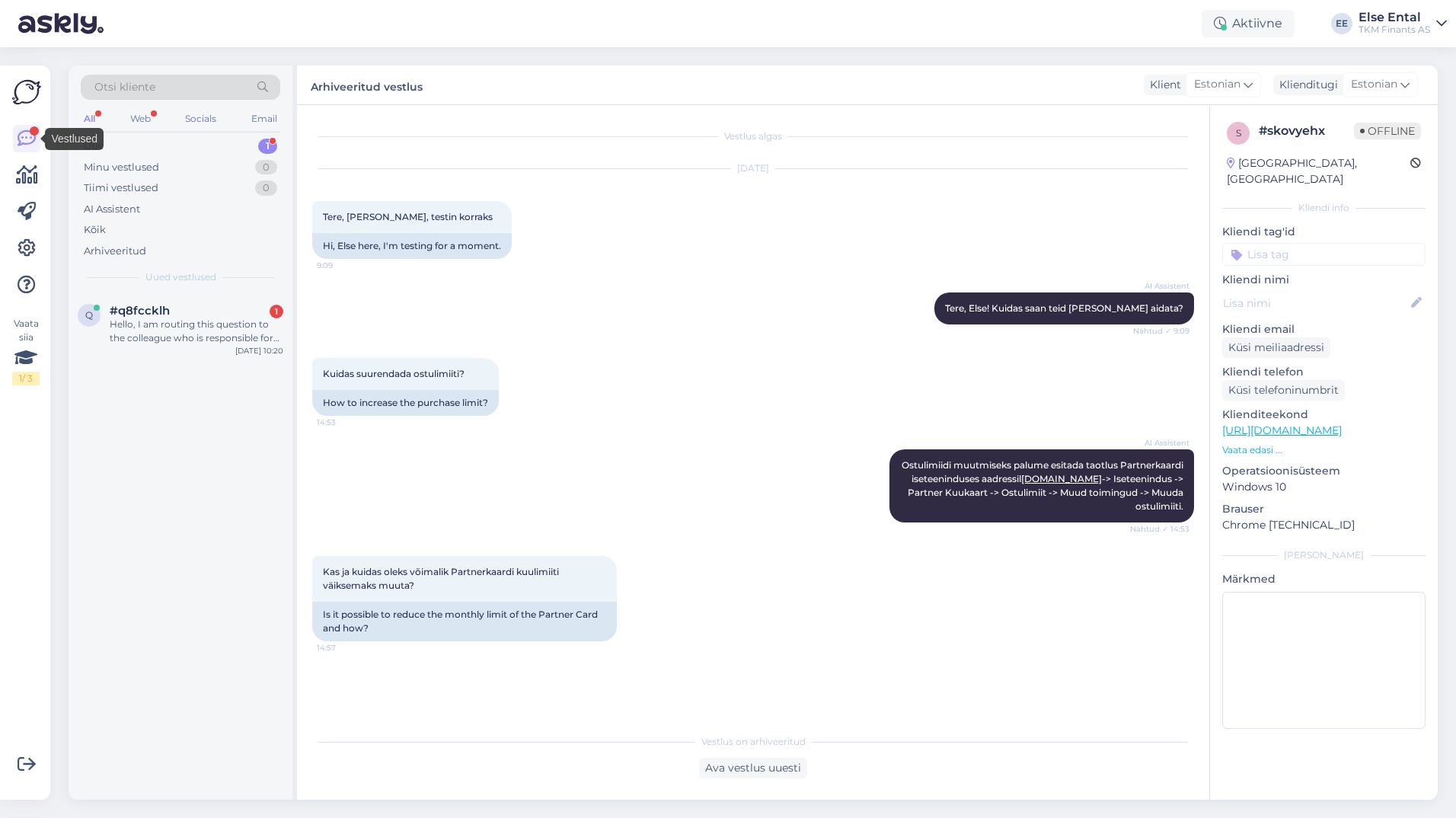
click at [161, 139] on div "Uus 1" at bounding box center [181, 146] width 199 height 21
click at [116, 150] on div "Uus 1" at bounding box center [181, 146] width 199 height 21
click at [146, 330] on div "Hello, I am routing this question to the colleague who is responsible for this …" at bounding box center [196, 331] width 174 height 27
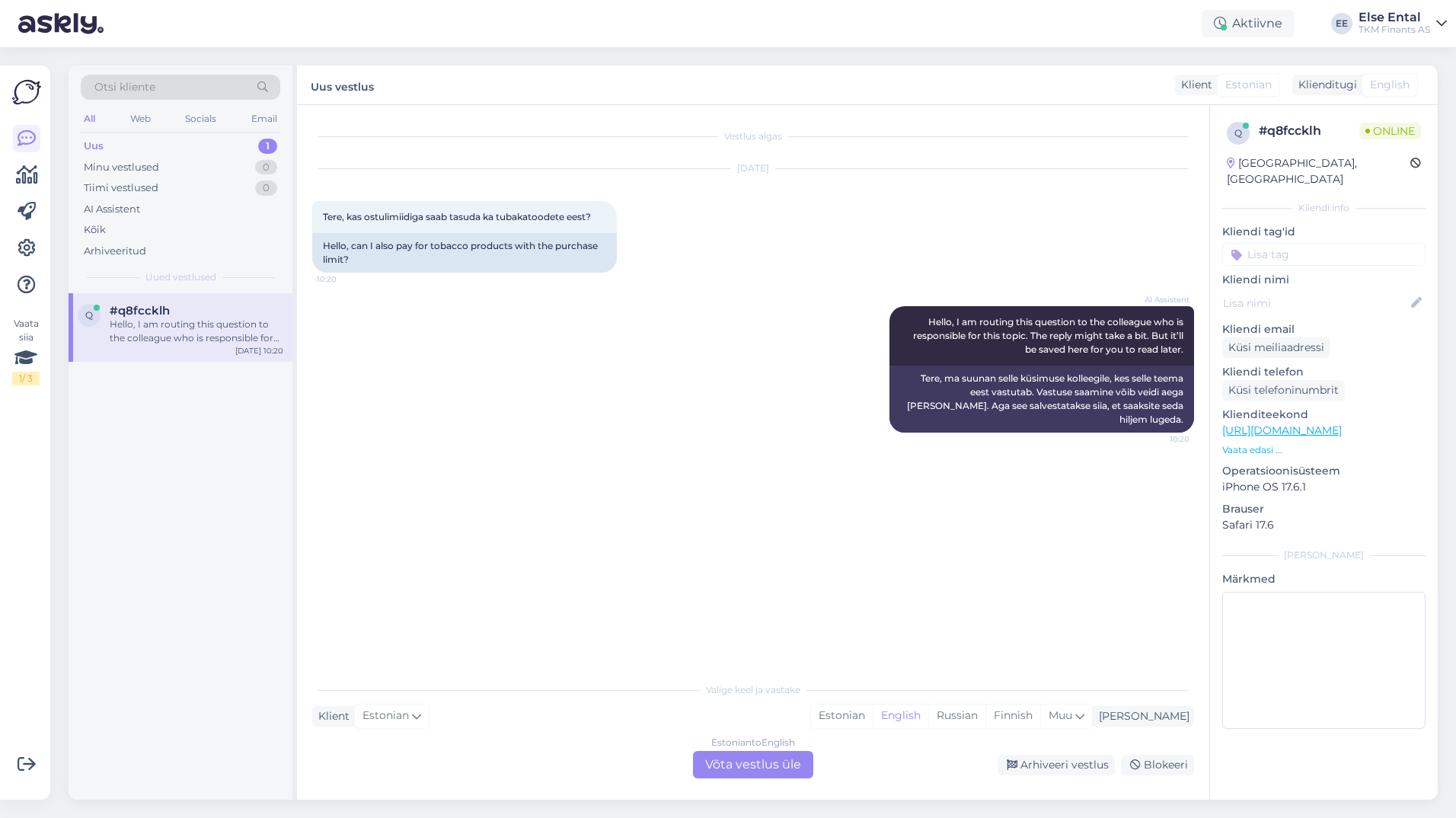
click at [760, 770] on div "Estonian to English Võta vestlus üle" at bounding box center [753, 764] width 120 height 27
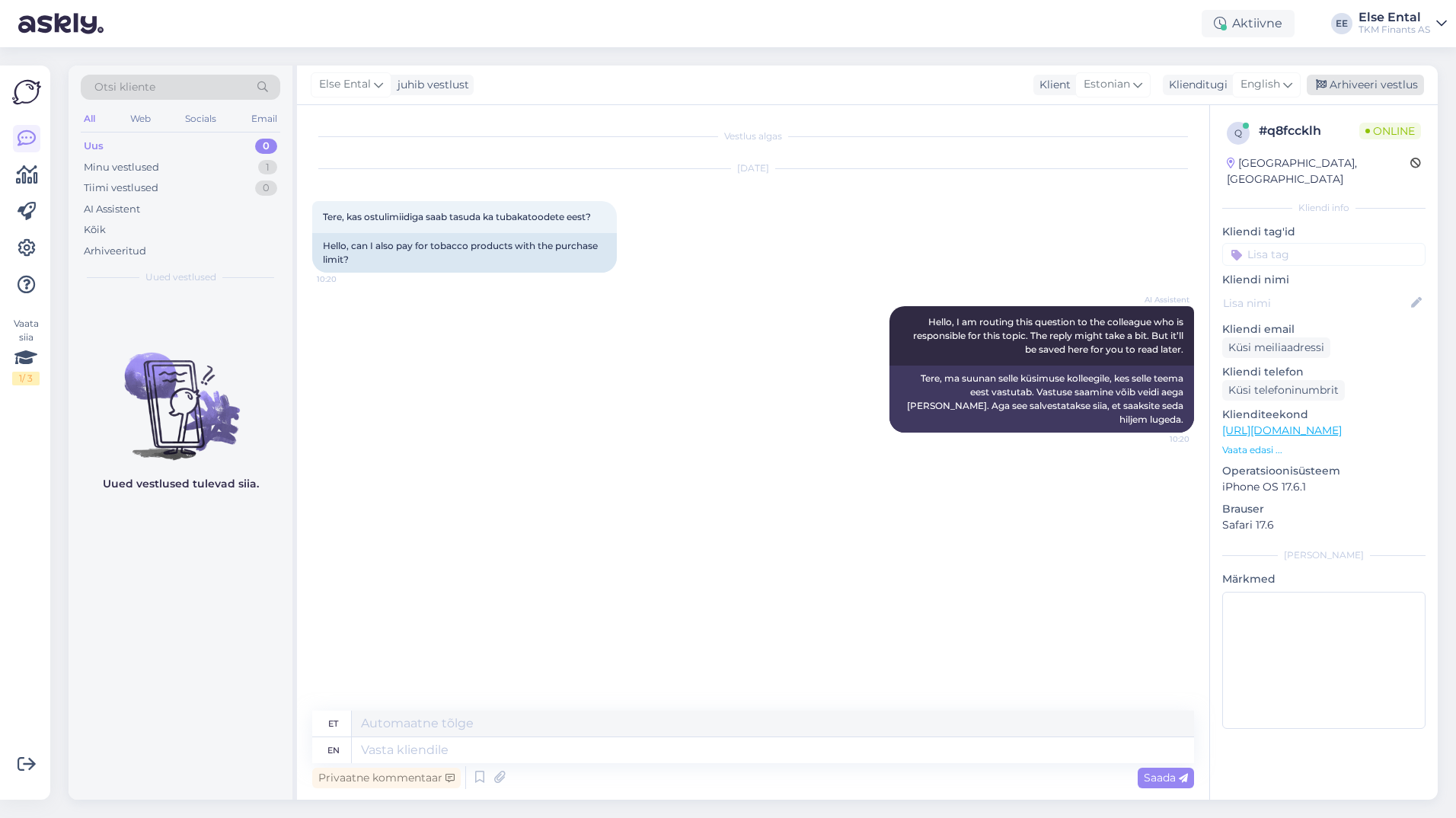
click at [1358, 86] on div "Arhiveeri vestlus" at bounding box center [1365, 85] width 118 height 20
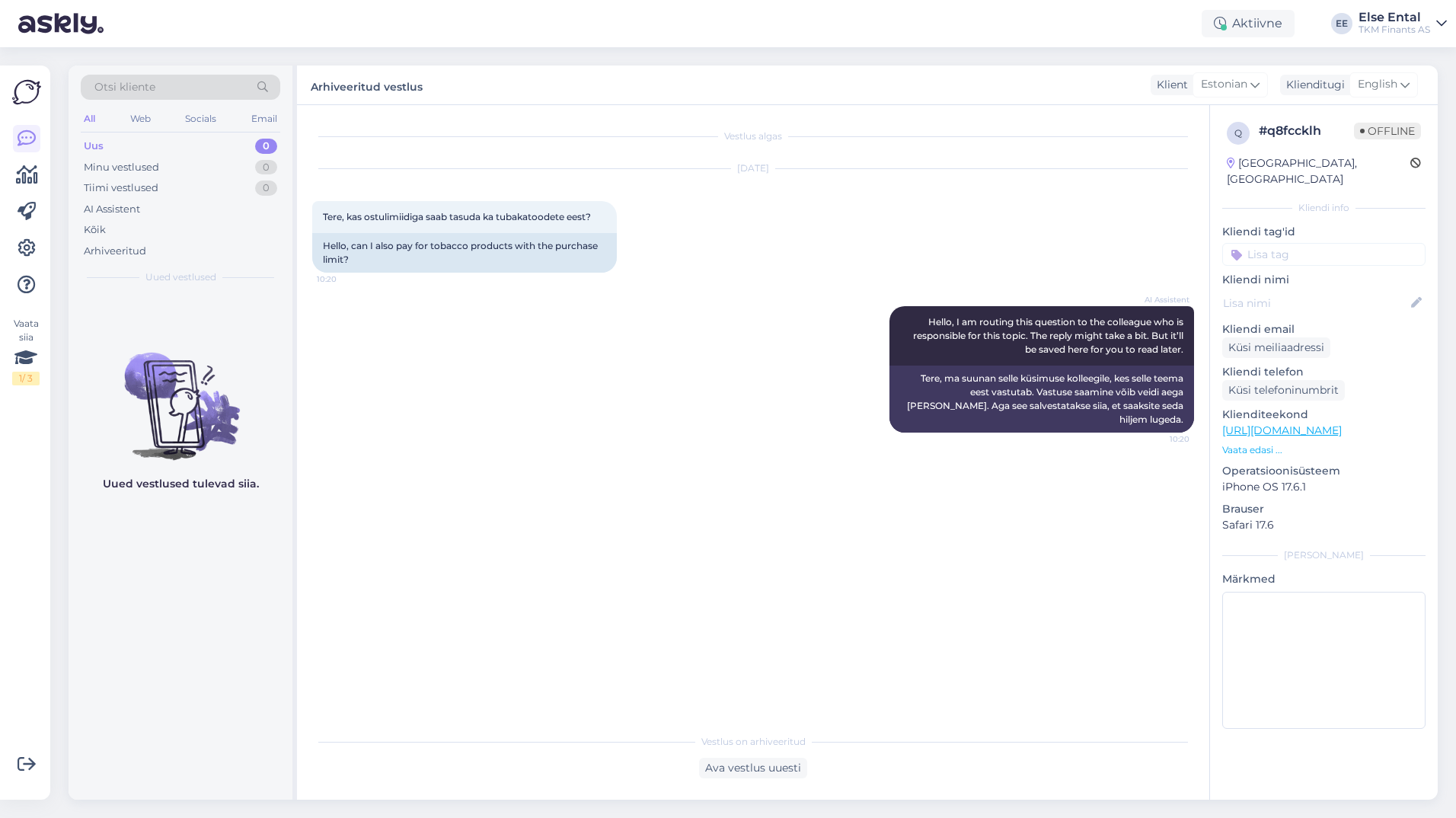
click at [1116, 533] on div "Vestlus algas Aug 14 2025 Tere, kas ostulimiidiga saab tasuda ka tubakatoodete …" at bounding box center [760, 415] width 895 height 591
click at [758, 762] on div "Ava vestlus uuesti" at bounding box center [753, 768] width 108 height 20
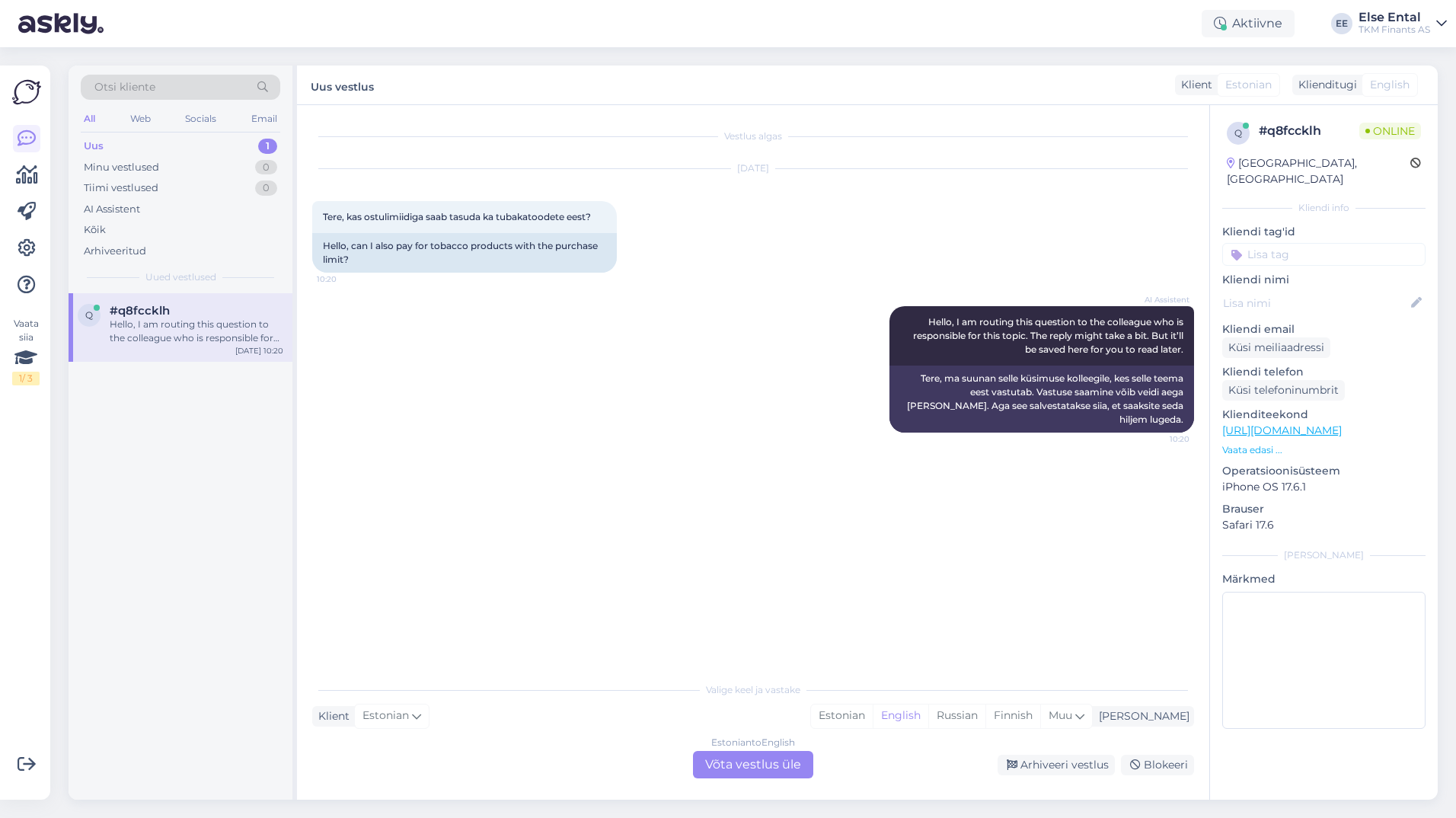
click at [753, 766] on div "Estonian to English Võta vestlus üle" at bounding box center [753, 764] width 120 height 27
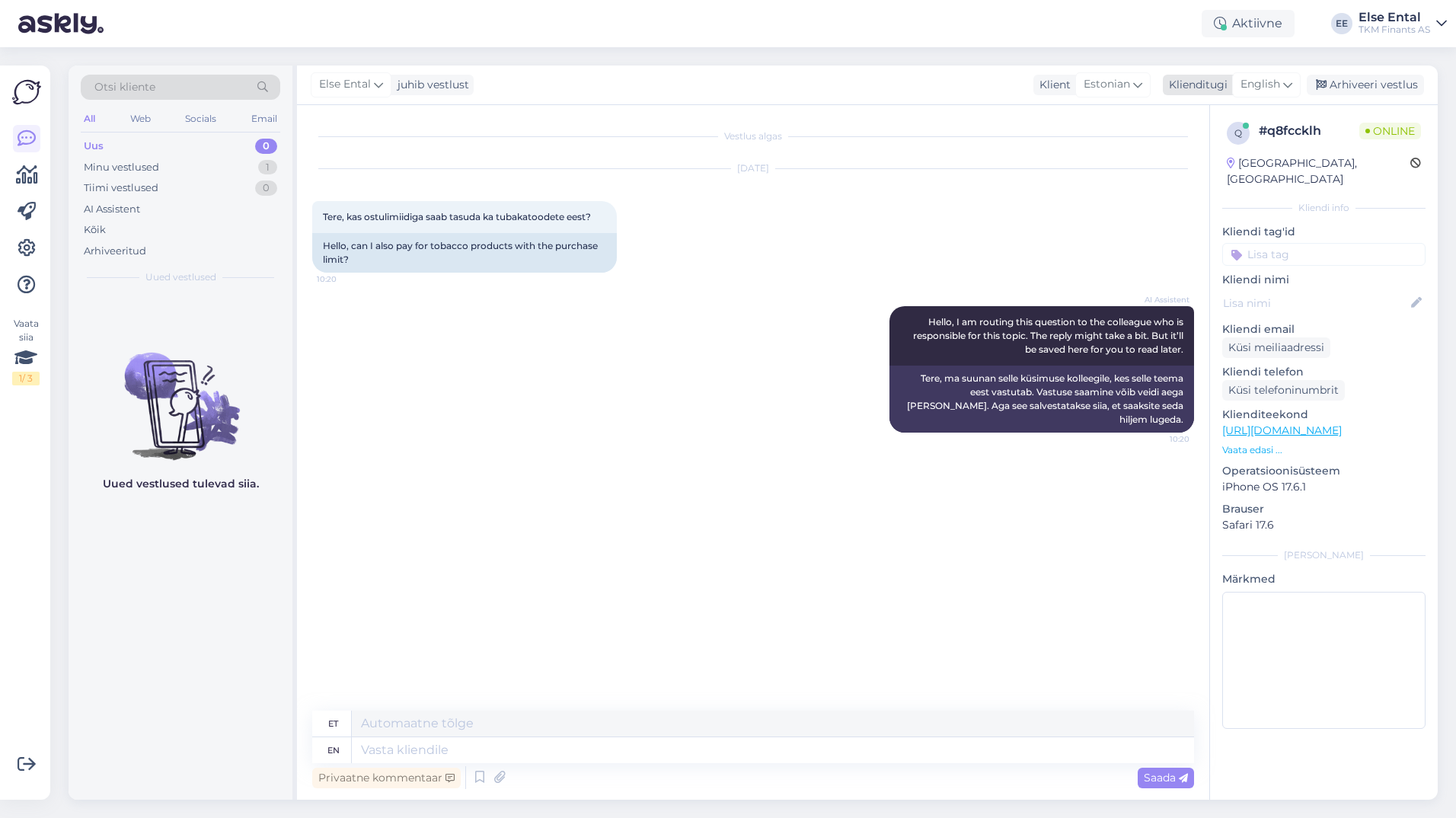
click at [1247, 84] on span "English" at bounding box center [1260, 85] width 40 height 17
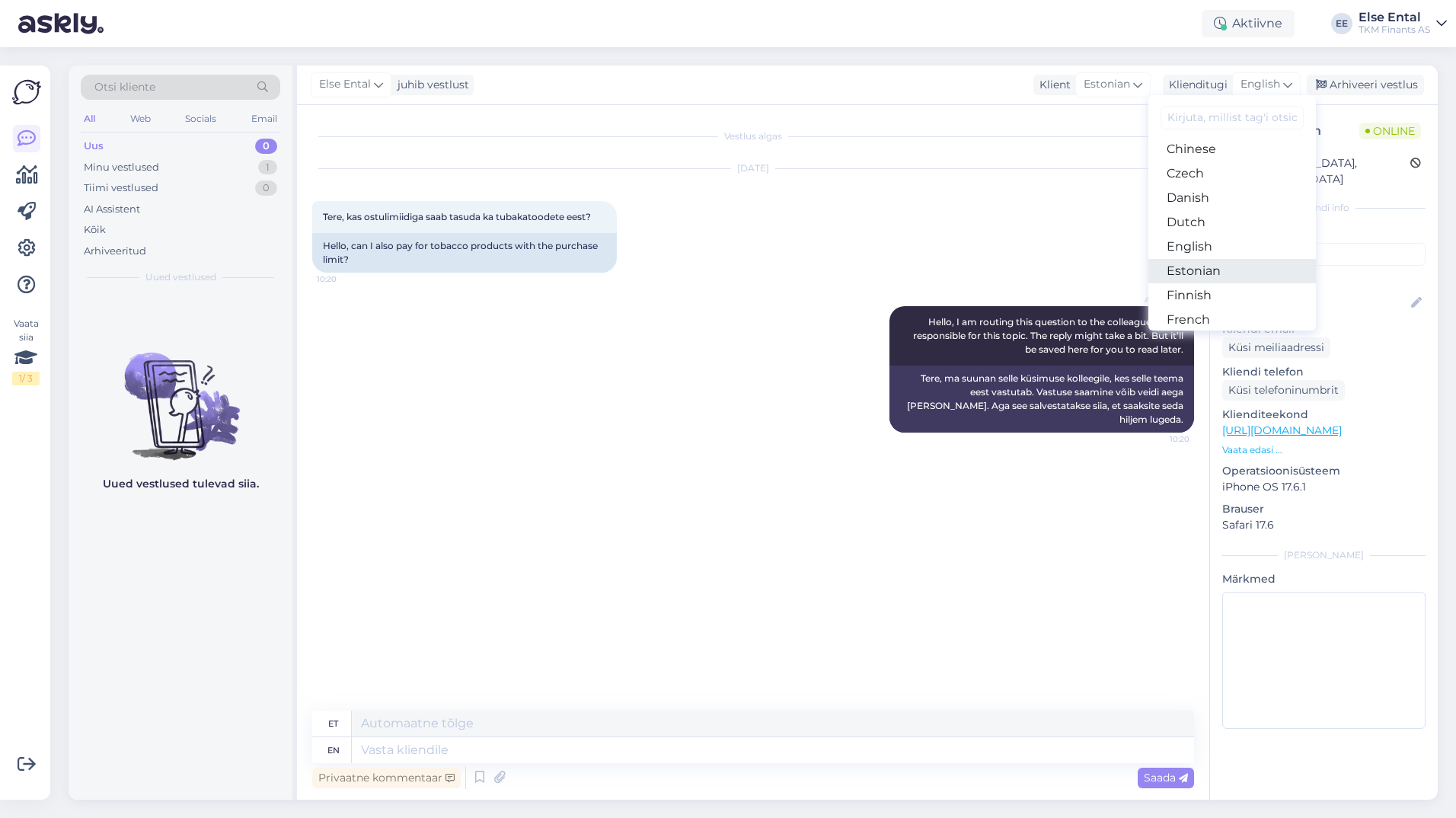
click at [1198, 275] on link "Estonian" at bounding box center [1232, 270] width 167 height 24
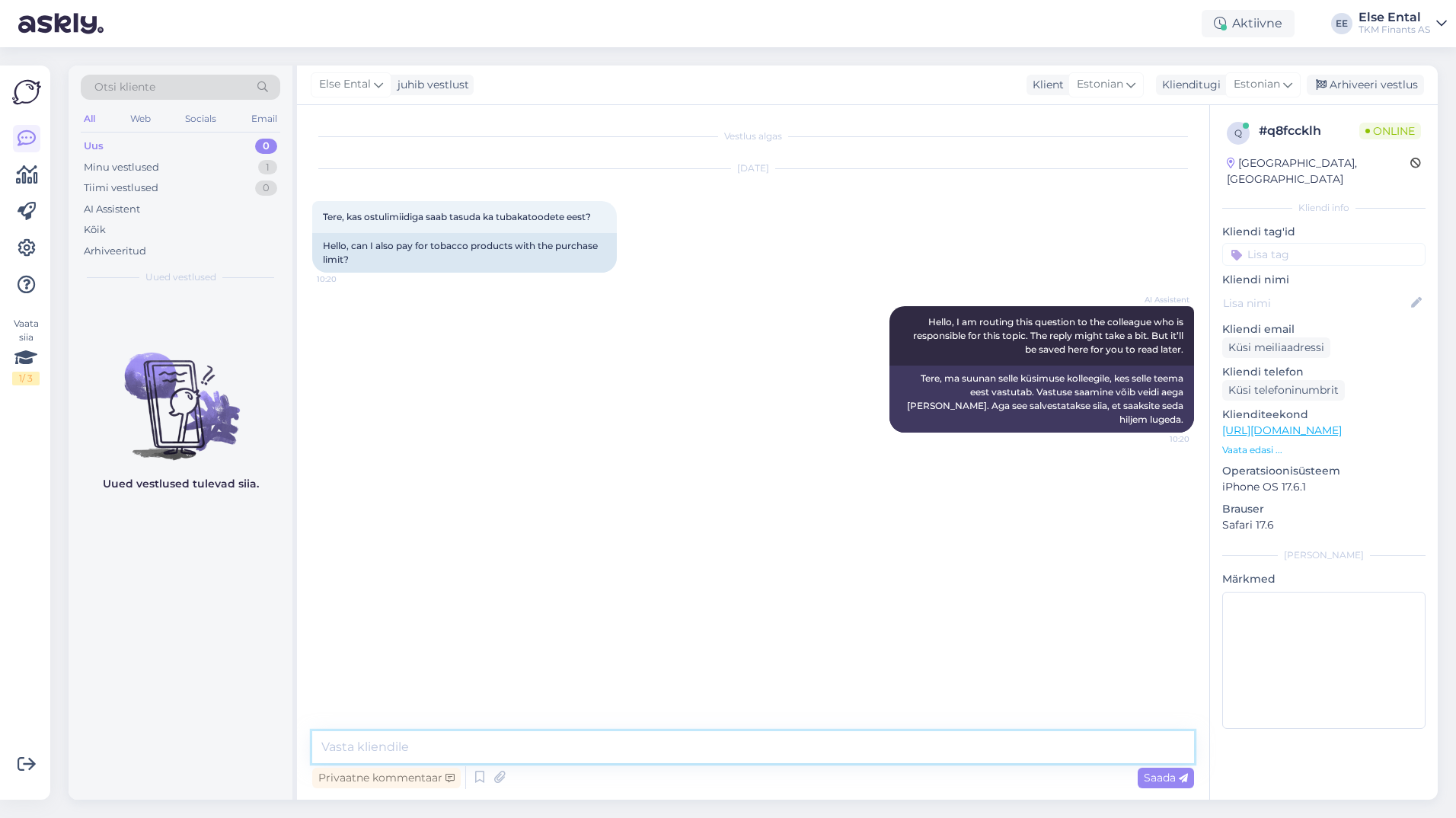
click at [482, 753] on textarea at bounding box center [753, 746] width 882 height 32
paste textarea "Kuukaardi ostulimiidiga saab tasuda infoletis ka tubakatoodete eest."
type textarea "Kuukaardi ostulimiidiga saab tasuda infoletis ka tubakatoodete eest."
click at [1171, 780] on span "Saada" at bounding box center [1165, 777] width 44 height 14
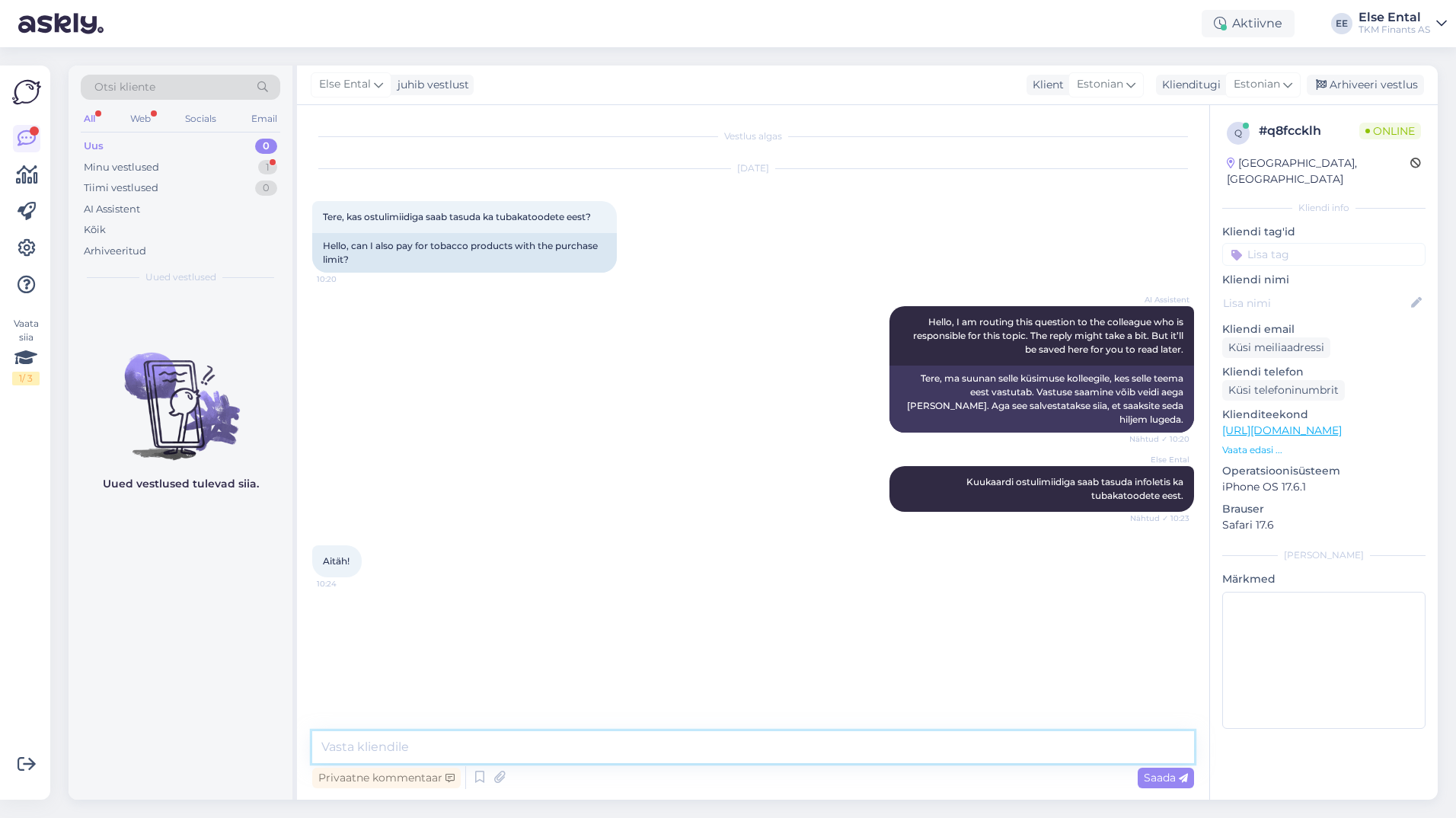
click at [449, 741] on textarea at bounding box center [753, 746] width 882 height 32
click at [1383, 84] on div "Arhiveeri vestlus" at bounding box center [1365, 85] width 118 height 20
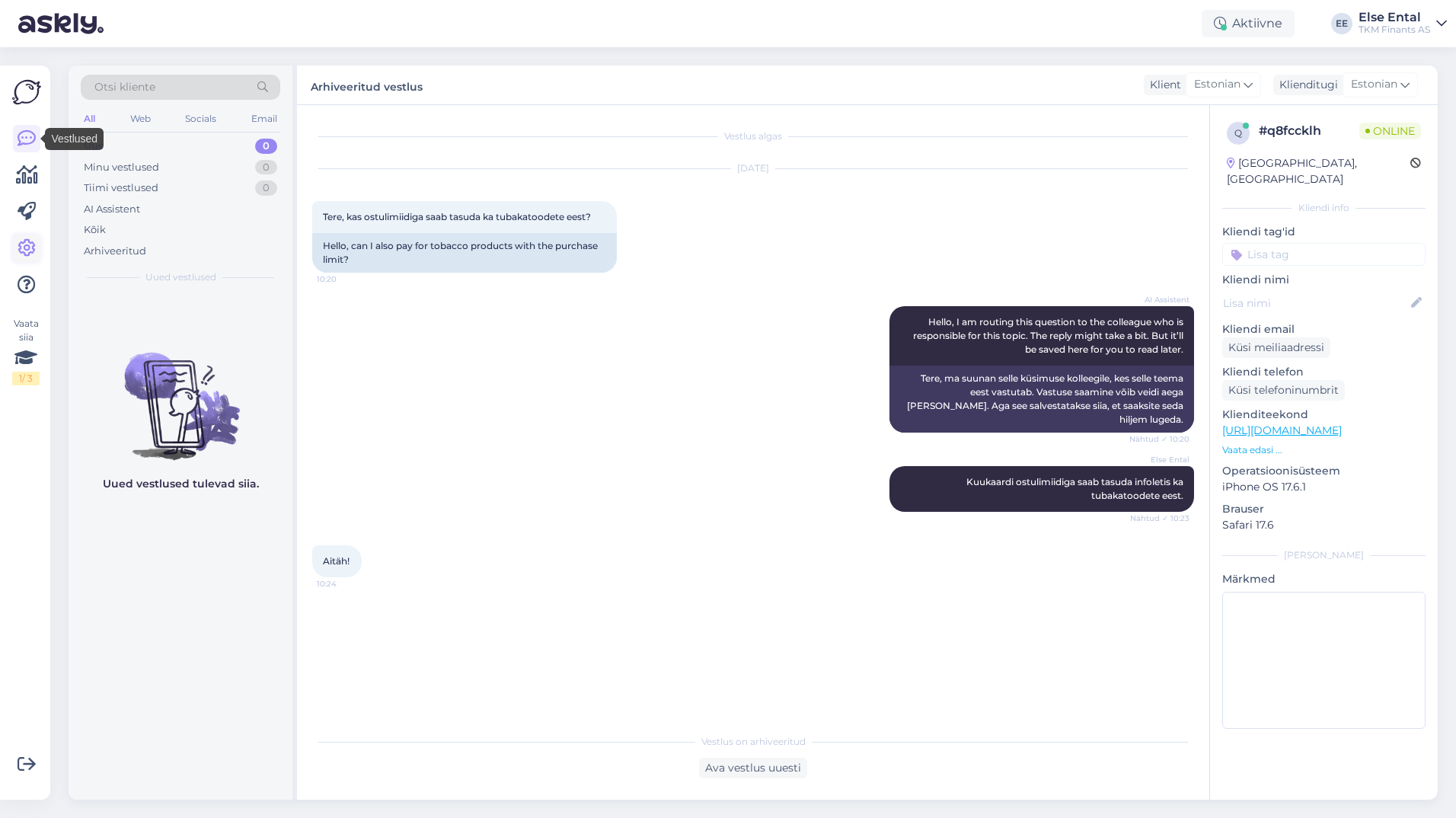
click at [23, 242] on icon at bounding box center [26, 248] width 18 height 18
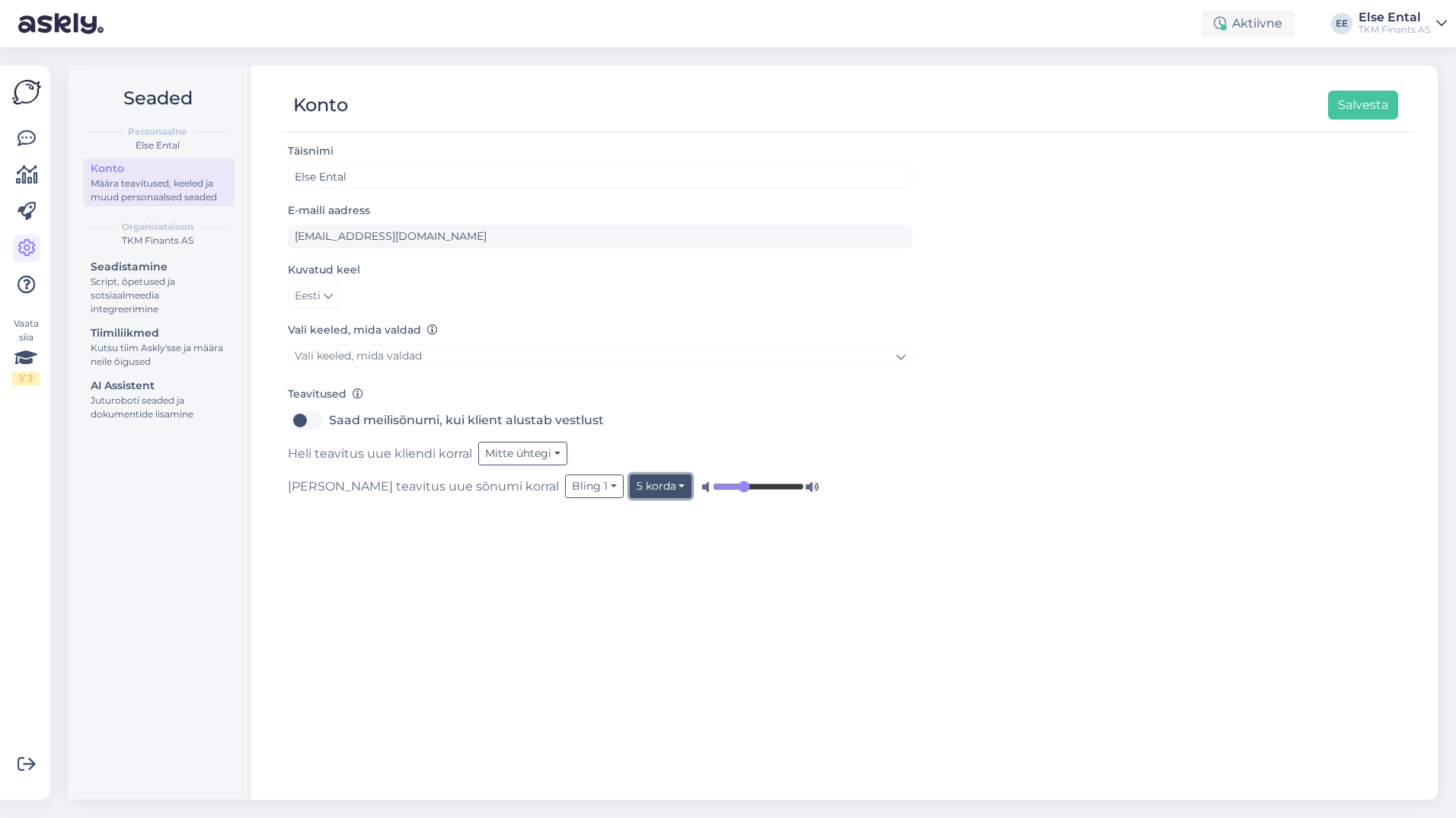
click at [629, 482] on button "5 korda" at bounding box center [661, 486] width 62 height 23
click at [562, 514] on link "1 kord" at bounding box center [626, 517] width 129 height 24
click at [1355, 117] on button "Salvesta" at bounding box center [1363, 104] width 70 height 29
click at [36, 133] on link at bounding box center [26, 138] width 27 height 27
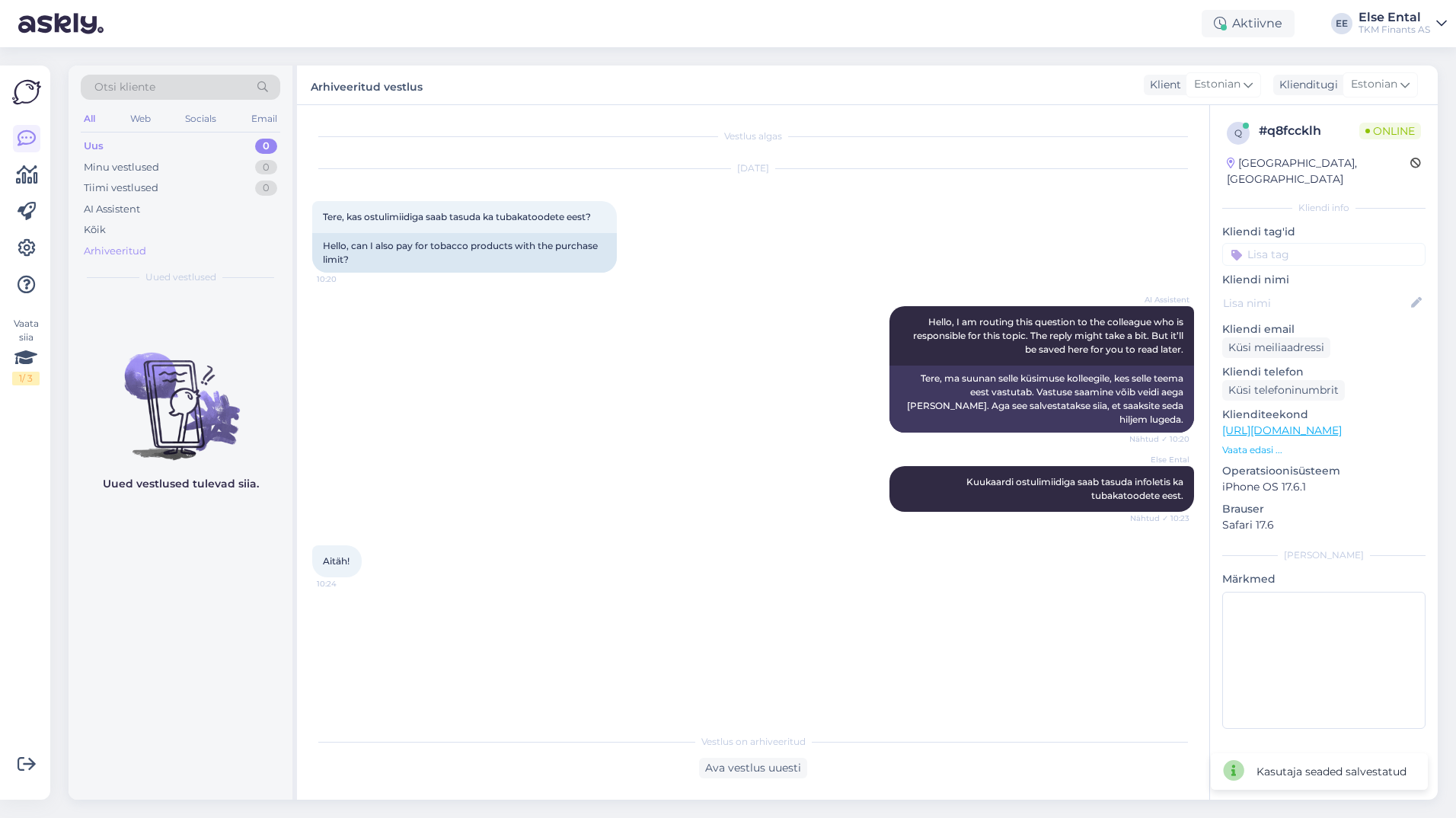
click at [144, 254] on div "Arhiveeritud" at bounding box center [115, 252] width 62 height 16
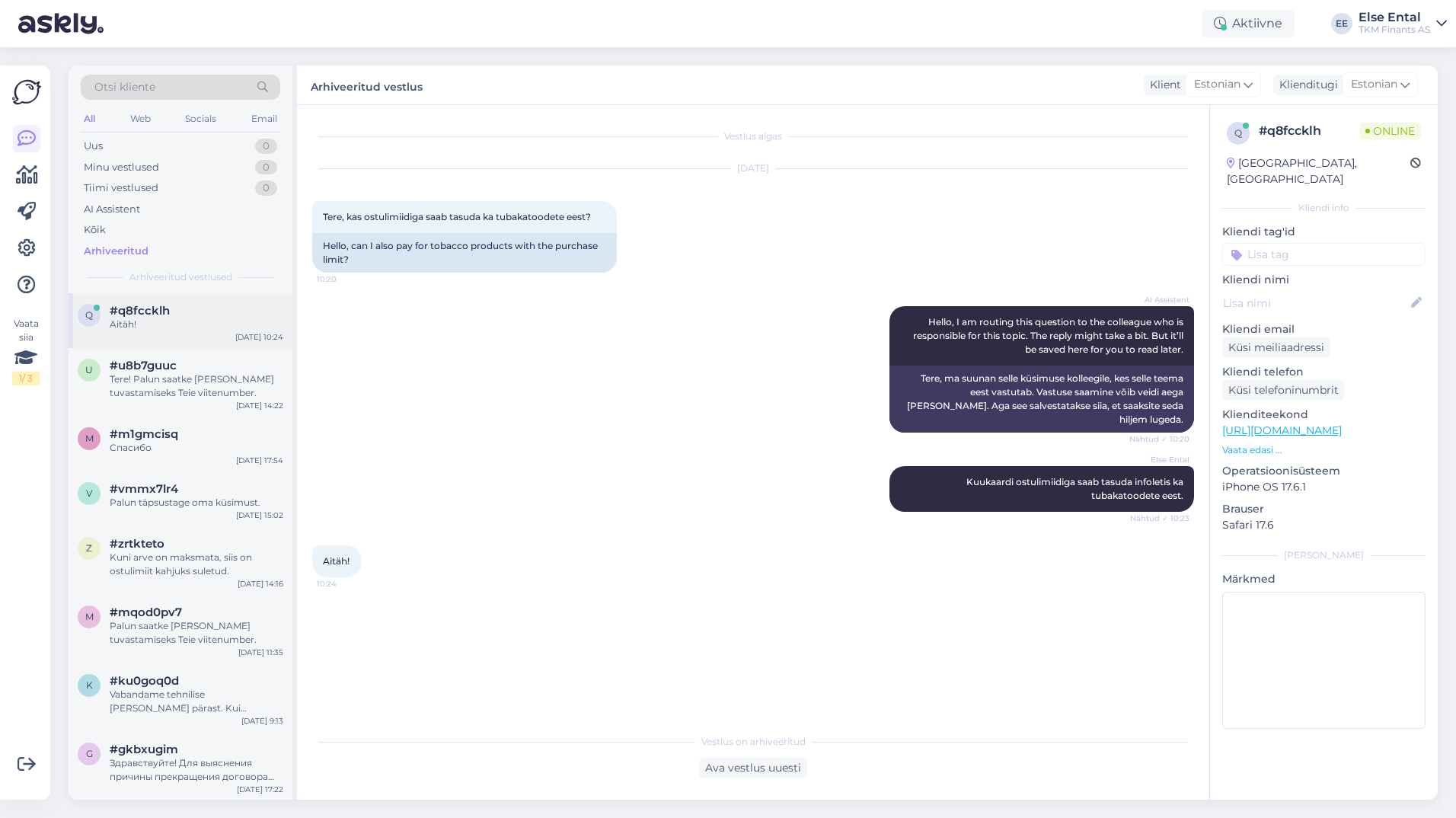
click at [146, 324] on div "Aitäh!" at bounding box center [196, 325] width 174 height 14
click at [117, 145] on div "Uus 0" at bounding box center [181, 146] width 199 height 21
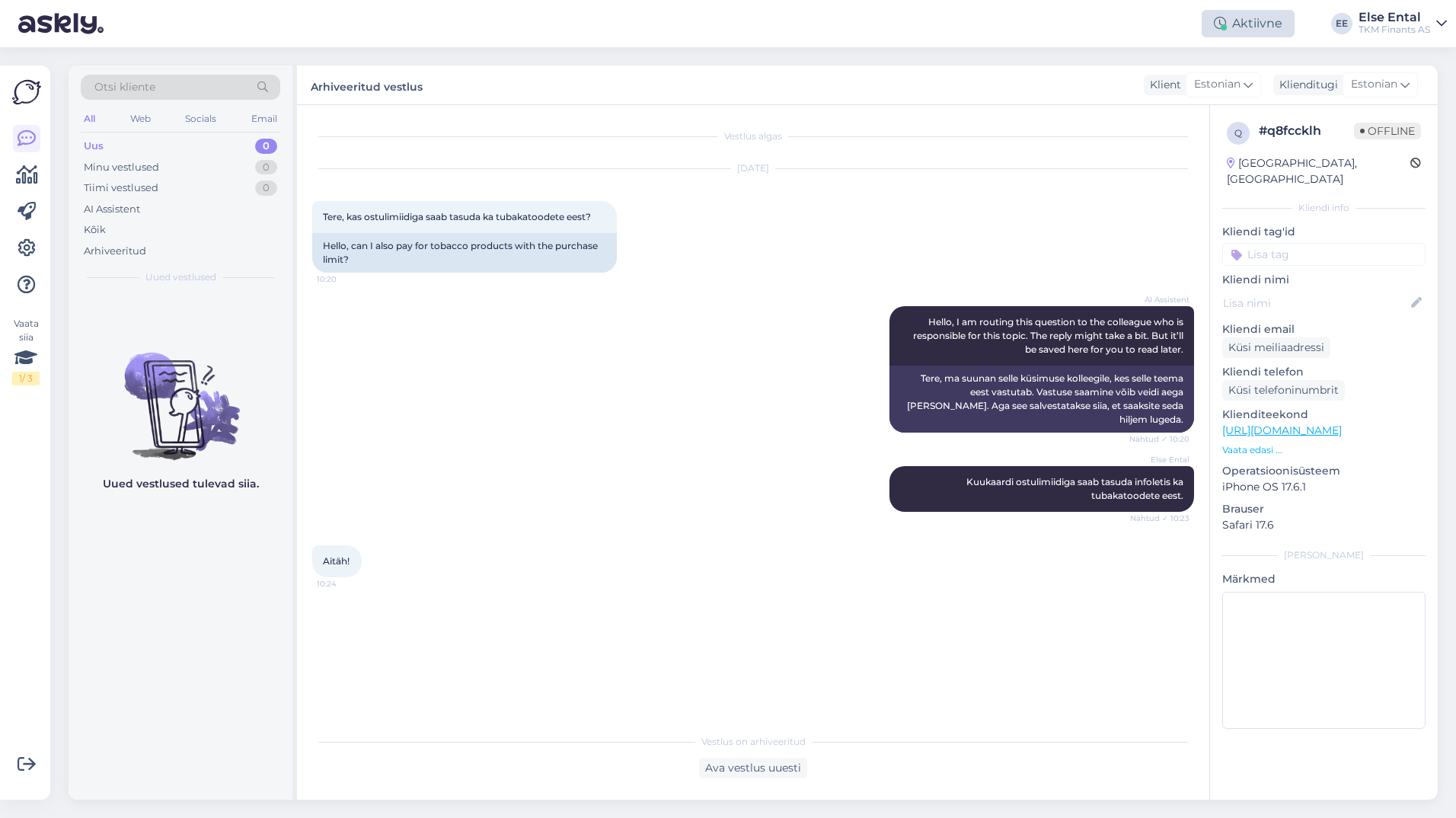
click at [1290, 33] on div "Aktiivne" at bounding box center [1247, 23] width 93 height 27
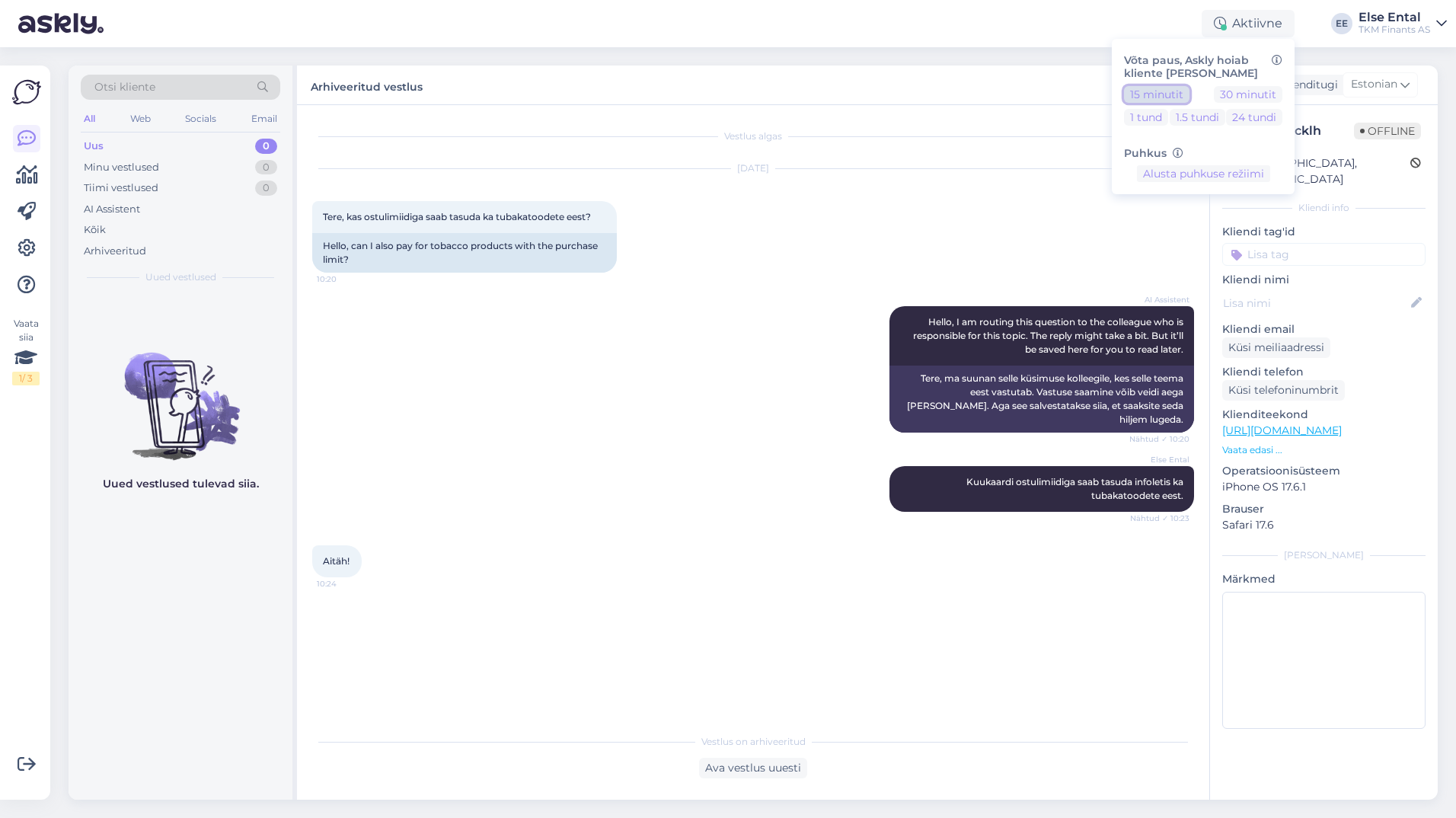
click at [1170, 97] on button "15 minutit" at bounding box center [1157, 94] width 65 height 17
click at [1190, 226] on button "Lõpeta paus" at bounding box center [1204, 222] width 77 height 17
click at [748, 424] on div "AI Assistent Hello, I am routing this question to the colleague who is responsi…" at bounding box center [753, 368] width 882 height 160
